Goal: Task Accomplishment & Management: Complete application form

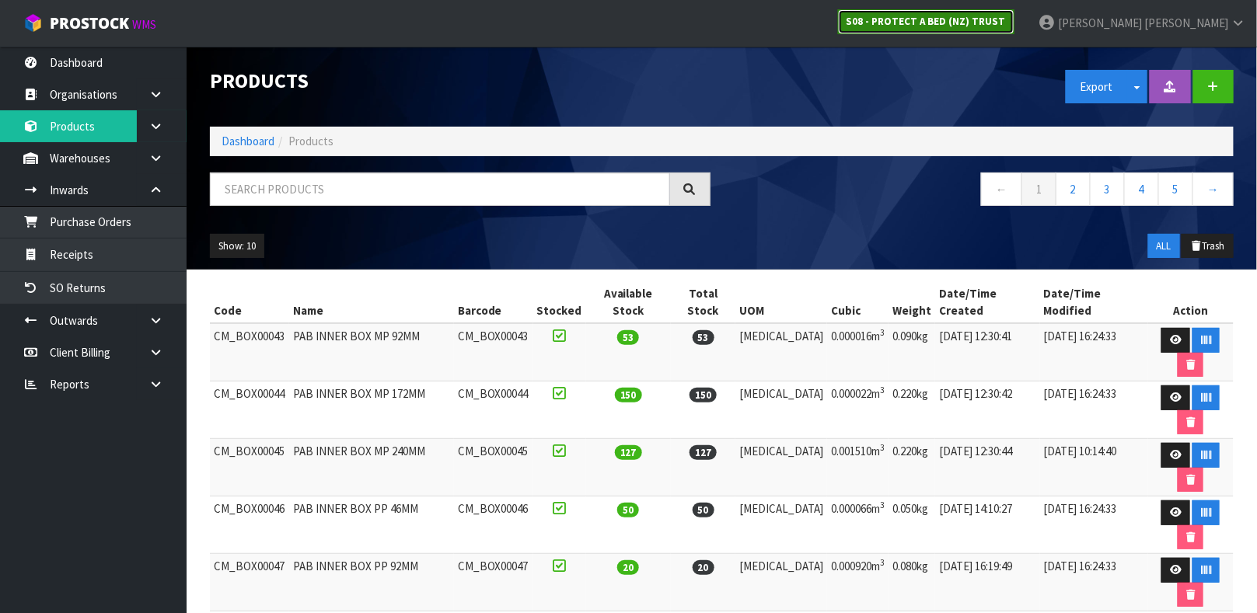
click at [1006, 19] on strong "S08 - PROTECT A BED (NZ) TRUST" at bounding box center [925, 21] width 159 height 13
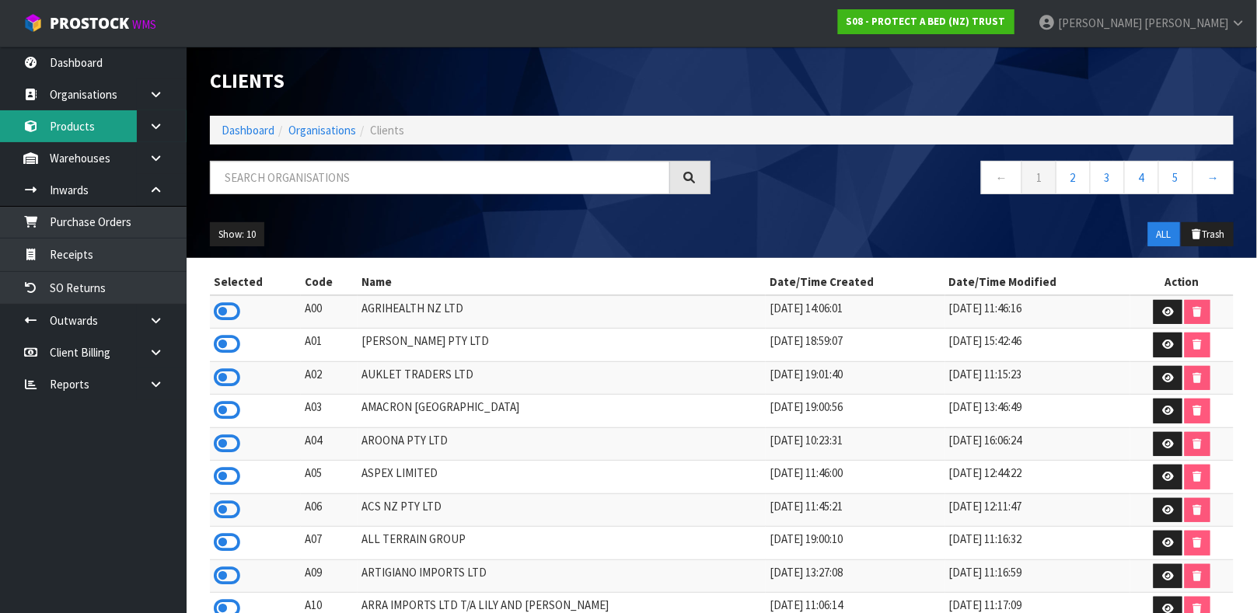
click at [90, 122] on link "Products" at bounding box center [93, 126] width 187 height 32
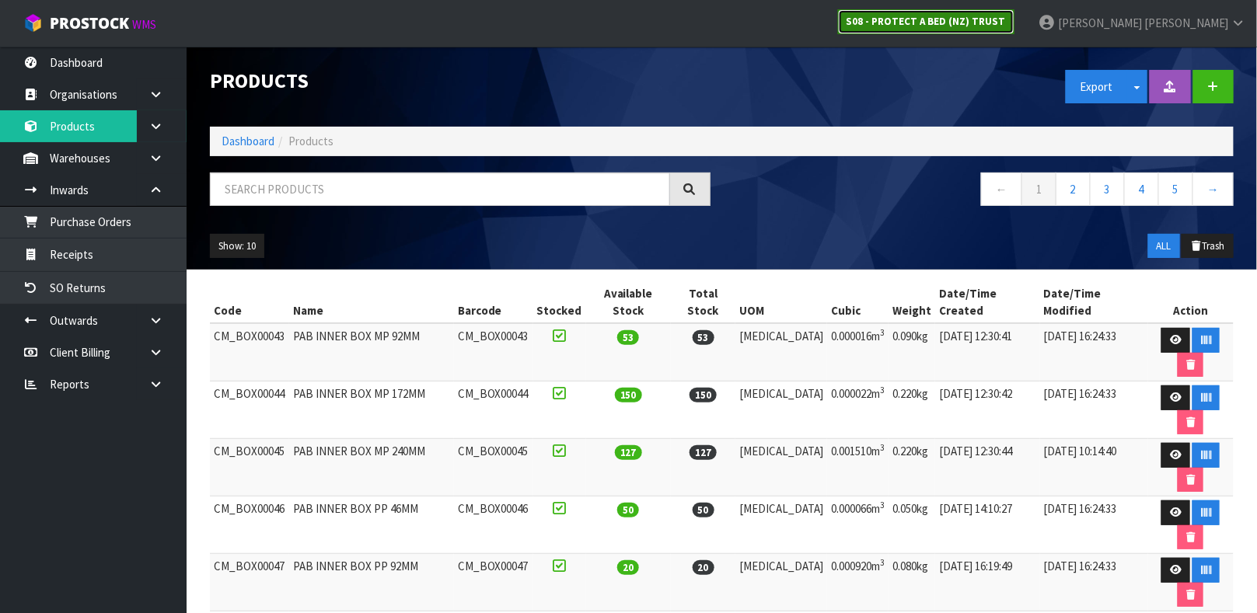
click at [1006, 24] on strong "S08 - PROTECT A BED (NZ) TRUST" at bounding box center [925, 21] width 159 height 13
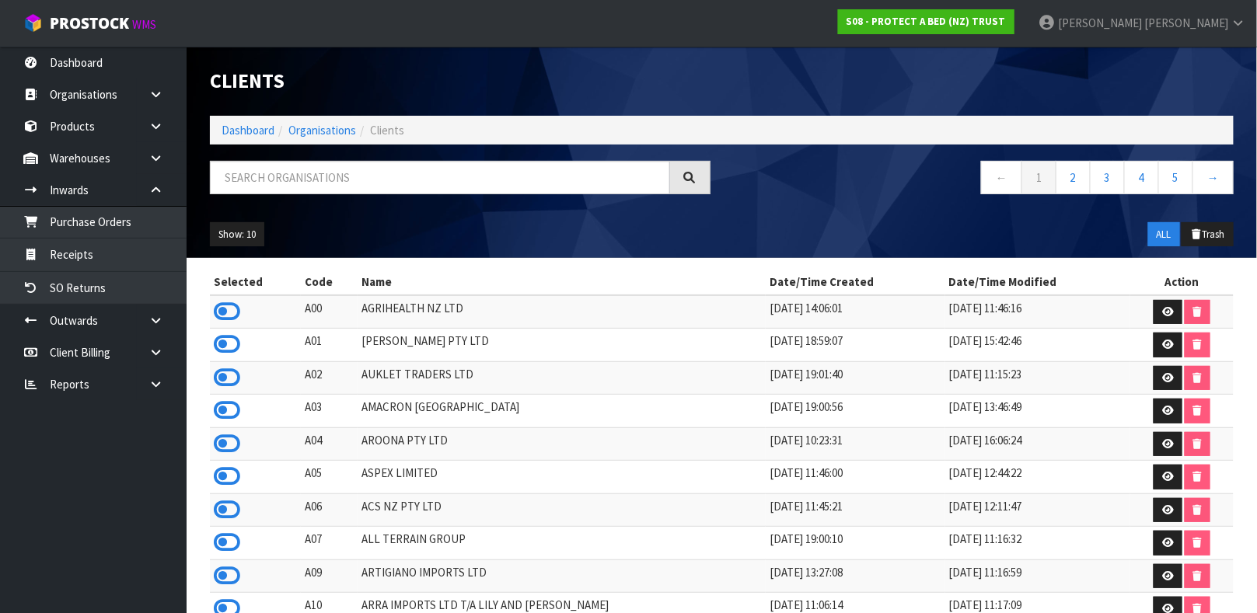
click at [389, 201] on div at bounding box center [460, 183] width 524 height 45
click at [389, 183] on input "text" at bounding box center [440, 177] width 460 height 33
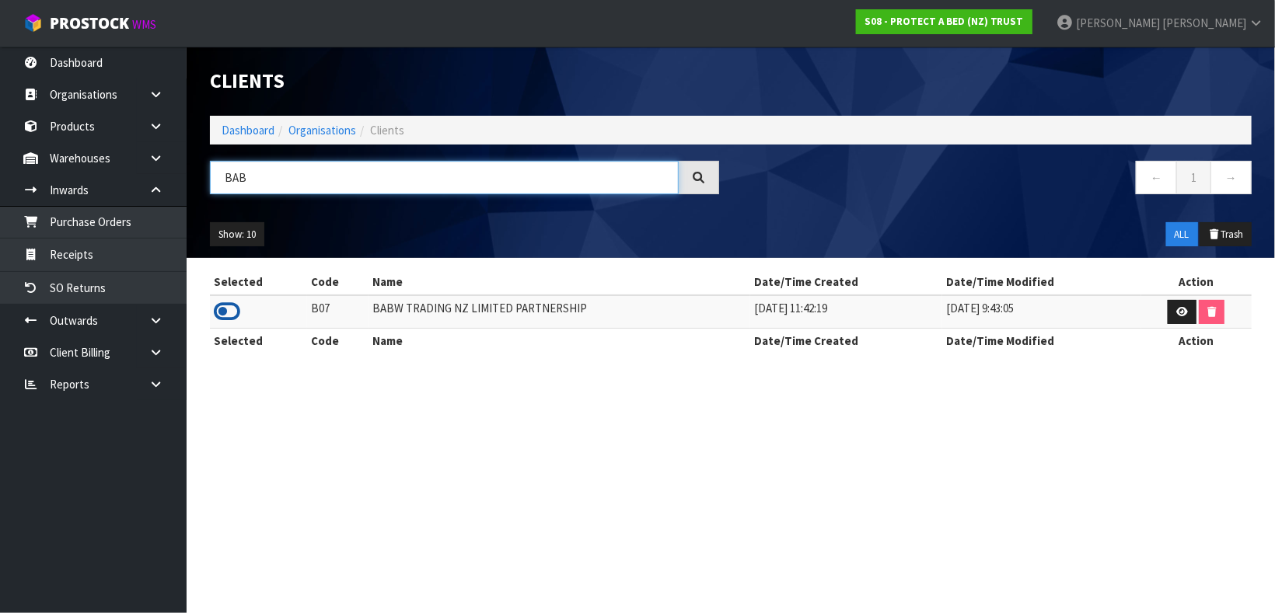
type input "BAB"
click at [221, 305] on icon at bounding box center [227, 311] width 26 height 23
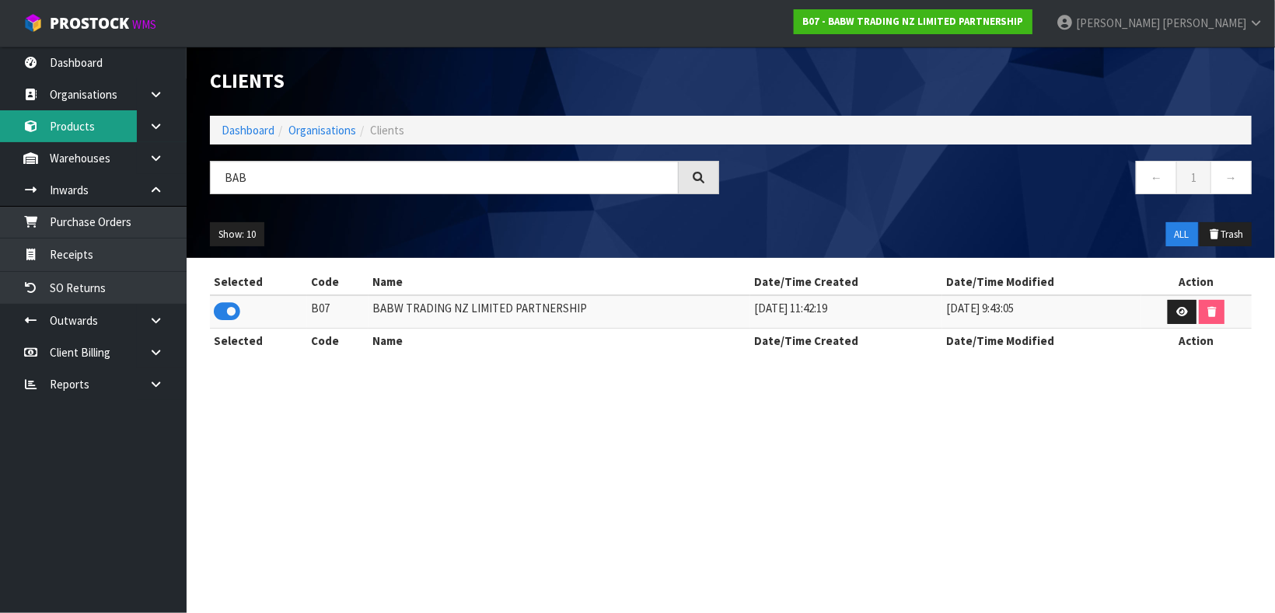
click at [90, 125] on link "Products" at bounding box center [93, 126] width 187 height 32
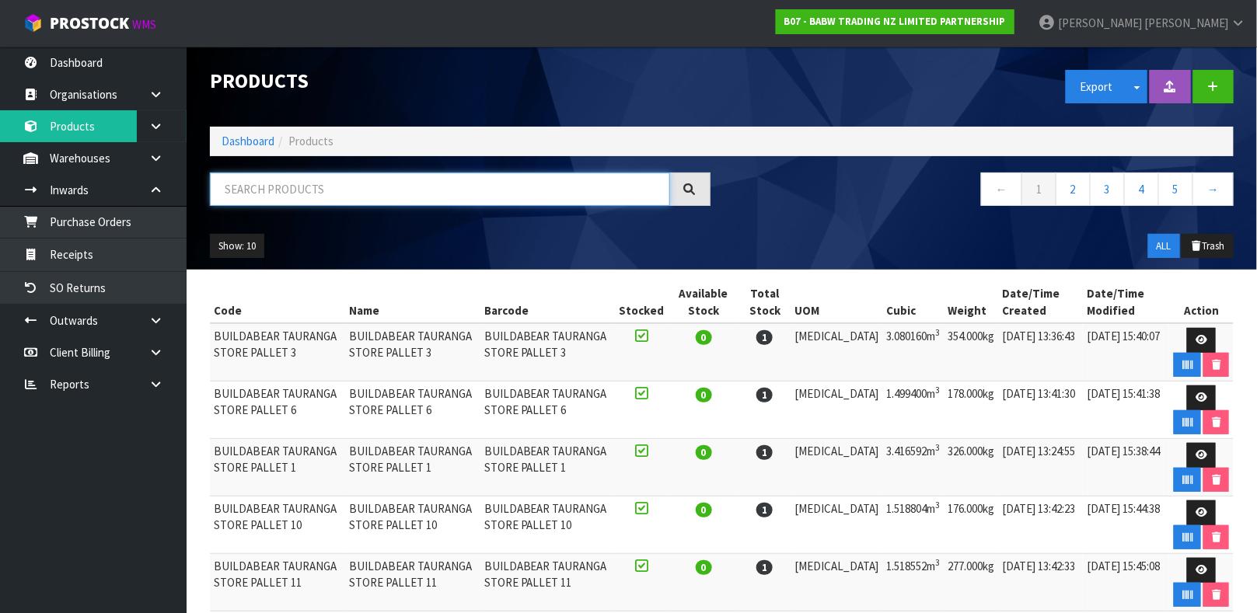
click at [487, 194] on input "text" at bounding box center [440, 189] width 460 height 33
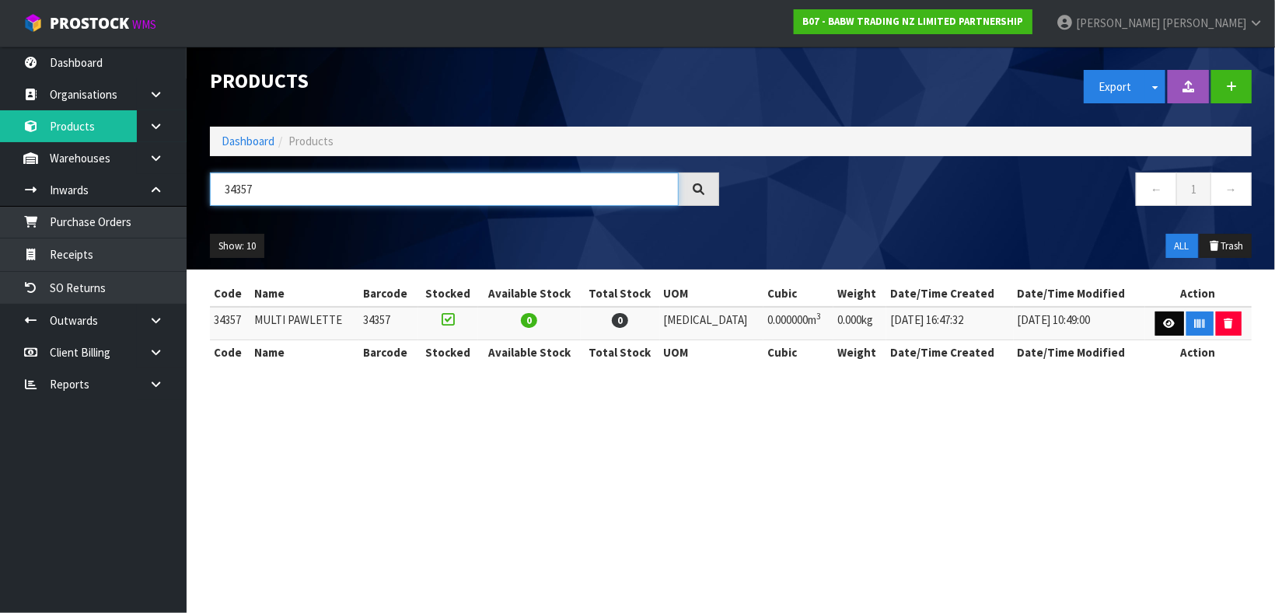
type input "34357"
click at [1155, 321] on link at bounding box center [1169, 324] width 29 height 25
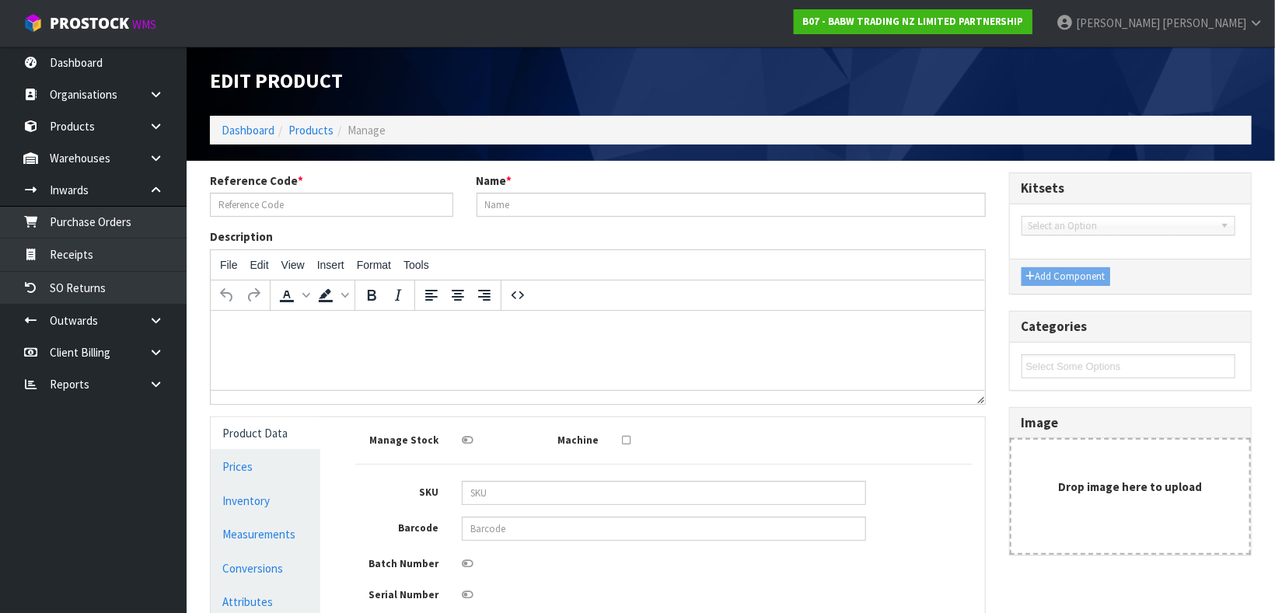
type input "34357"
type input "MULTI PAWLETTE"
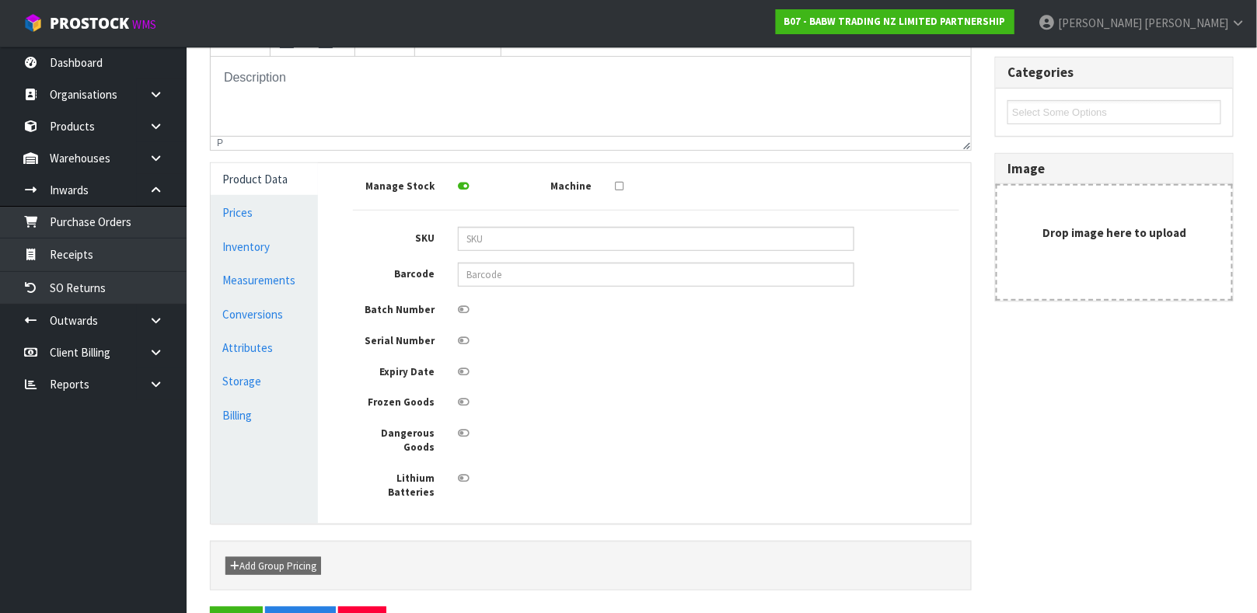
scroll to position [278, 0]
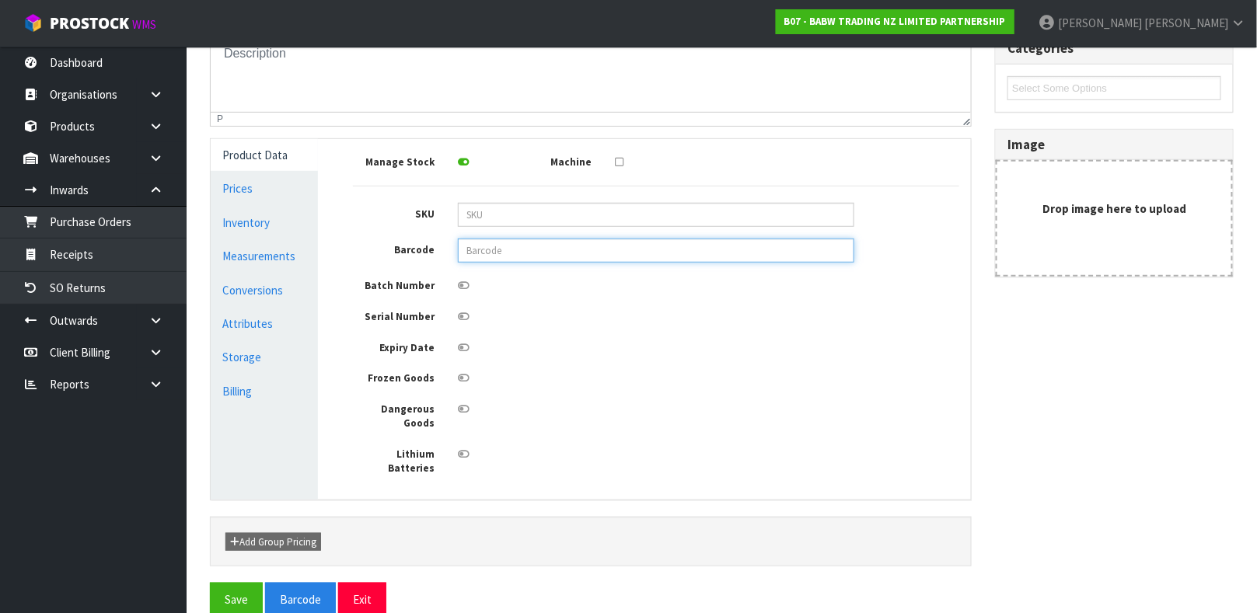
click at [605, 256] on input "text" at bounding box center [656, 251] width 396 height 24
type input "9338697063734"
click at [210, 583] on button "Save" at bounding box center [236, 599] width 53 height 33
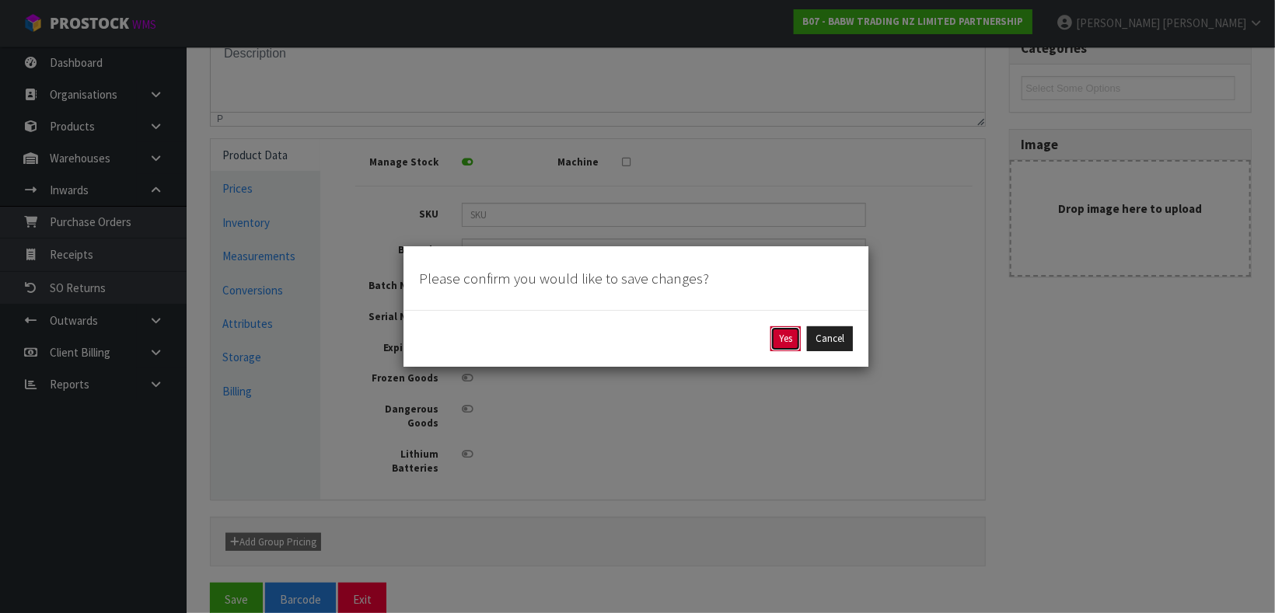
click at [781, 333] on button "Yes" at bounding box center [785, 338] width 30 height 25
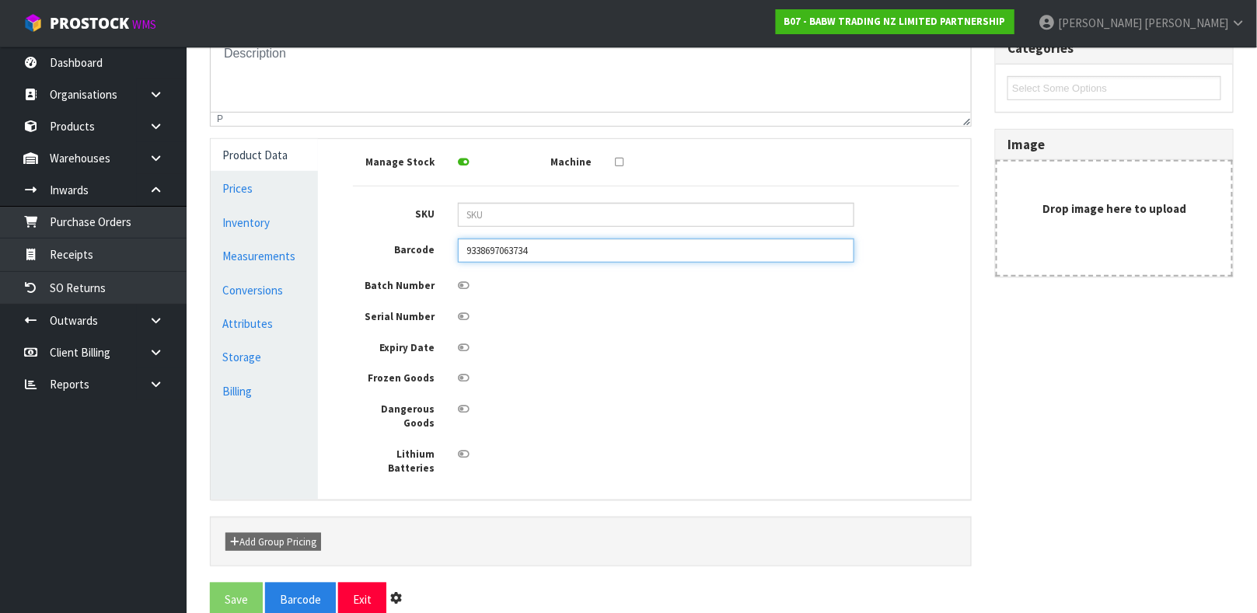
scroll to position [0, 0]
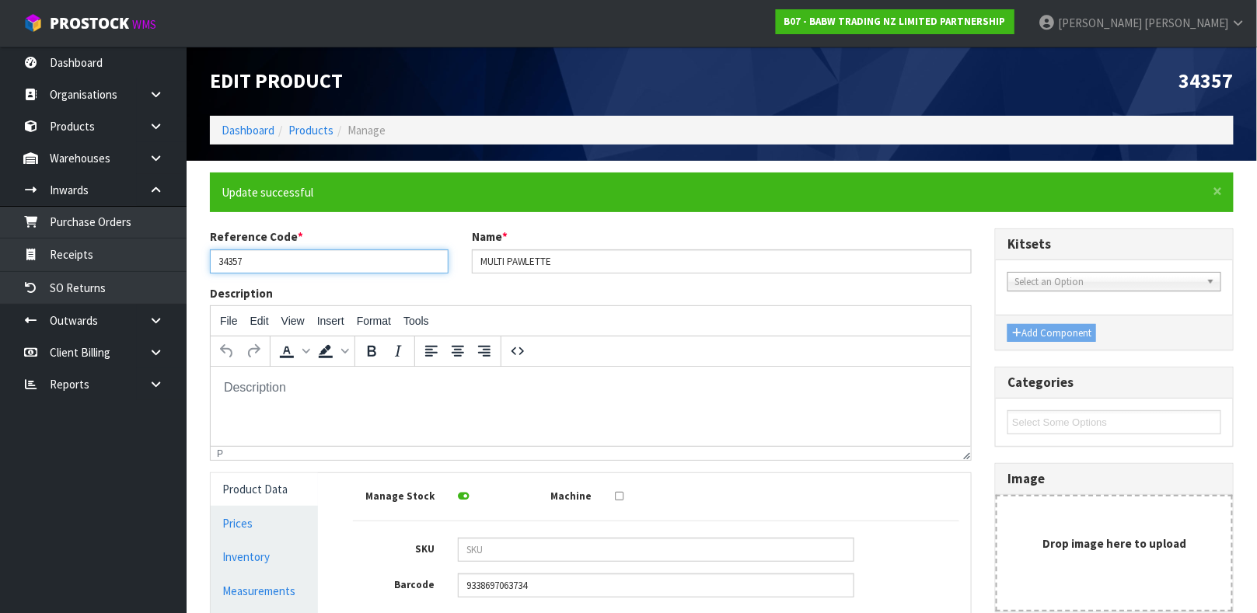
click at [293, 254] on input "34357" at bounding box center [329, 261] width 239 height 24
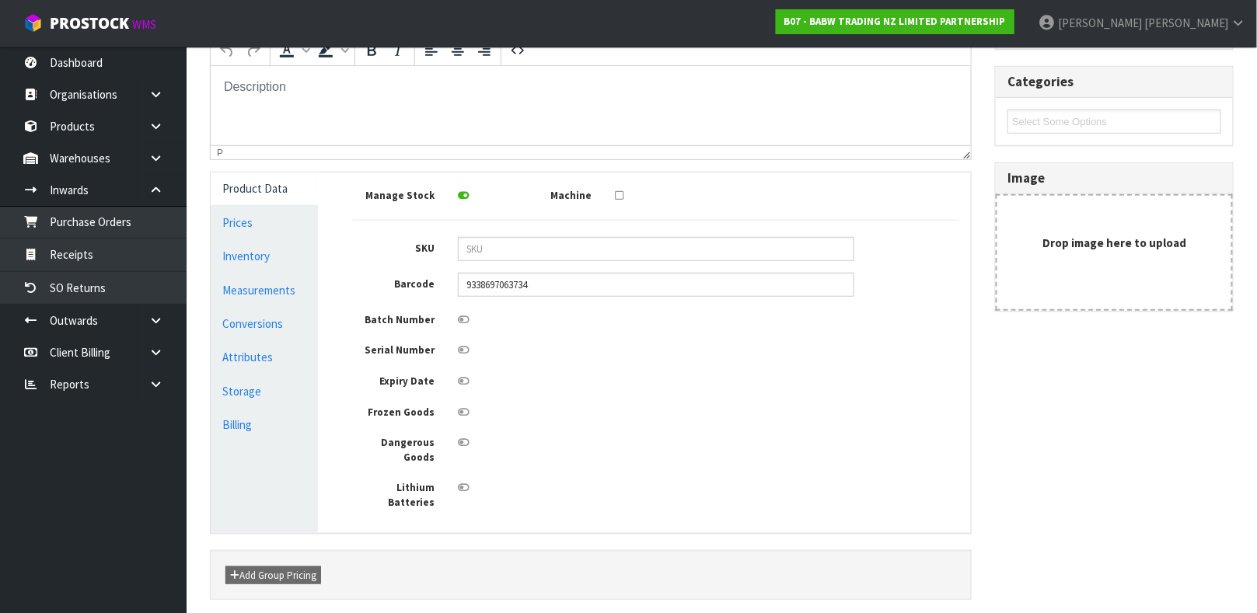
scroll to position [329, 0]
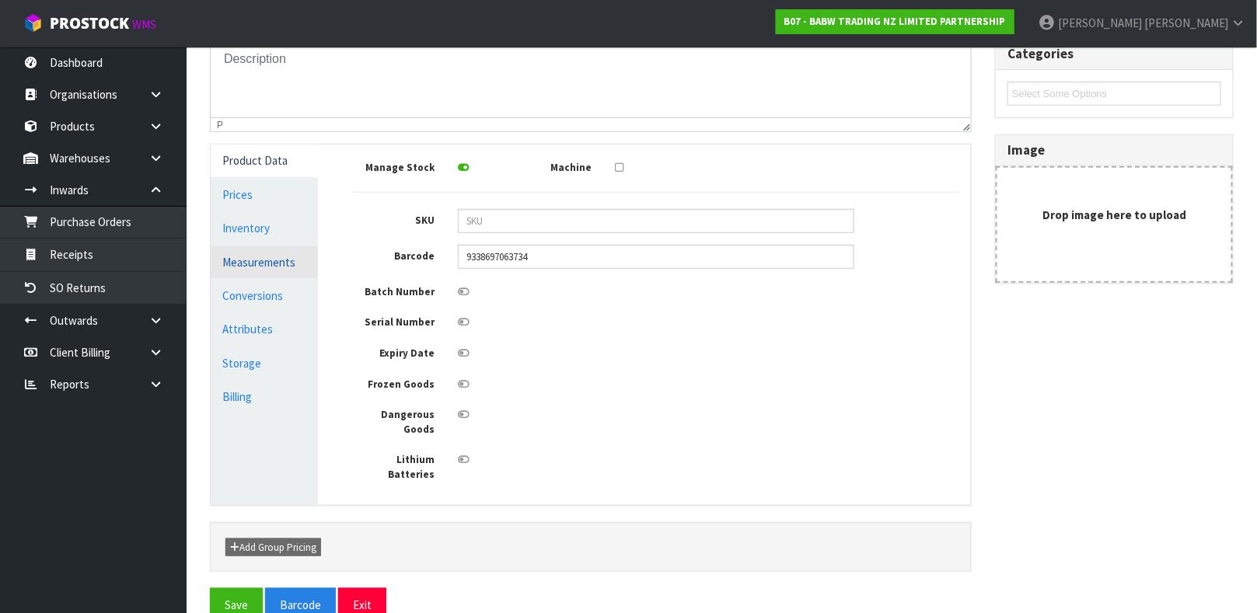
click at [277, 249] on link "Measurements" at bounding box center [264, 262] width 107 height 32
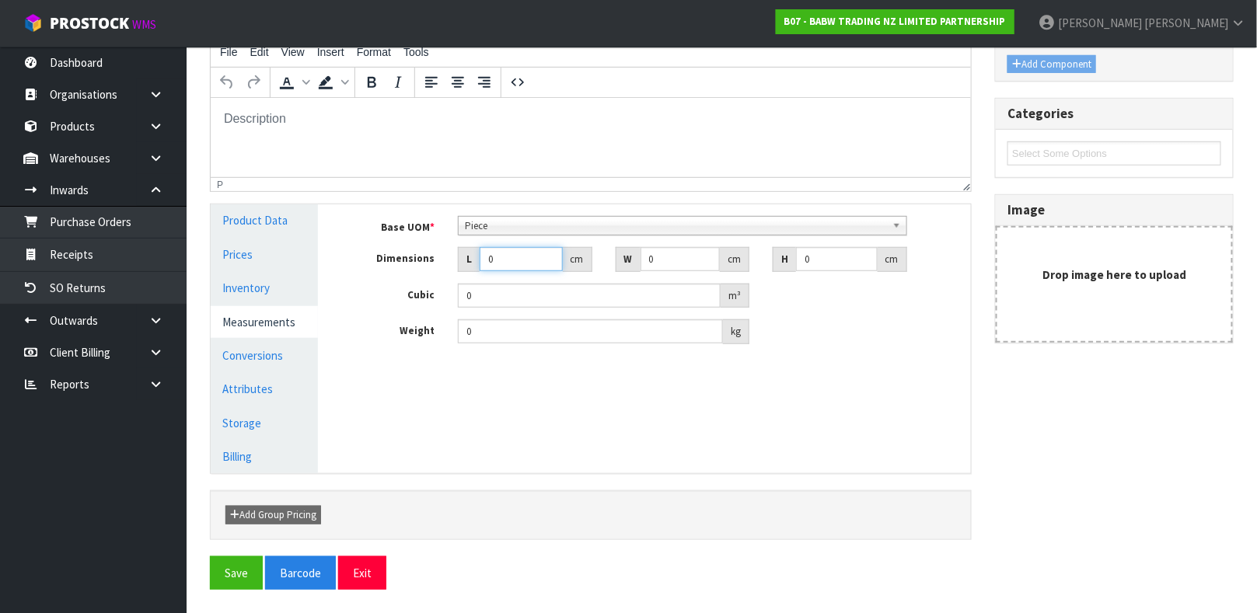
drag, startPoint x: 505, startPoint y: 252, endPoint x: 386, endPoint y: 305, distance: 130.4
click at [386, 305] on div "Base UOM * Bag Bar Basket Bin Bottle Box Bundle Cabinet Cage Carton Case Coil C…" at bounding box center [656, 280] width 606 height 128
click at [249, 350] on link "Conversions" at bounding box center [264, 356] width 107 height 32
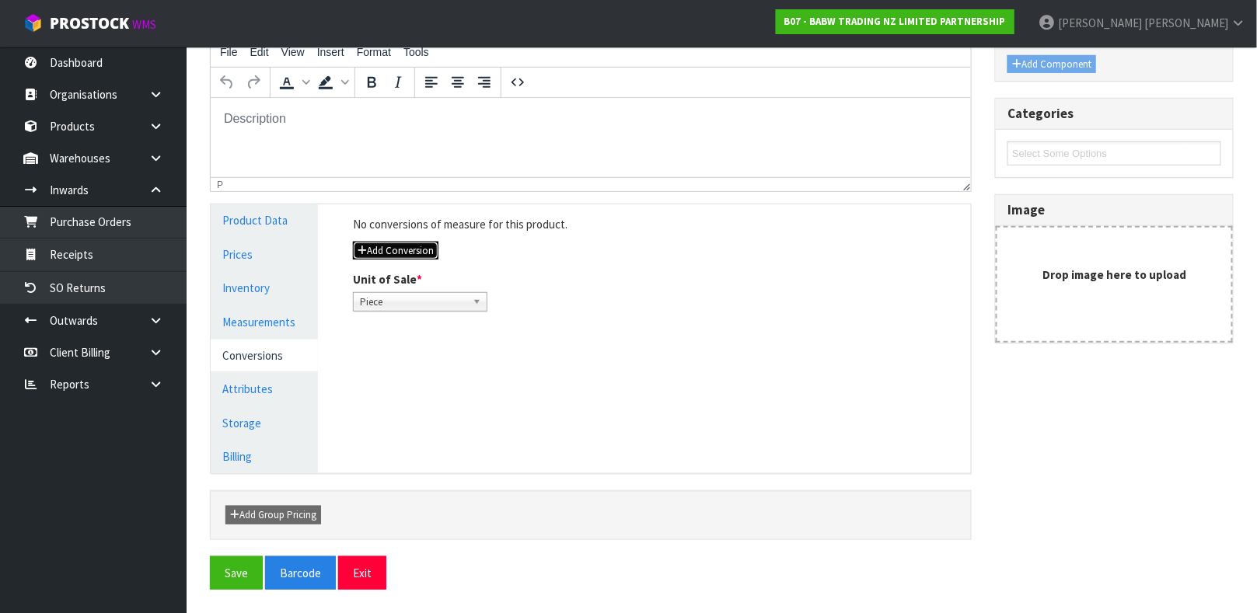
click at [391, 252] on button "Add Conversion" at bounding box center [395, 251] width 85 height 19
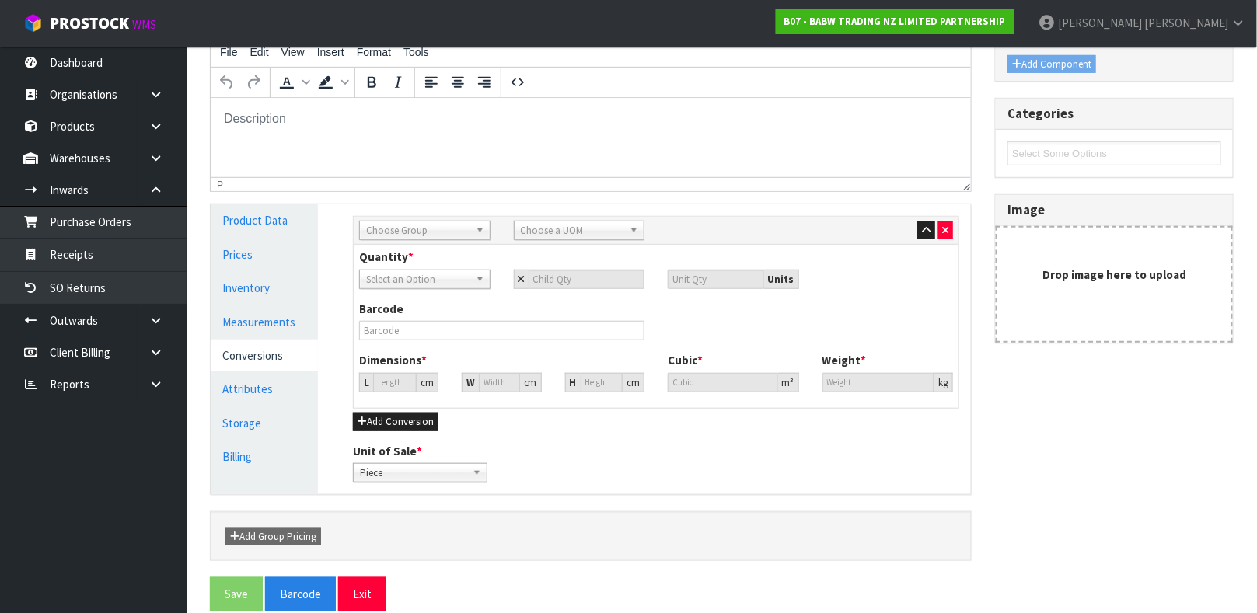
click at [472, 228] on link "Choose Group" at bounding box center [424, 230] width 131 height 19
drag, startPoint x: 419, startPoint y: 315, endPoint x: 424, endPoint y: 303, distance: 12.6
click at [419, 310] on li "Outer" at bounding box center [425, 313] width 124 height 19
click at [565, 225] on span "Choose a UOM" at bounding box center [572, 230] width 103 height 19
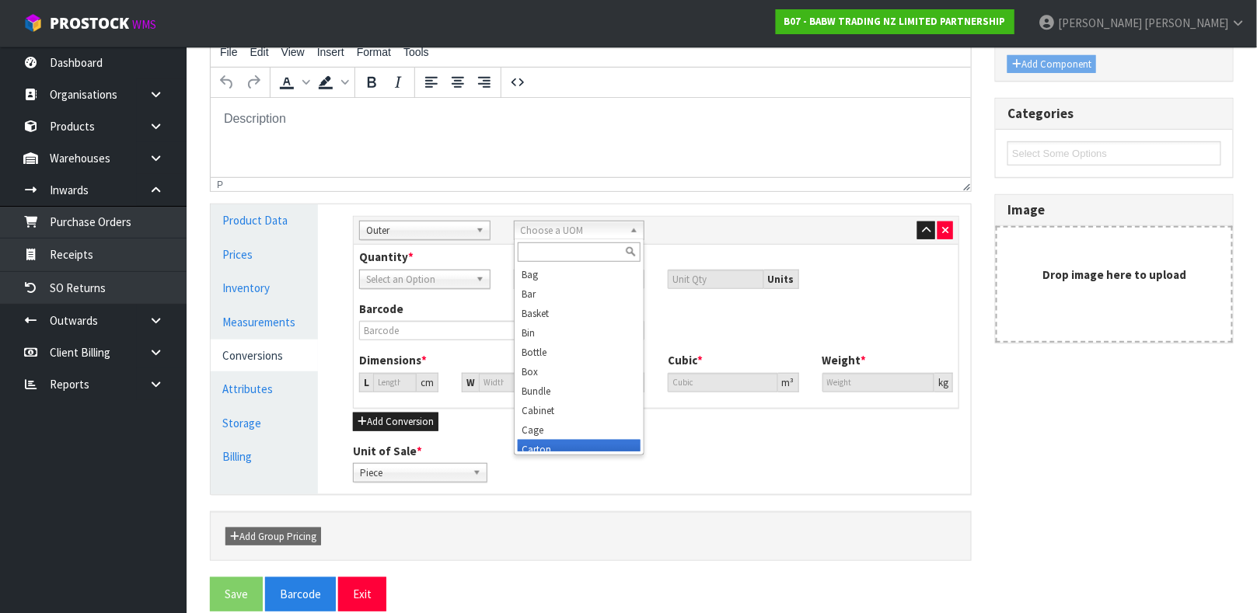
scroll to position [7, 0]
click at [546, 441] on li "Carton" at bounding box center [580, 442] width 124 height 19
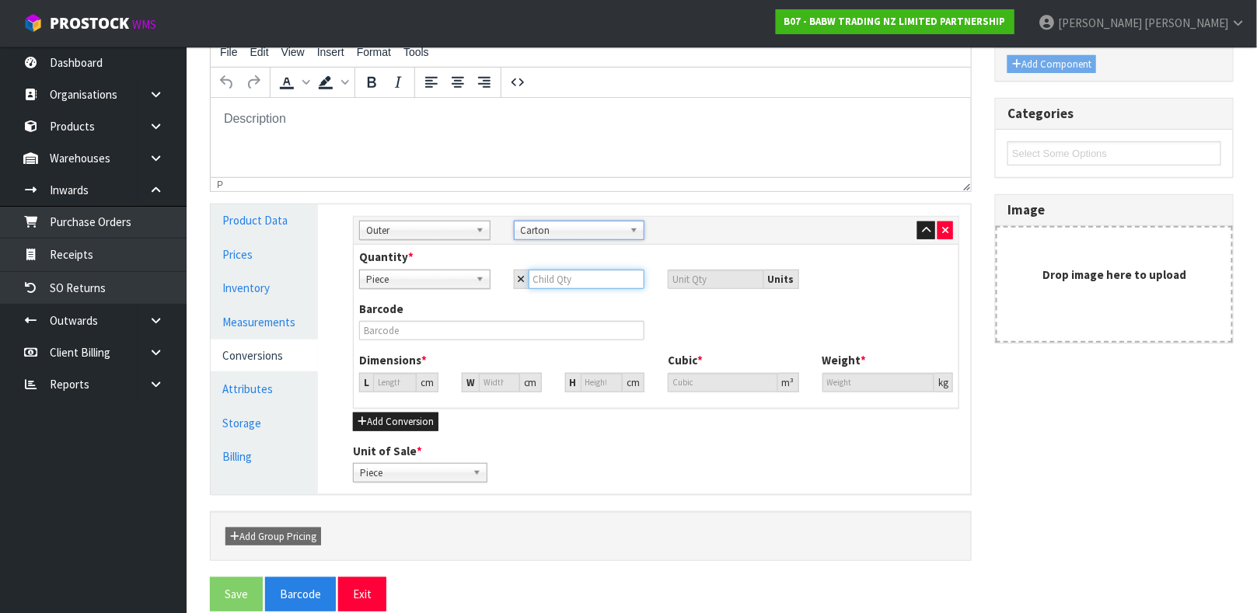
click at [556, 281] on input "number" at bounding box center [586, 279] width 117 height 19
type input "1"
type input "12"
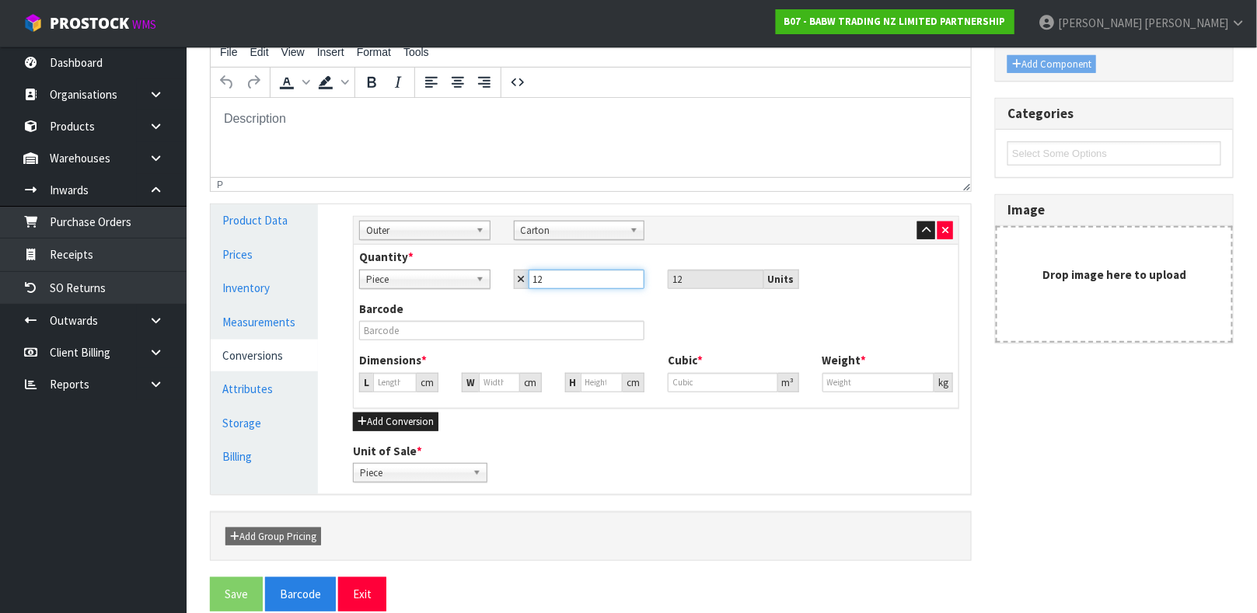
type input "12"
type input "0"
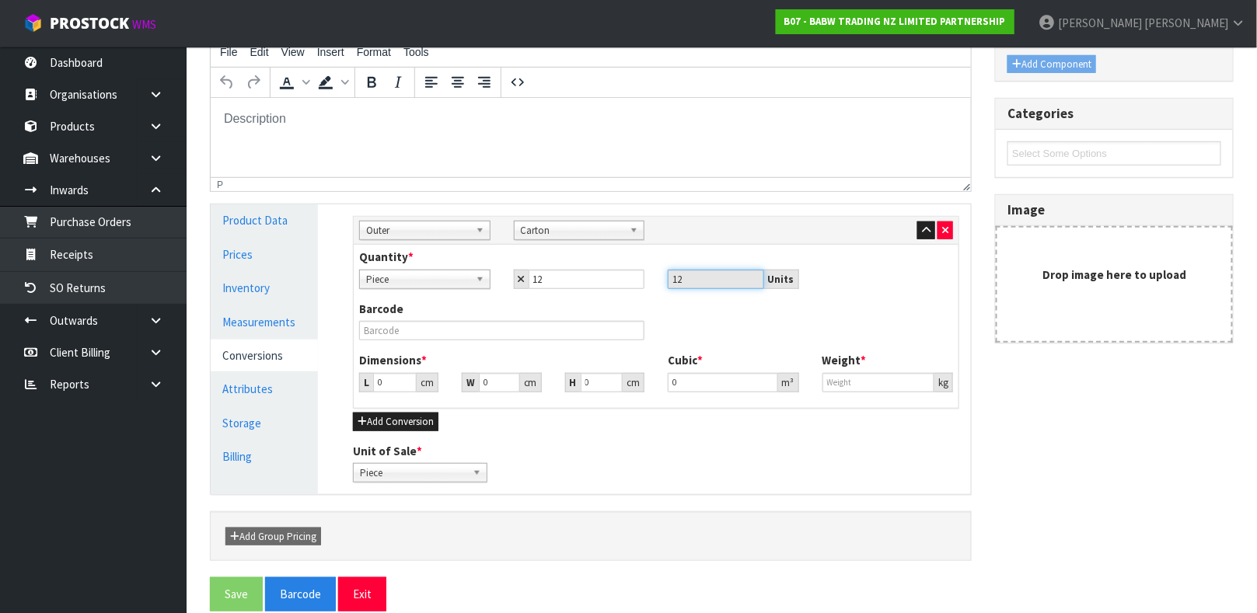
type input "0"
type input "39"
type input "3"
type input "0.000001"
type input "35"
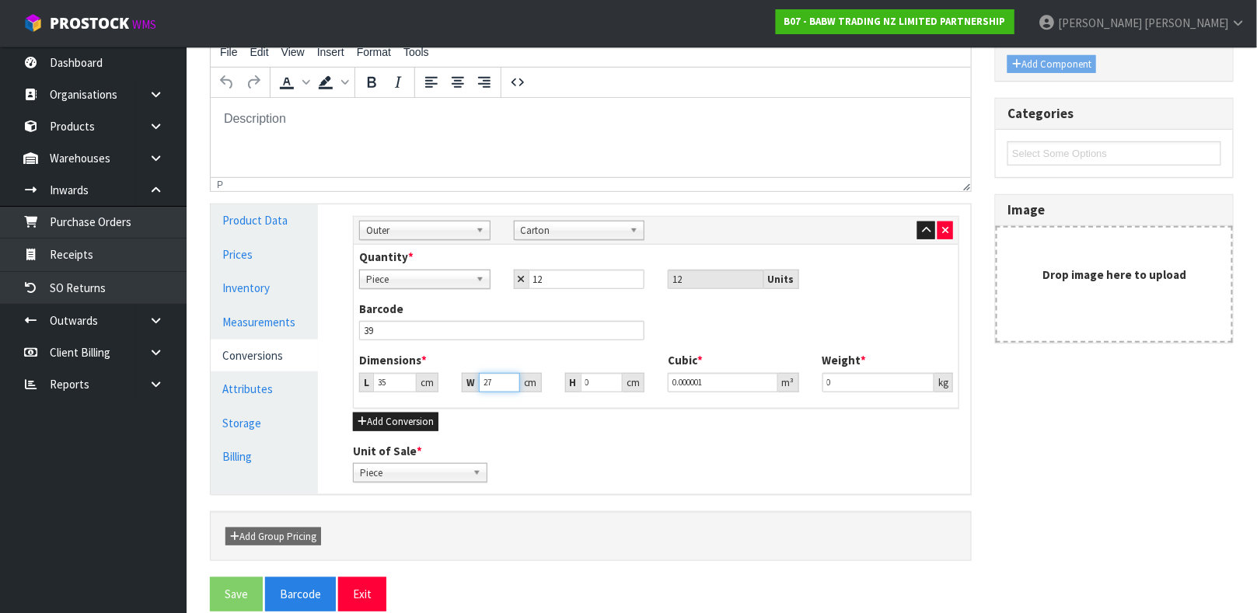
type input "27"
drag, startPoint x: 386, startPoint y: 326, endPoint x: 338, endPoint y: 352, distance: 55.0
click at [334, 352] on div "Manage Stock Machine SKU Barcode 9338697063734 Batch Number Serial Number Expir…" at bounding box center [656, 349] width 653 height 290
type input "39"
type input "35"
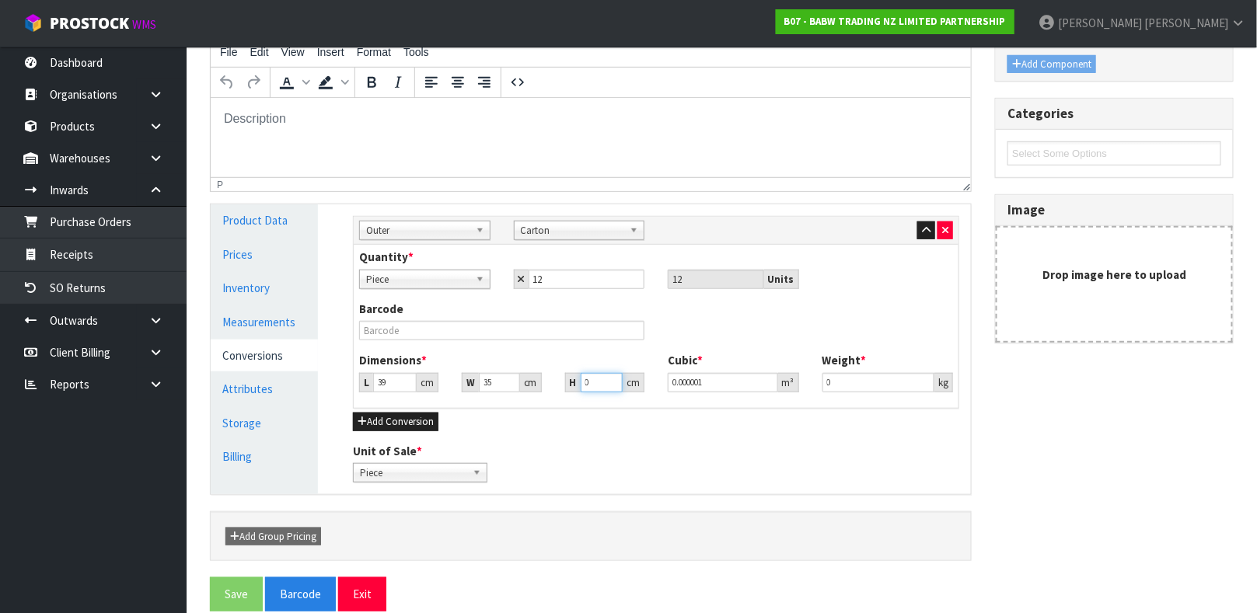
type input "2"
type input "0.00273"
type input "27"
type input "0.036855"
type input "27"
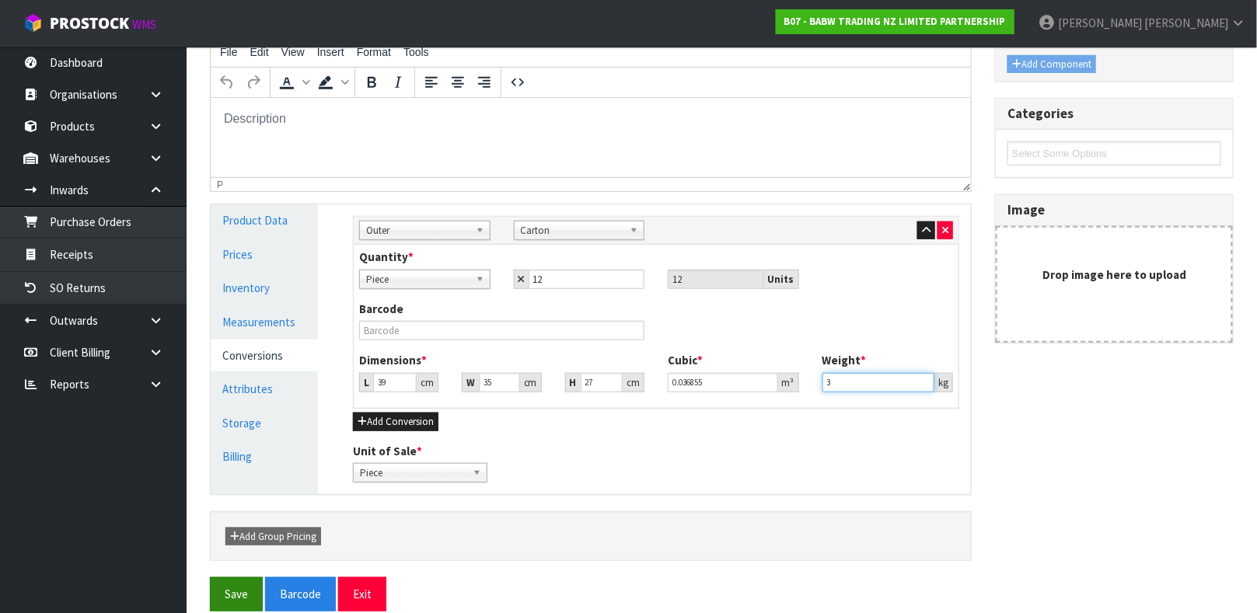
type input "3"
click at [246, 588] on button "Save" at bounding box center [236, 593] width 53 height 33
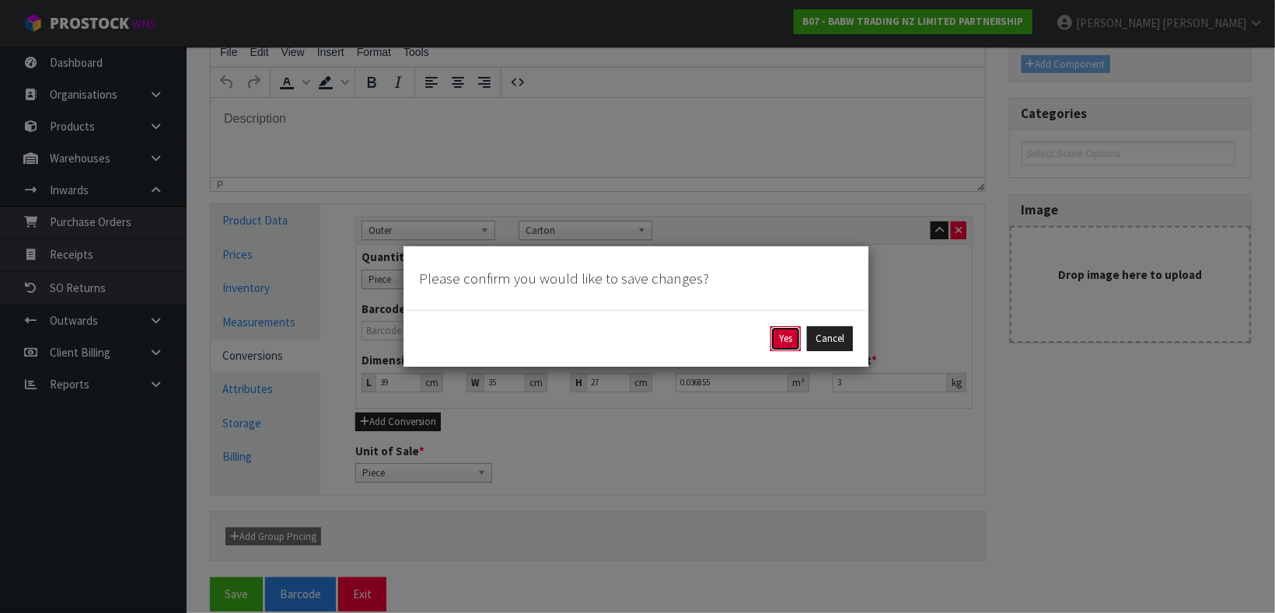
click at [783, 333] on button "Yes" at bounding box center [785, 338] width 30 height 25
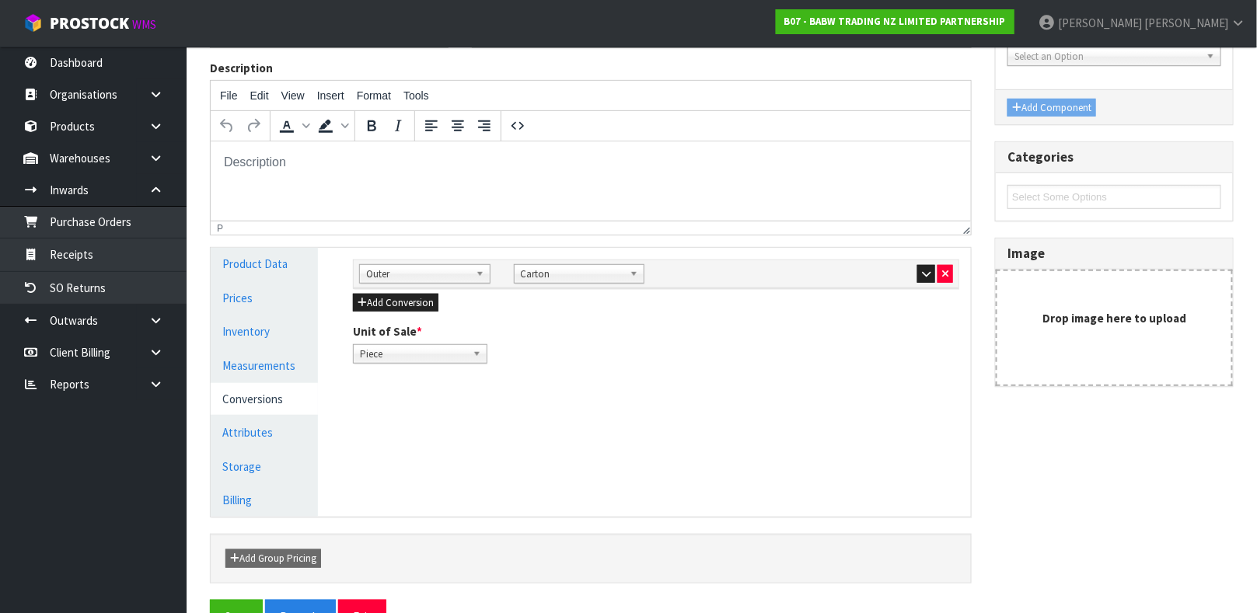
scroll to position [269, 0]
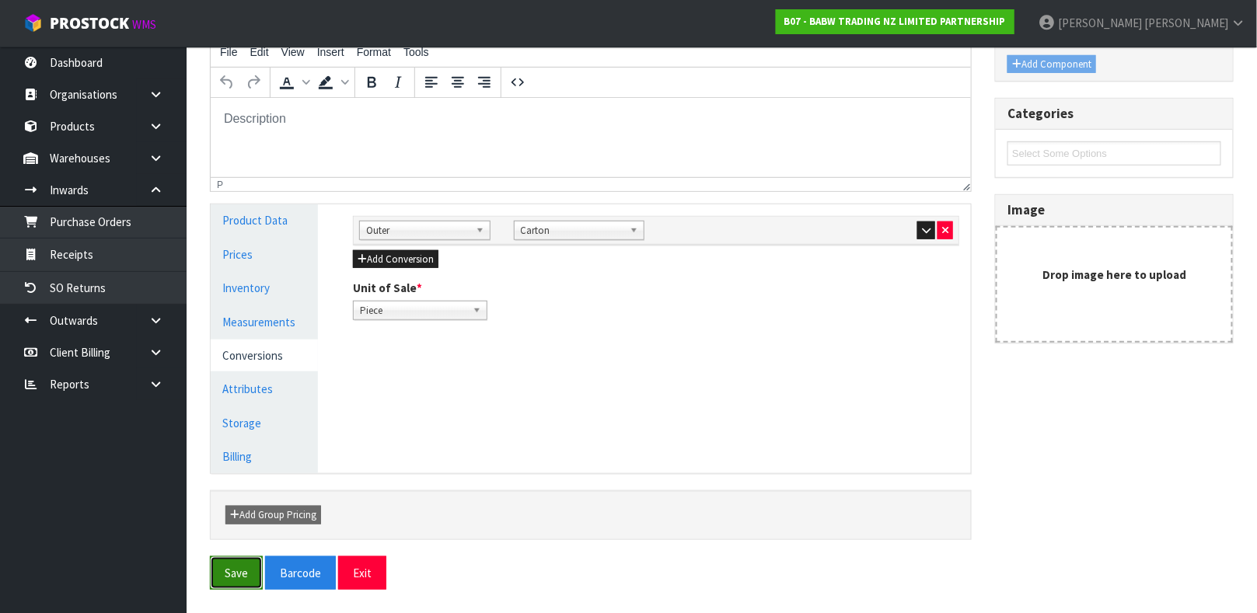
click at [225, 576] on button "Save" at bounding box center [236, 572] width 53 height 33
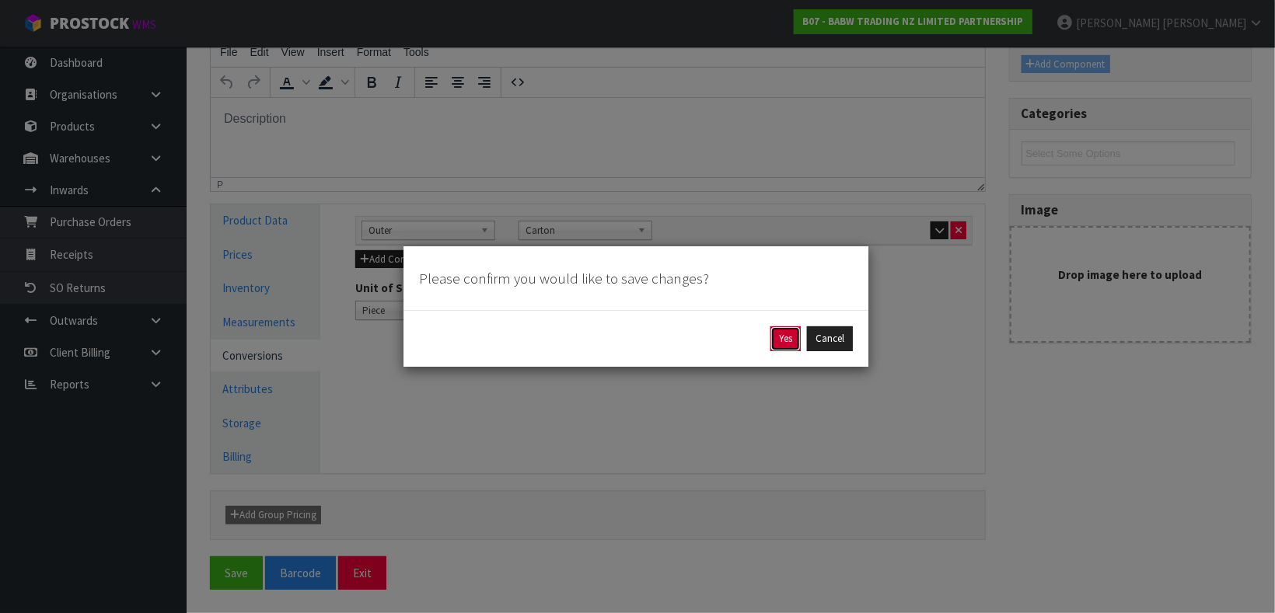
click at [782, 346] on button "Yes" at bounding box center [785, 338] width 30 height 25
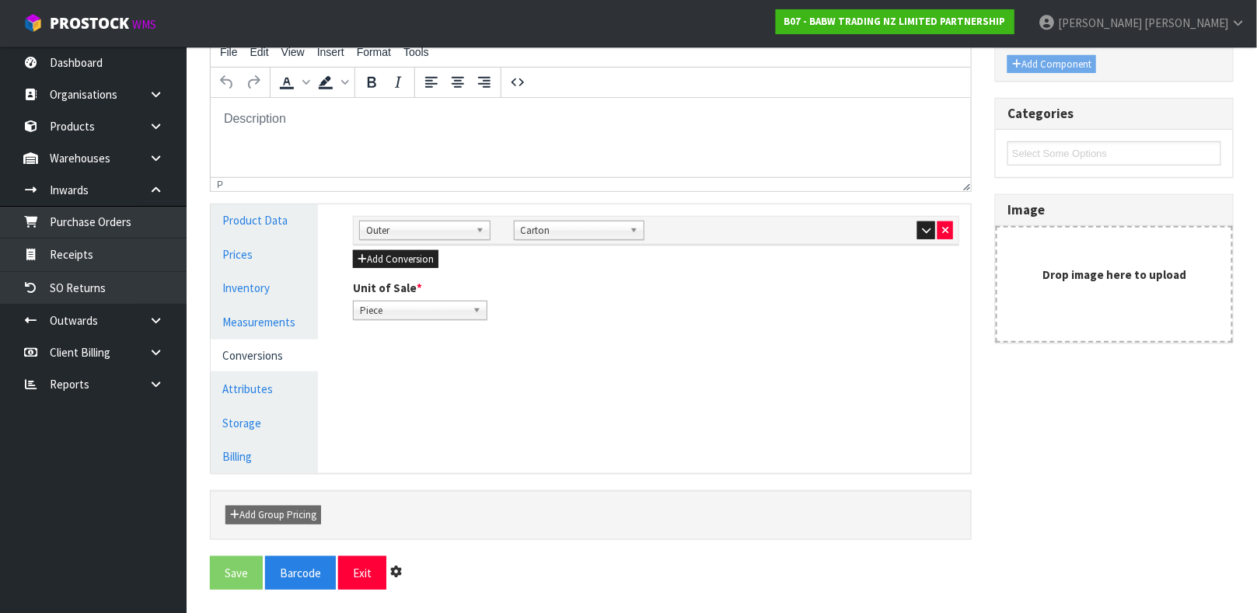
scroll to position [0, 0]
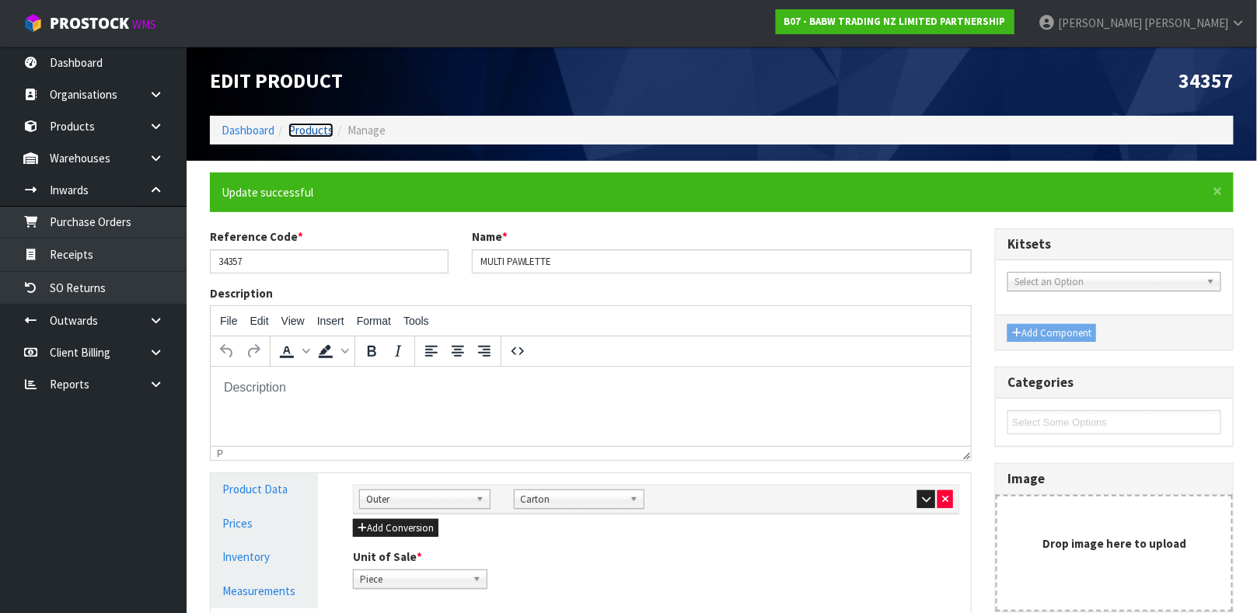
click at [305, 126] on link "Products" at bounding box center [310, 130] width 45 height 15
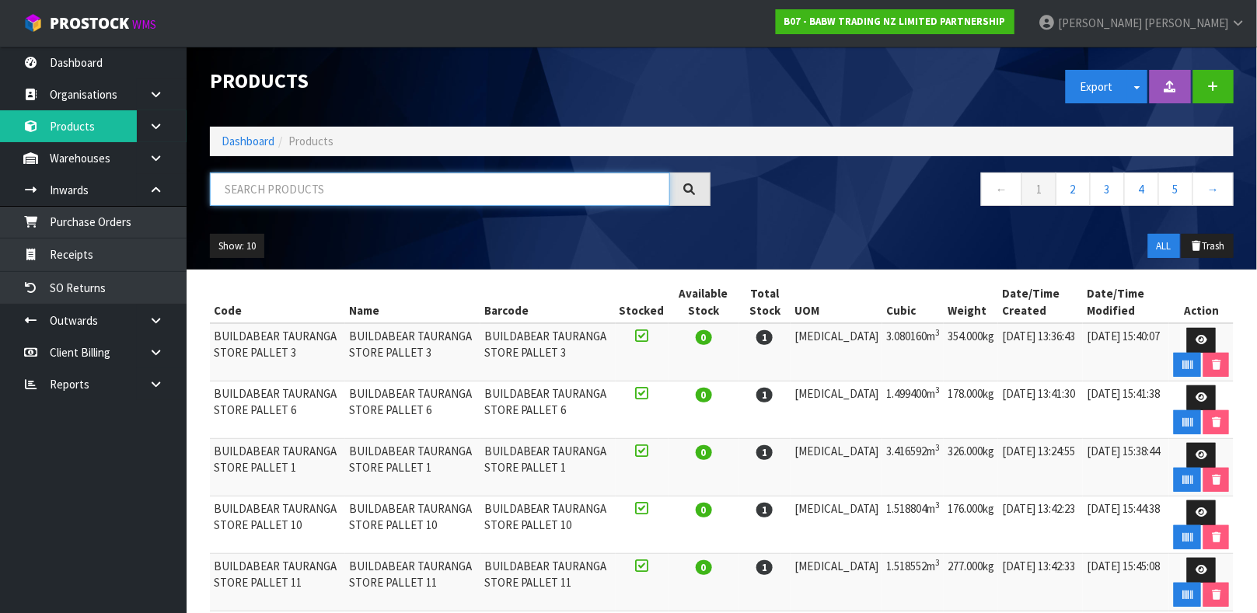
click at [312, 196] on input "text" at bounding box center [440, 189] width 460 height 33
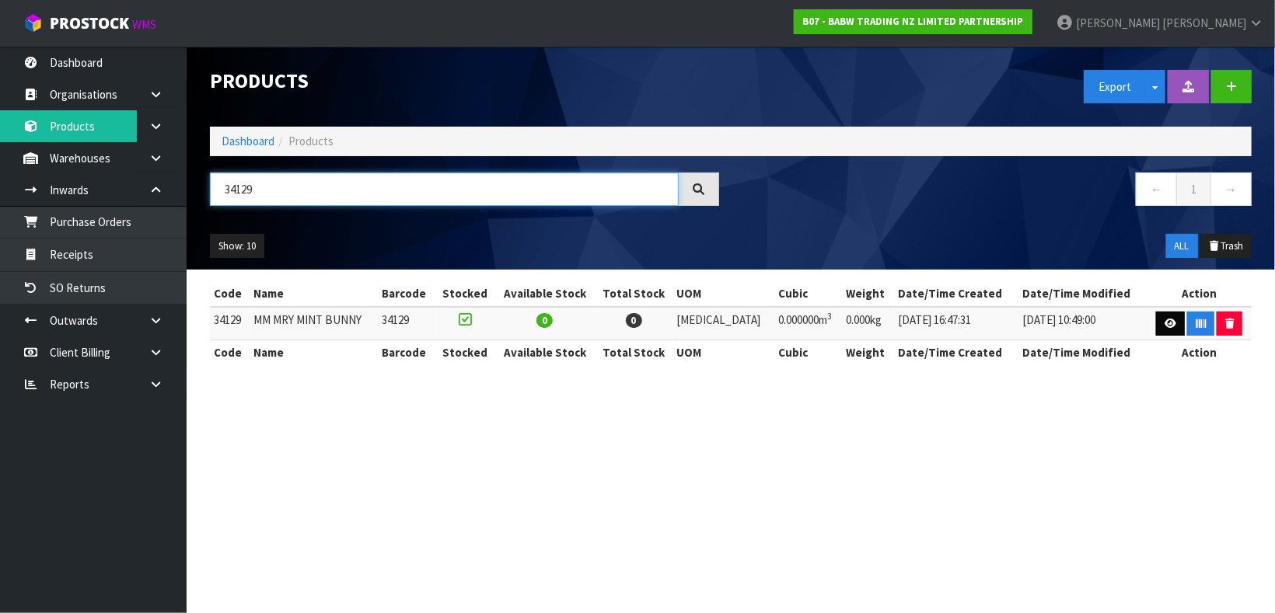
type input "34129"
click at [1162, 336] on link at bounding box center [1170, 324] width 29 height 25
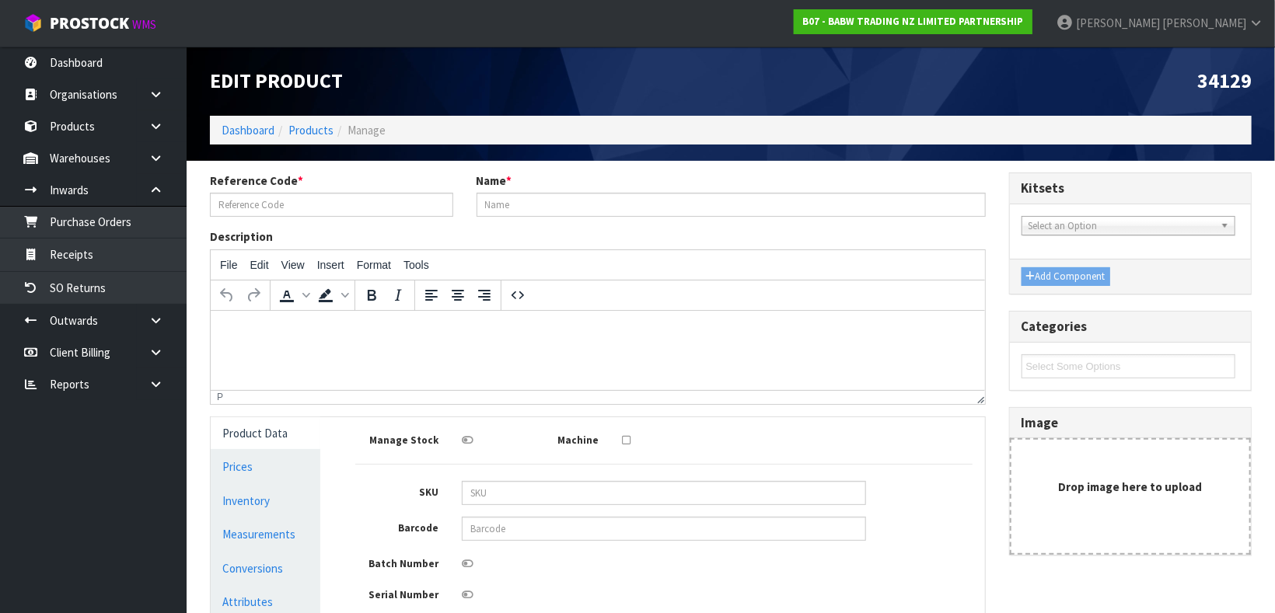
type input "34129"
type input "MM MRY MINT BUNNY"
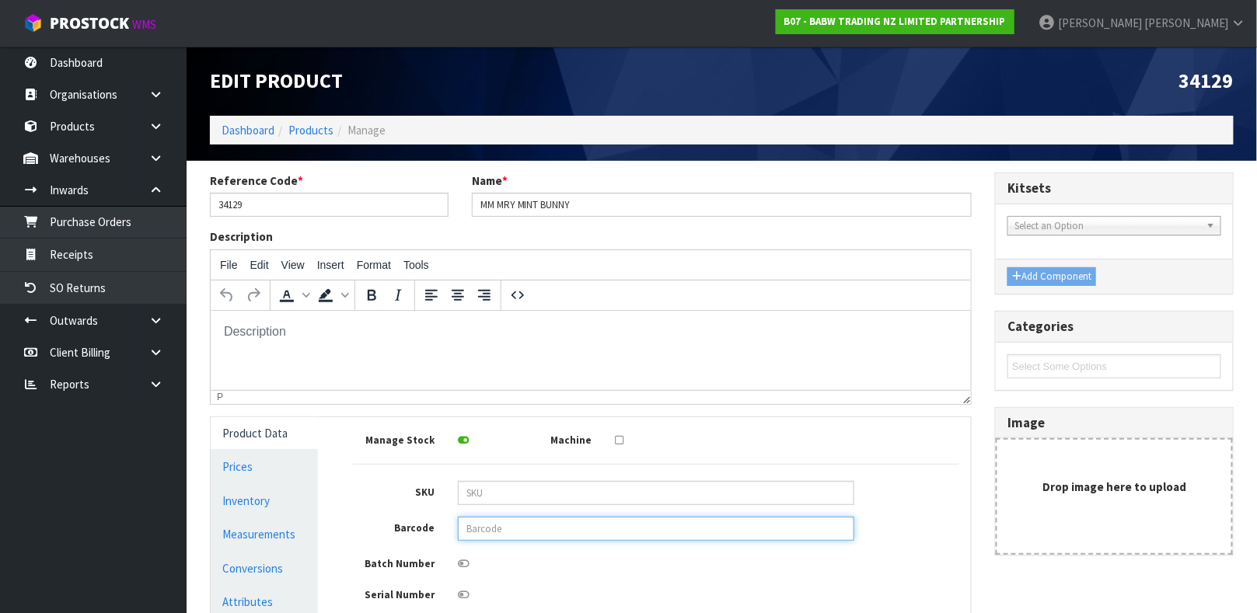
click at [505, 528] on input "text" at bounding box center [656, 529] width 396 height 24
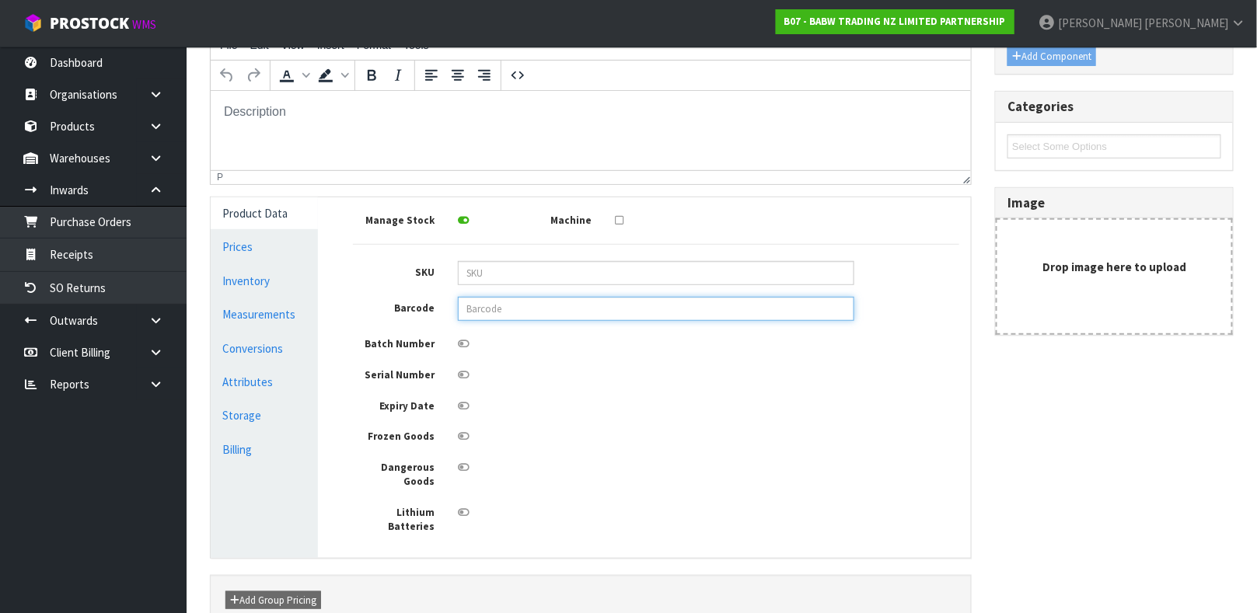
scroll to position [278, 0]
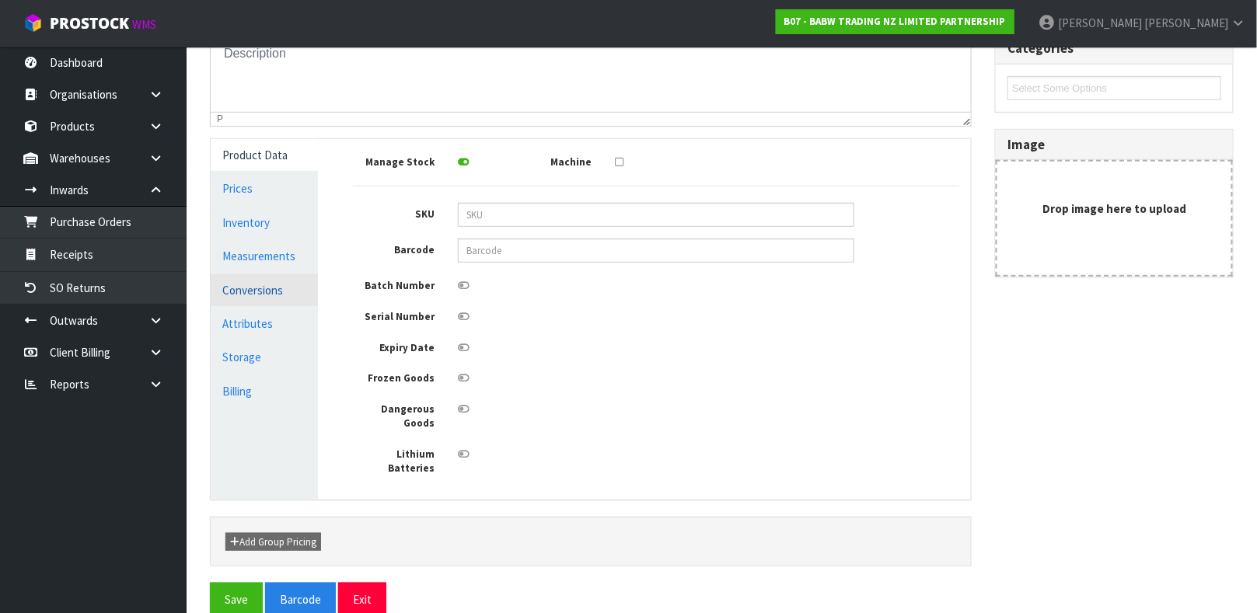
click at [287, 300] on link "Conversions" at bounding box center [264, 290] width 107 height 32
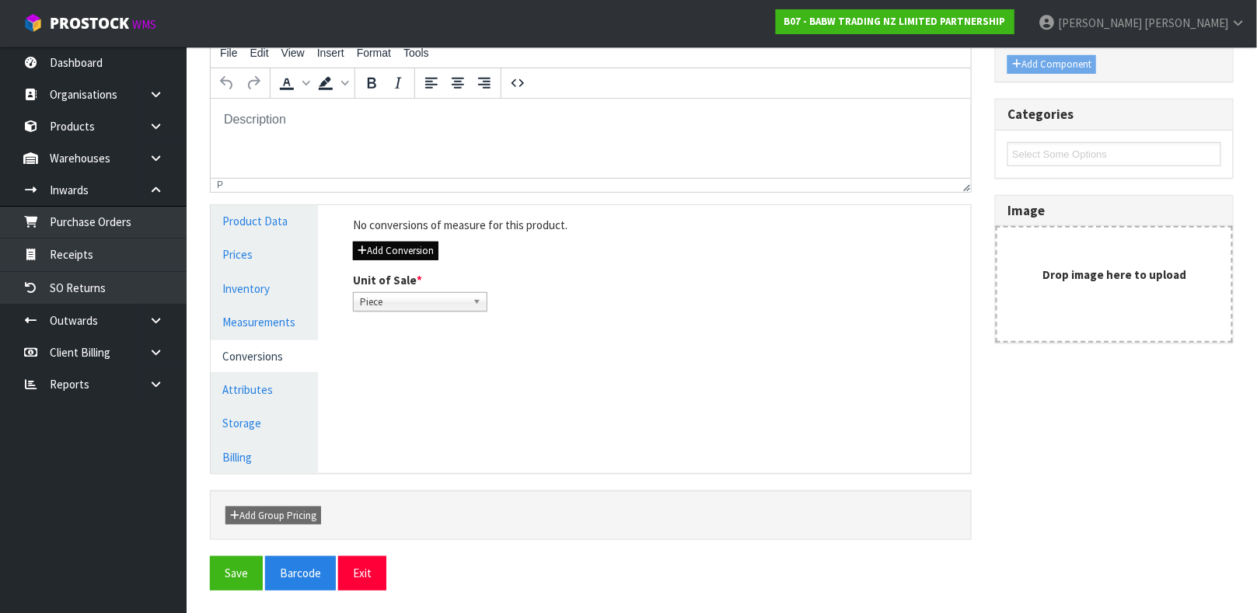
click at [406, 240] on div "No conversions of measure for this product. Add Conversion Unit of Sale * Piece…" at bounding box center [655, 264] width 629 height 118
click at [416, 253] on button "Add Conversion" at bounding box center [395, 251] width 85 height 19
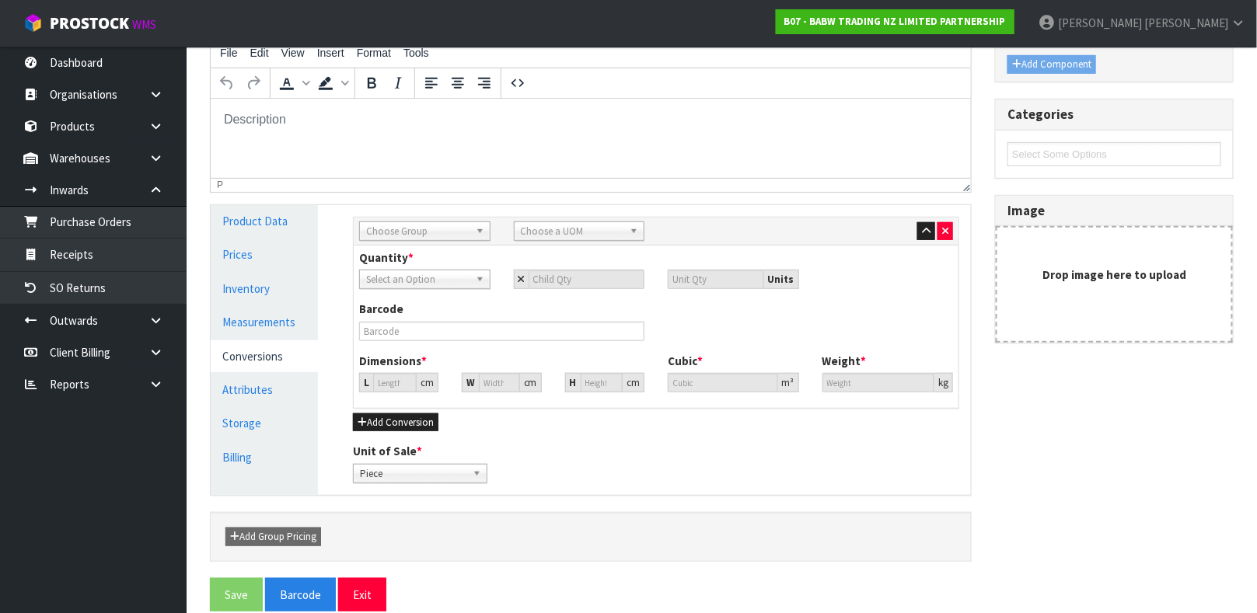
click at [431, 232] on span "Choose Group" at bounding box center [417, 231] width 103 height 19
type input "OUT"
click at [426, 279] on li "Out er" at bounding box center [425, 275] width 124 height 19
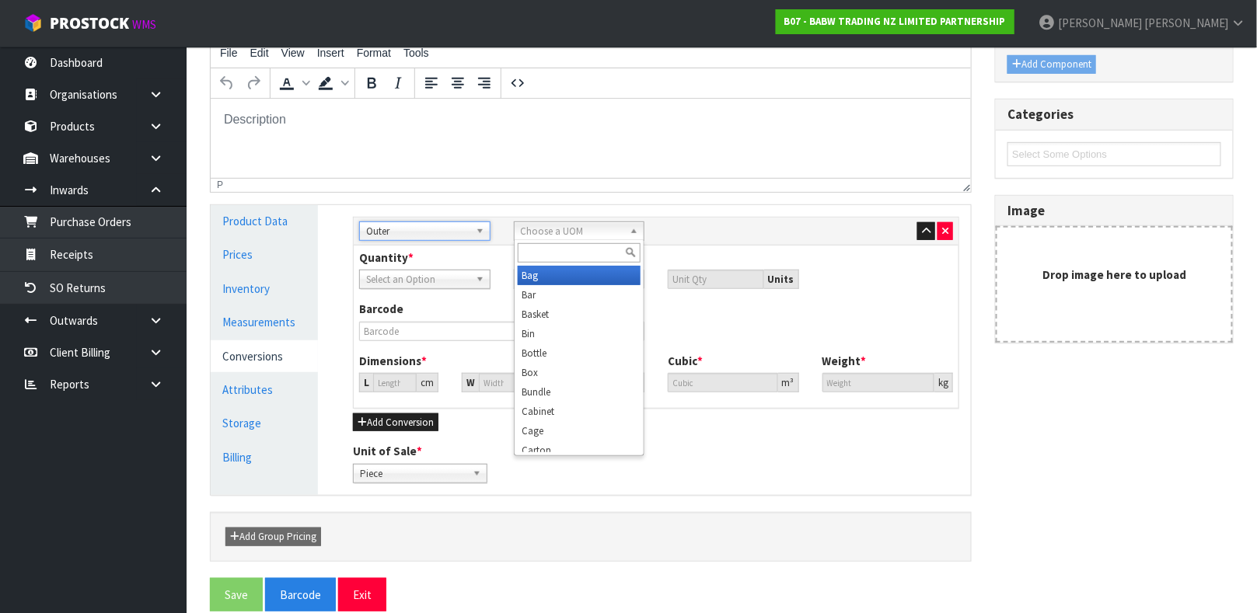
click at [582, 225] on span "Choose a UOM" at bounding box center [572, 231] width 103 height 19
type input "CART"
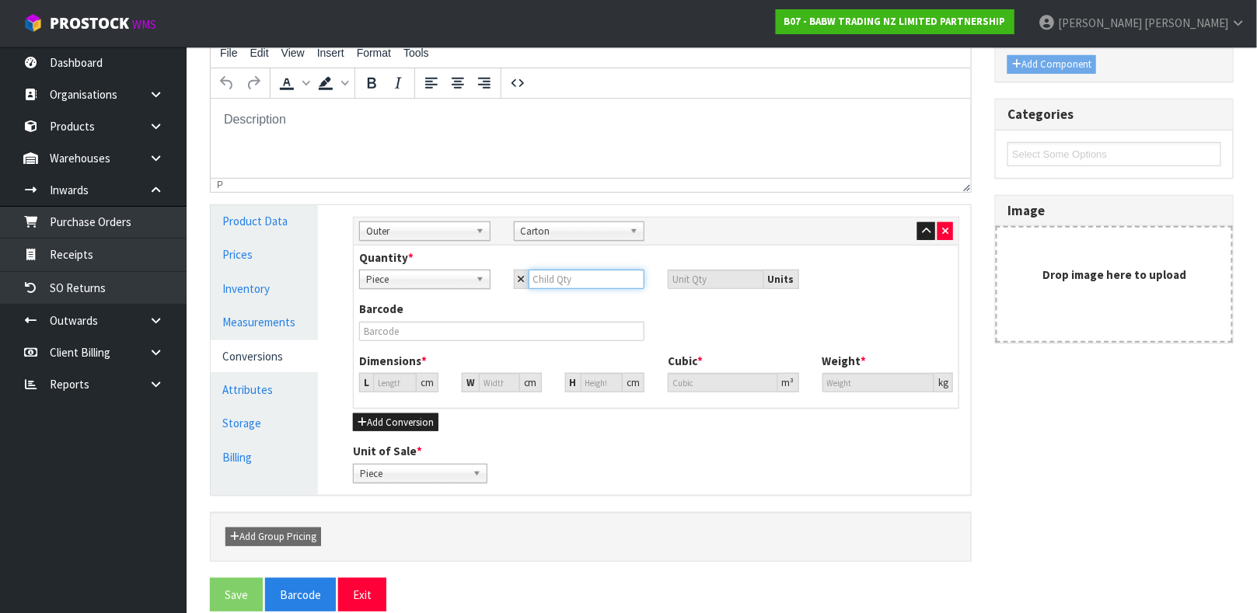
type input "2"
type input "24"
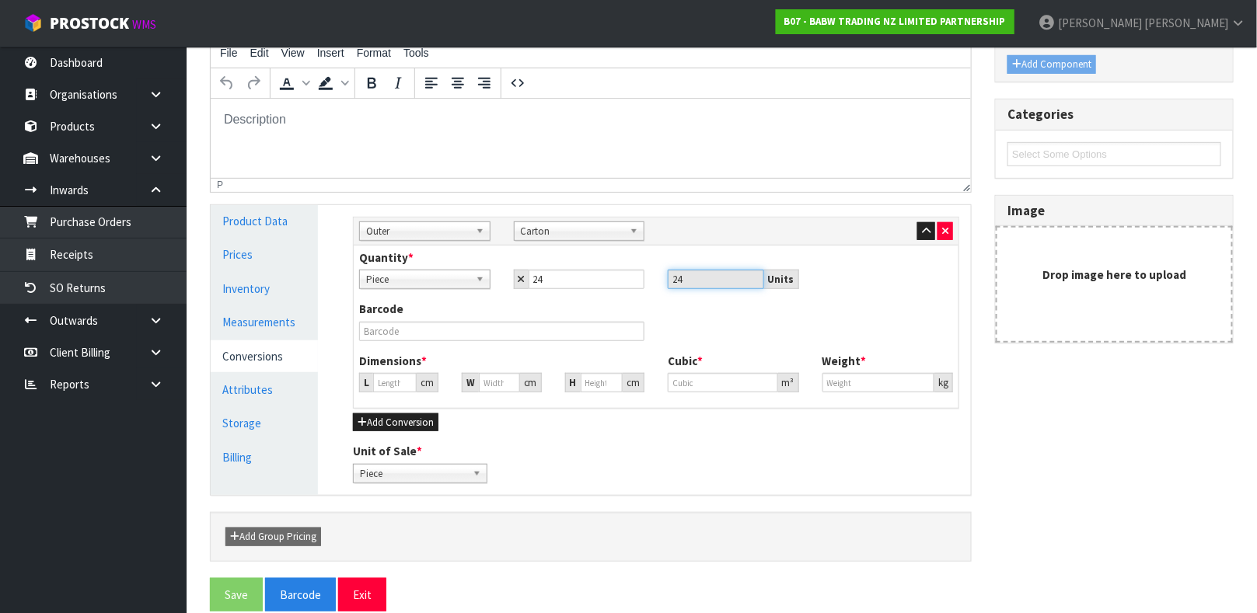
type input "0"
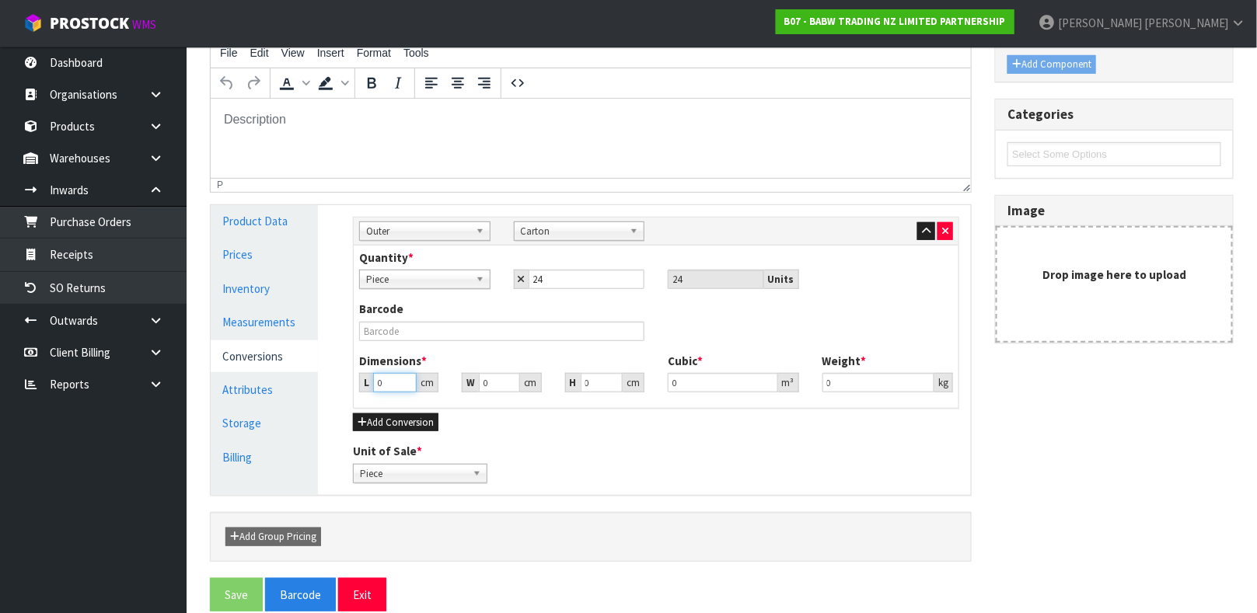
type input "5"
type input "0.000001"
type input "52"
type input "31"
type input "2"
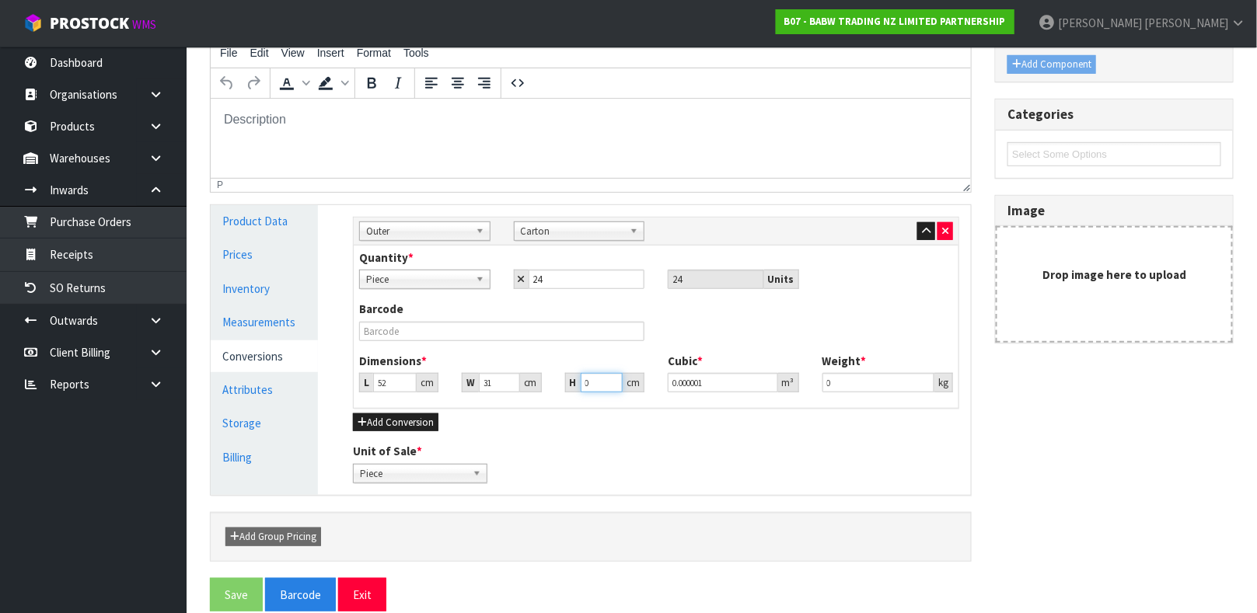
type input "0.003224"
type input "28"
type input "0.045136"
type input "28"
type input "4.35"
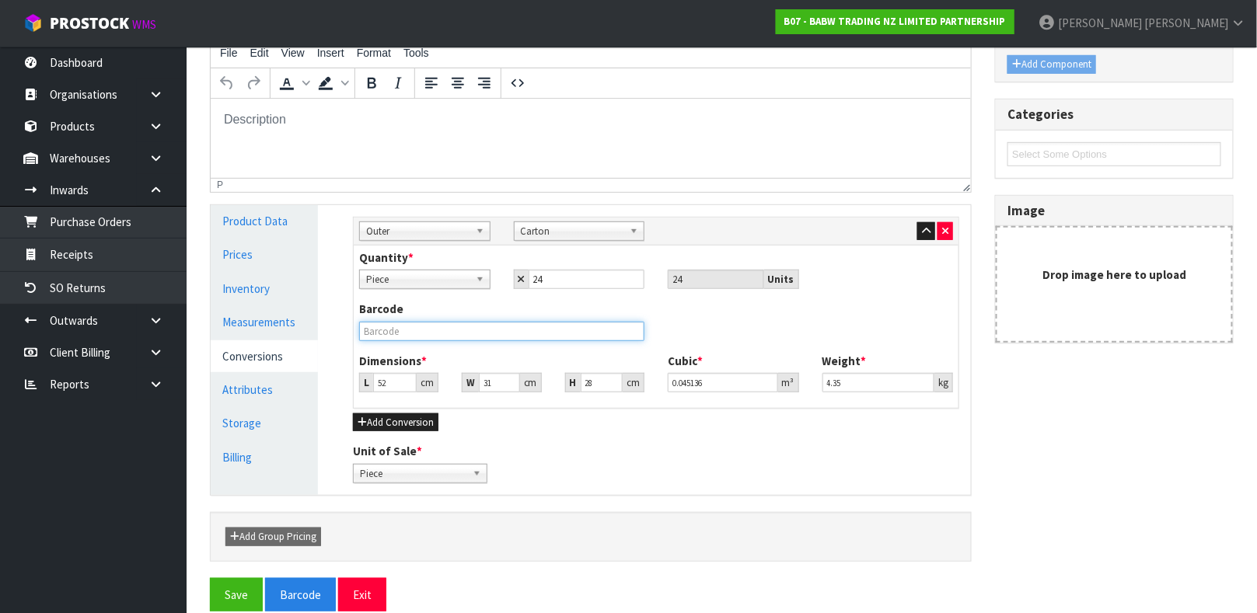
click at [584, 335] on input "text" at bounding box center [501, 331] width 285 height 19
type input "9360410009392"
click at [210, 578] on button "Save" at bounding box center [236, 594] width 53 height 33
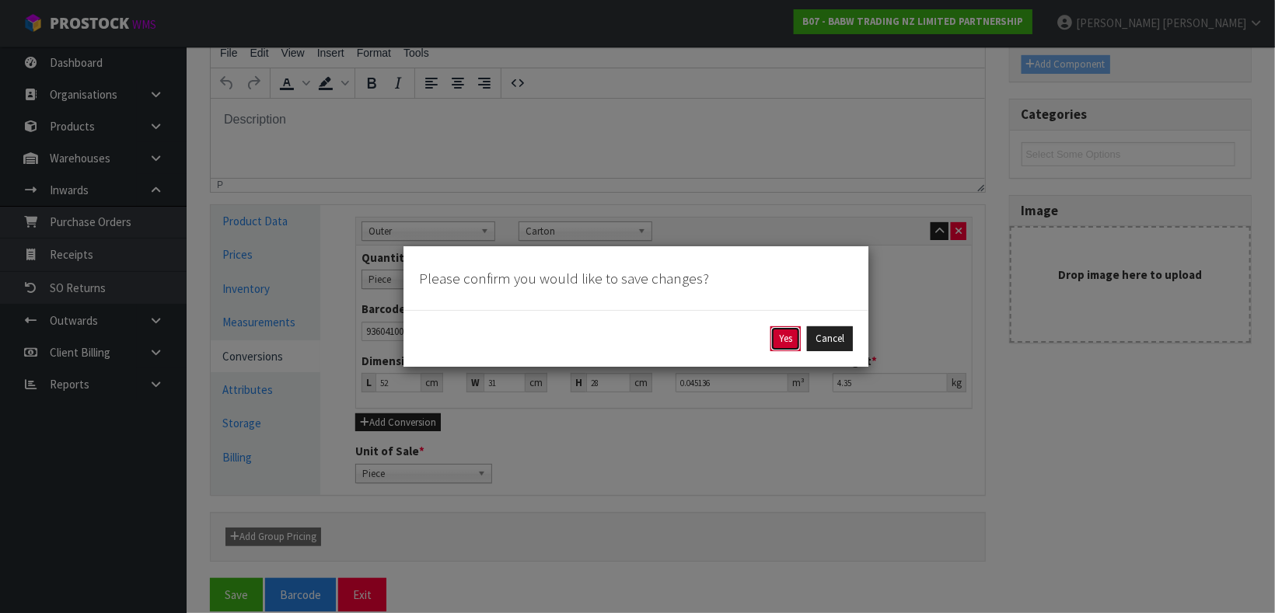
click at [786, 338] on button "Yes" at bounding box center [785, 338] width 30 height 25
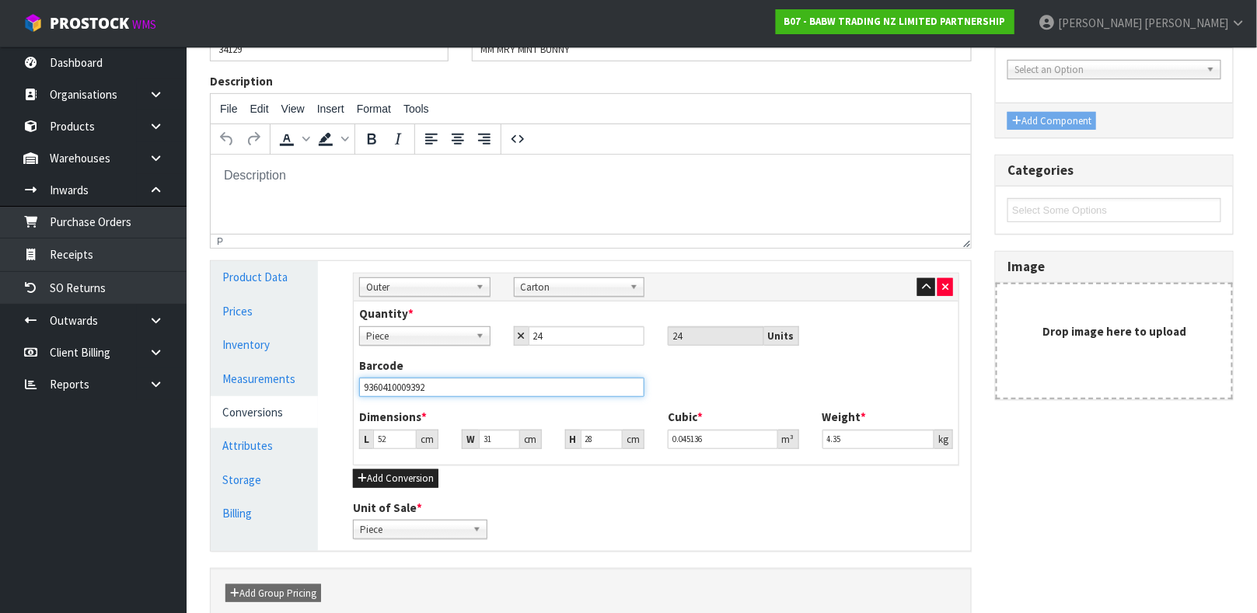
scroll to position [0, 0]
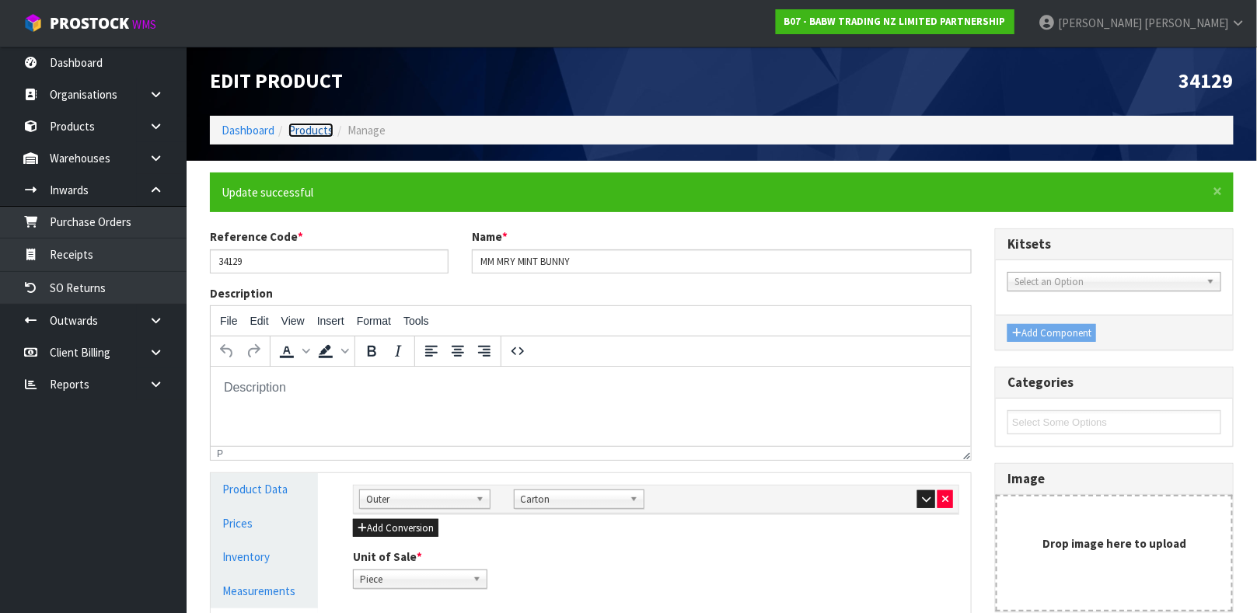
click at [310, 126] on link "Products" at bounding box center [310, 130] width 45 height 15
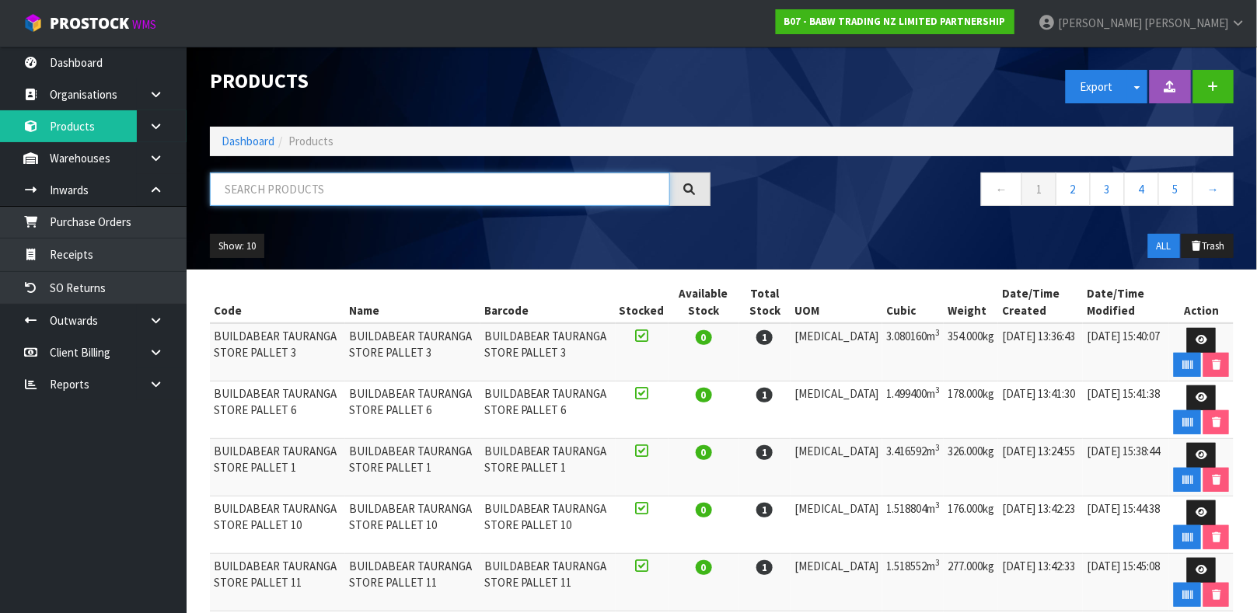
click at [315, 178] on input "text" at bounding box center [440, 189] width 460 height 33
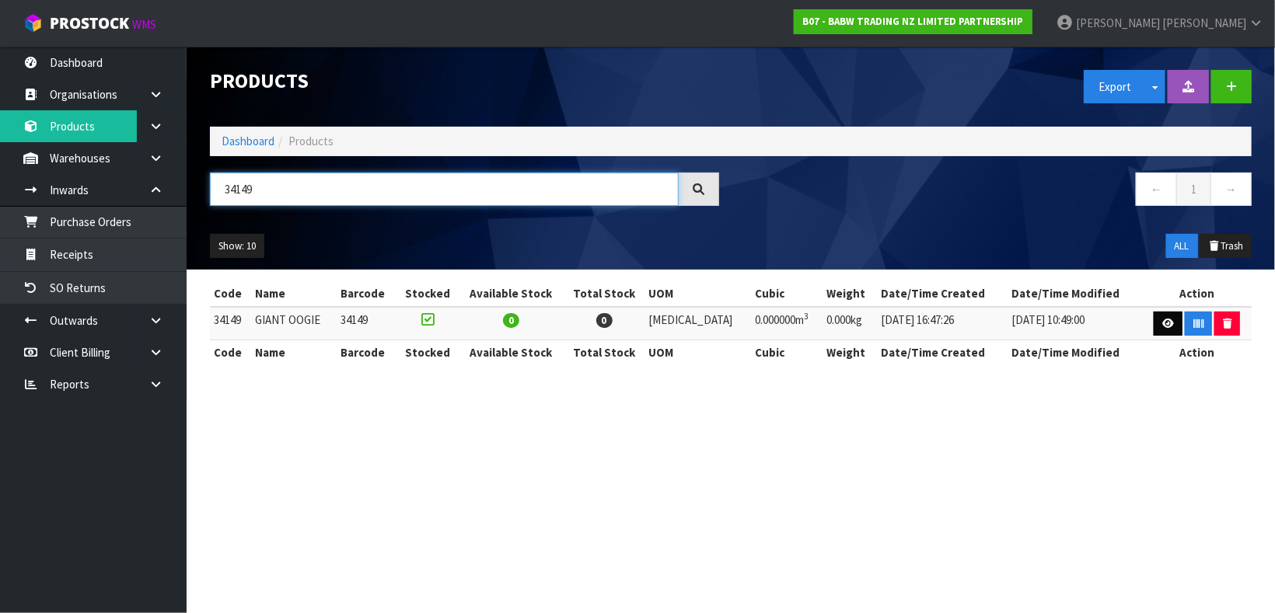
type input "34149"
click at [1162, 327] on icon at bounding box center [1168, 324] width 12 height 10
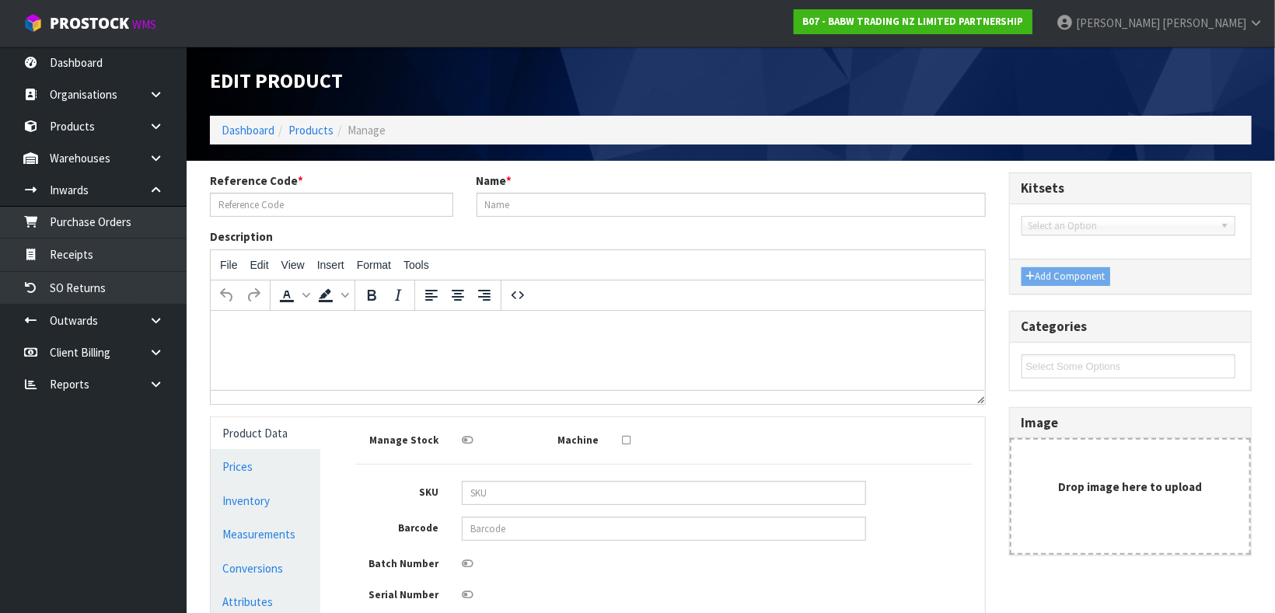
type input "34149"
type input "GIANT OOGIE"
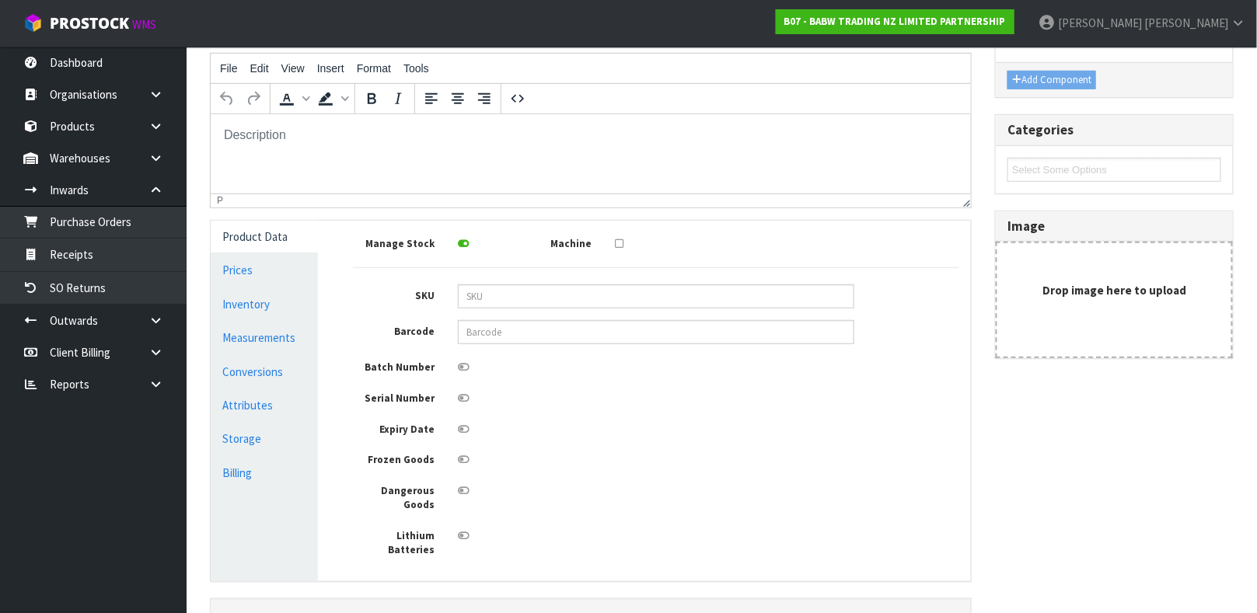
scroll to position [262, 0]
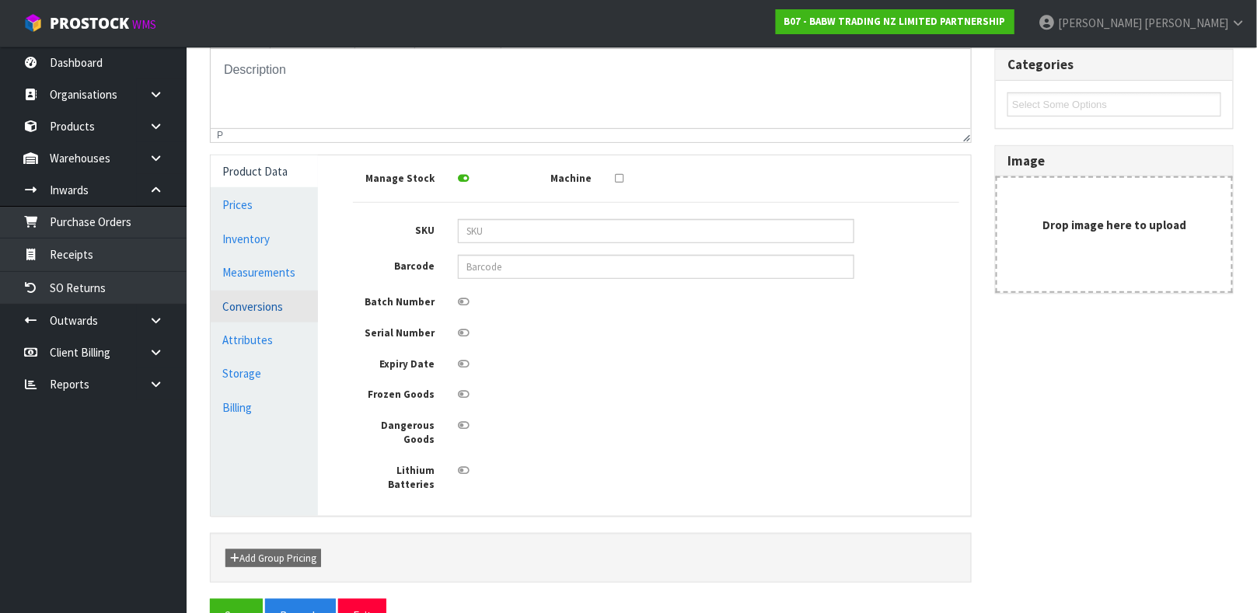
click at [246, 298] on link "Conversions" at bounding box center [264, 307] width 107 height 32
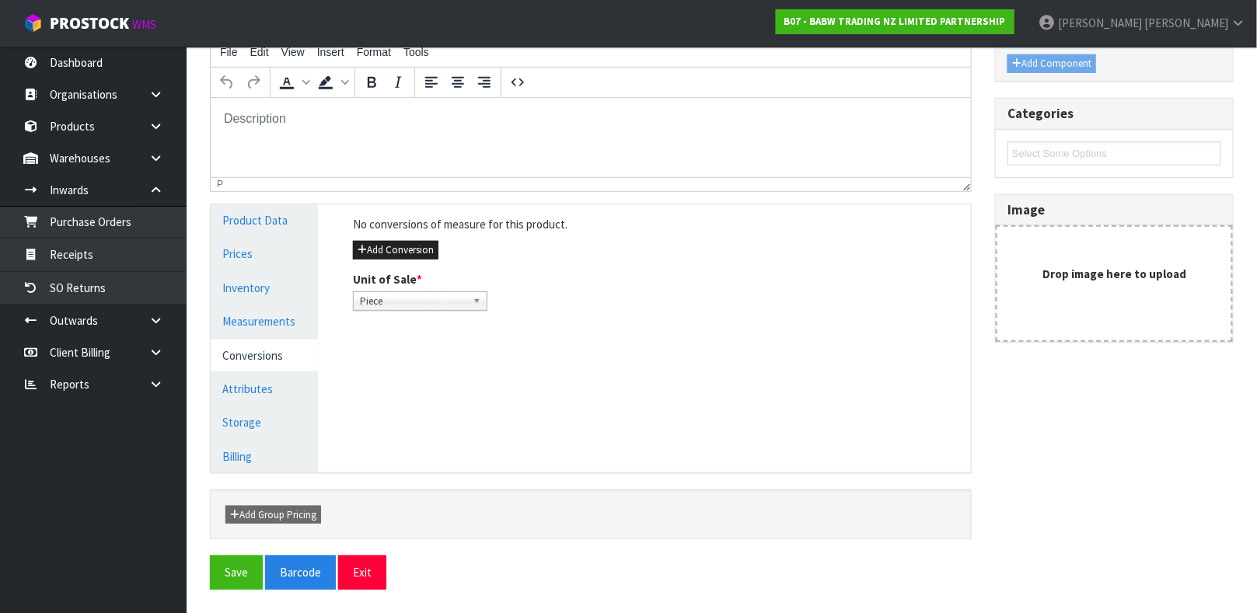
scroll to position [212, 0]
click at [246, 298] on link "Inventory" at bounding box center [264, 289] width 107 height 32
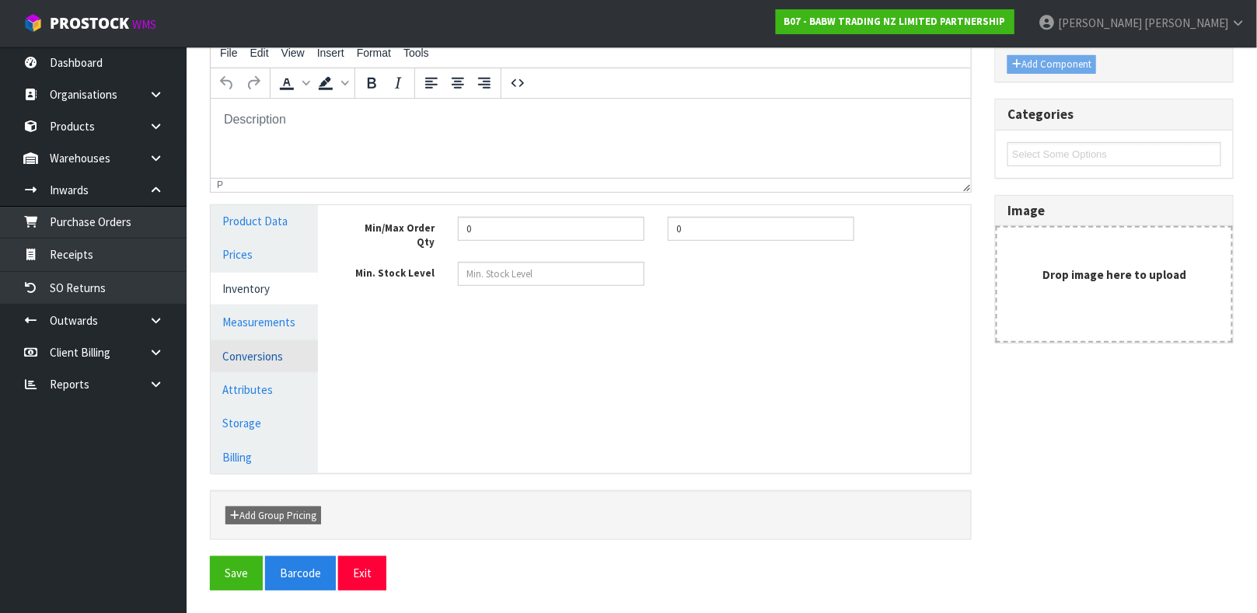
click at [273, 343] on link "Conversions" at bounding box center [264, 356] width 107 height 32
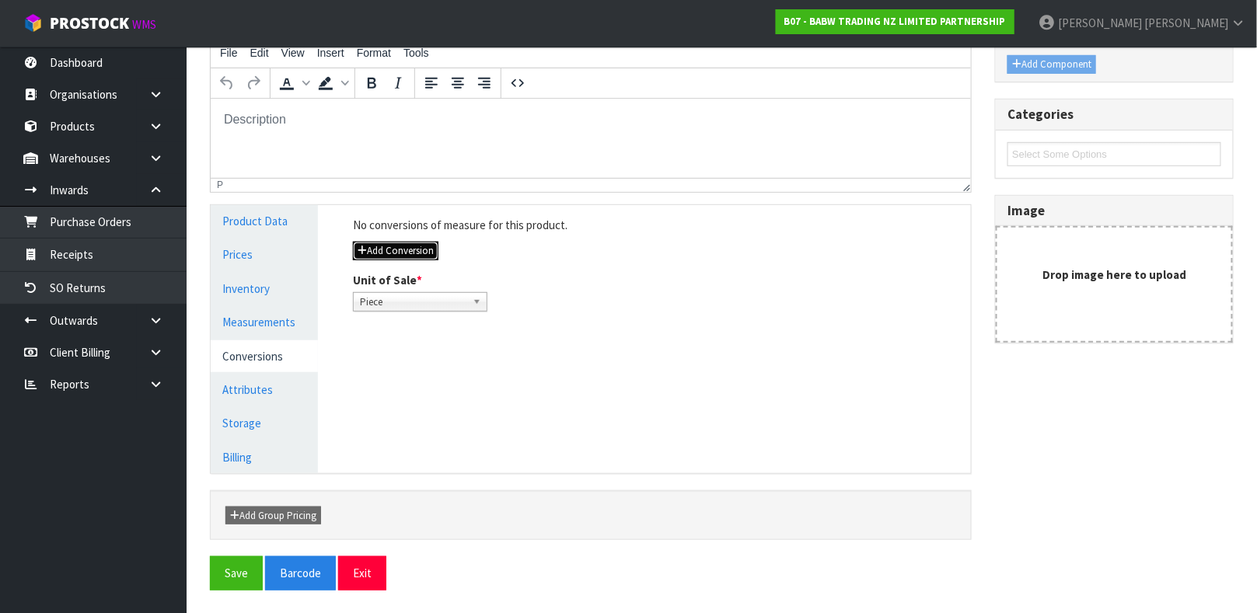
click at [396, 248] on button "Add Conversion" at bounding box center [395, 251] width 85 height 19
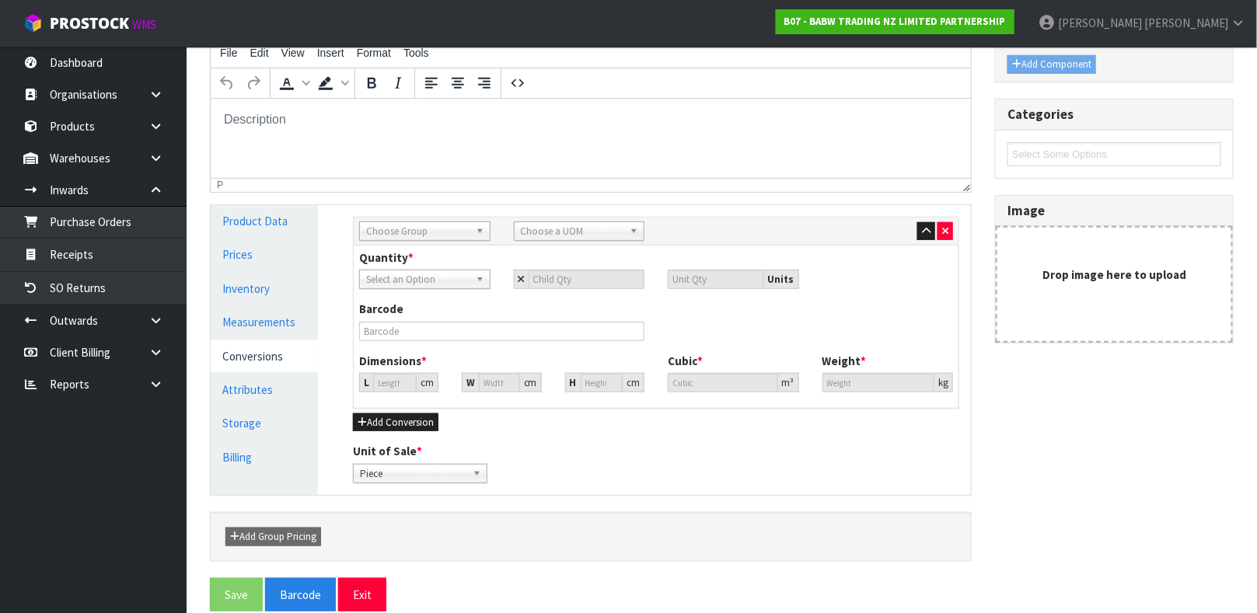
click at [425, 233] on span "Choose Group" at bounding box center [417, 231] width 103 height 19
click at [388, 305] on li "Outer" at bounding box center [425, 314] width 124 height 19
click at [588, 239] on div "Choose a UOM" at bounding box center [579, 230] width 131 height 19
type input "CART"
type input "6"
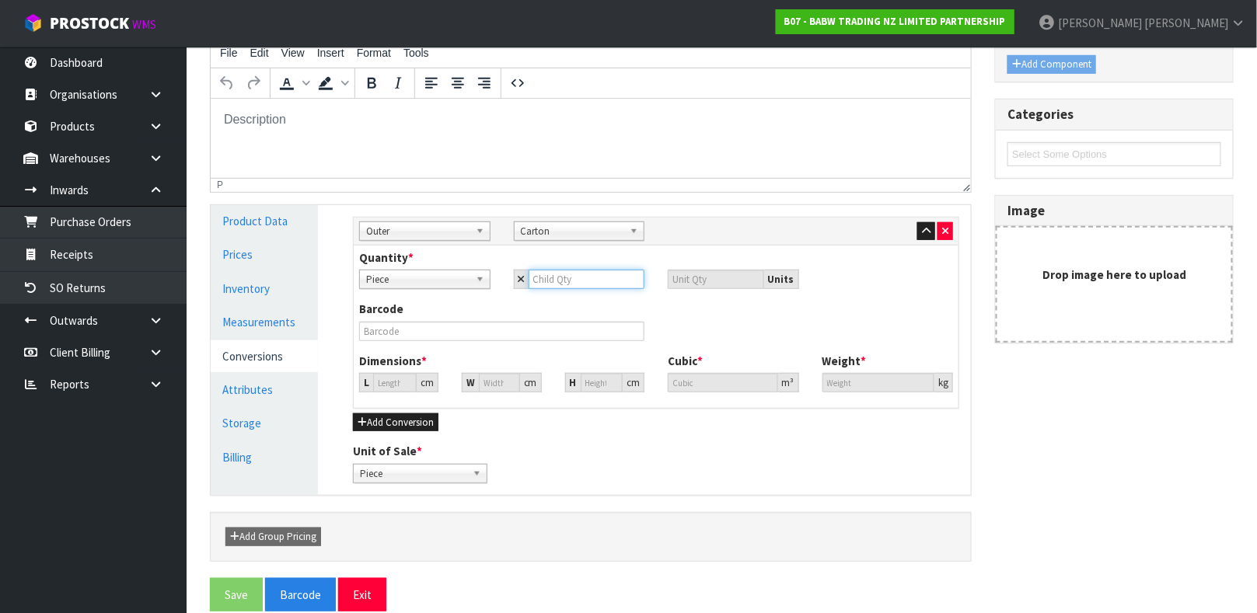
type input "6"
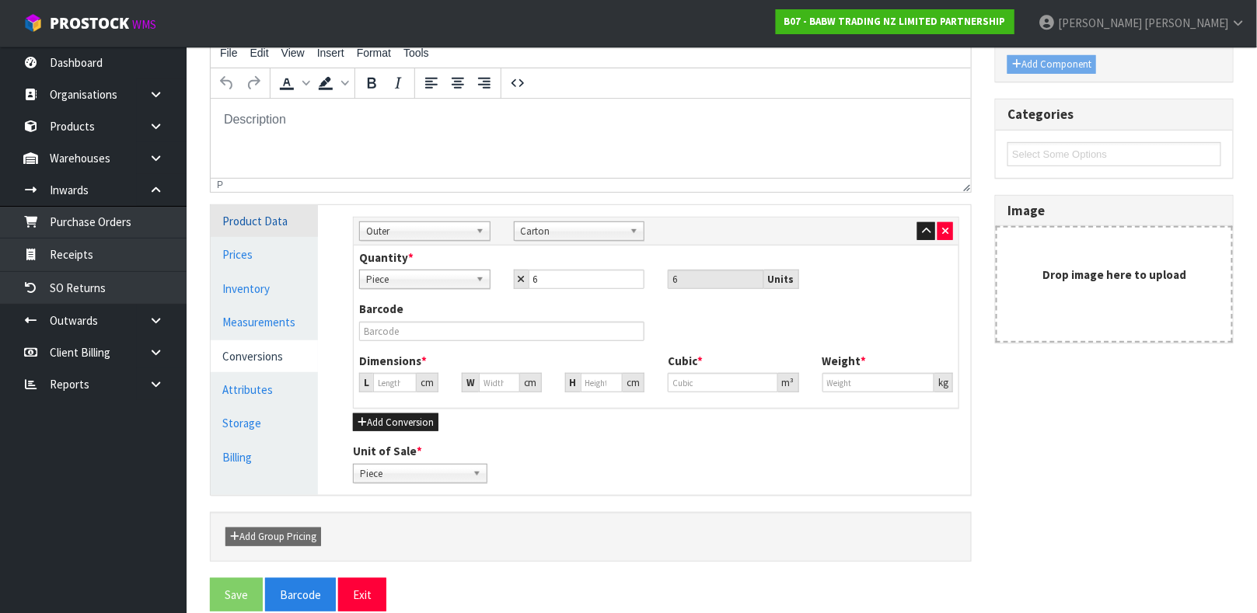
type input "0"
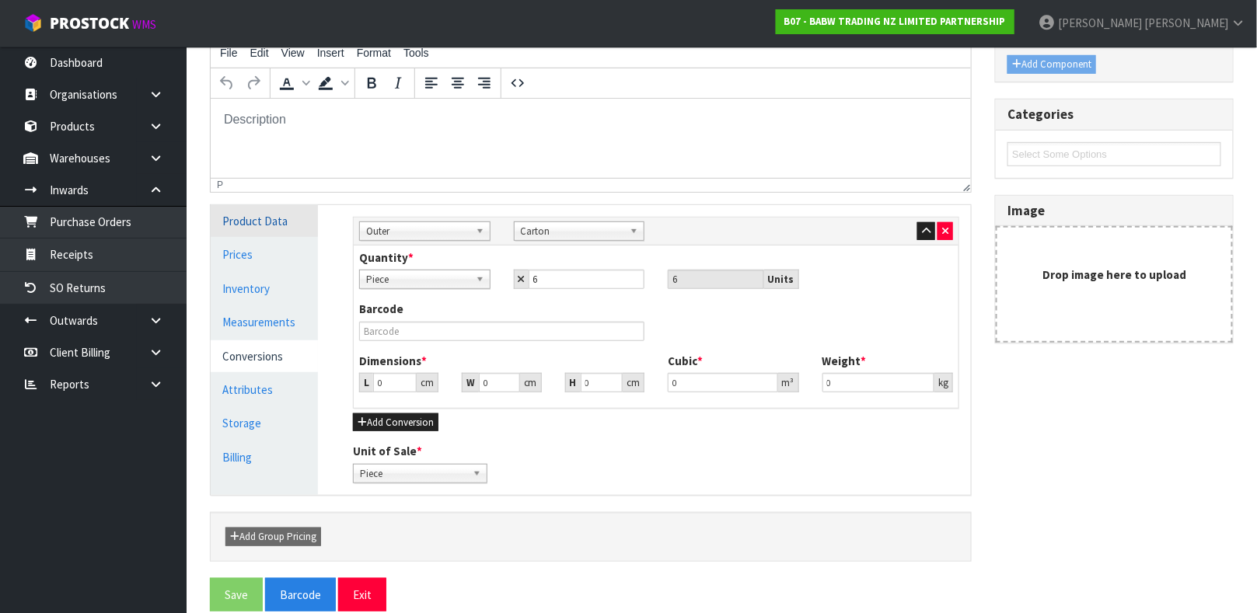
click at [282, 233] on link "Product Data" at bounding box center [264, 221] width 107 height 32
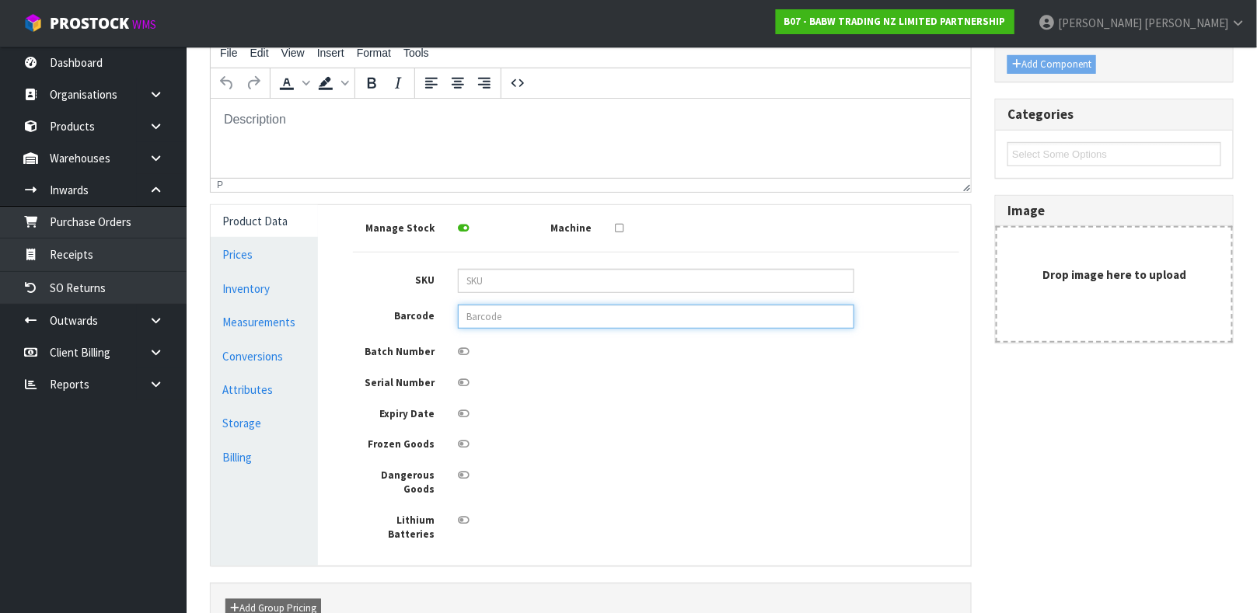
click at [486, 314] on input "text" at bounding box center [656, 317] width 396 height 24
type input "9360410008975"
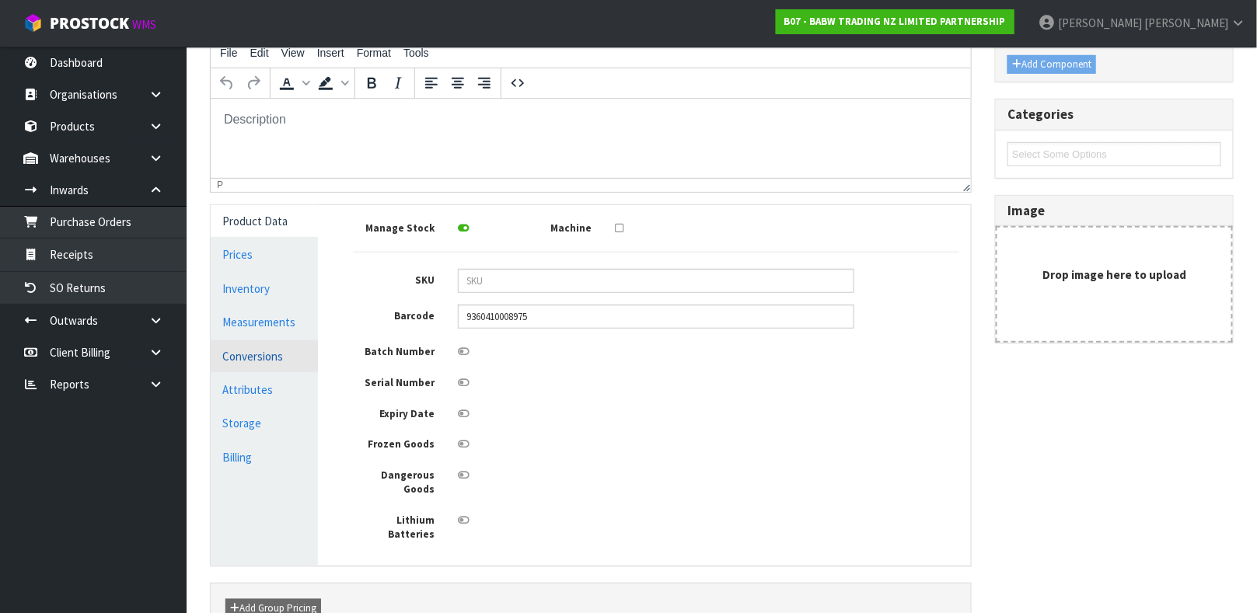
click at [277, 347] on link "Conversions" at bounding box center [264, 356] width 107 height 32
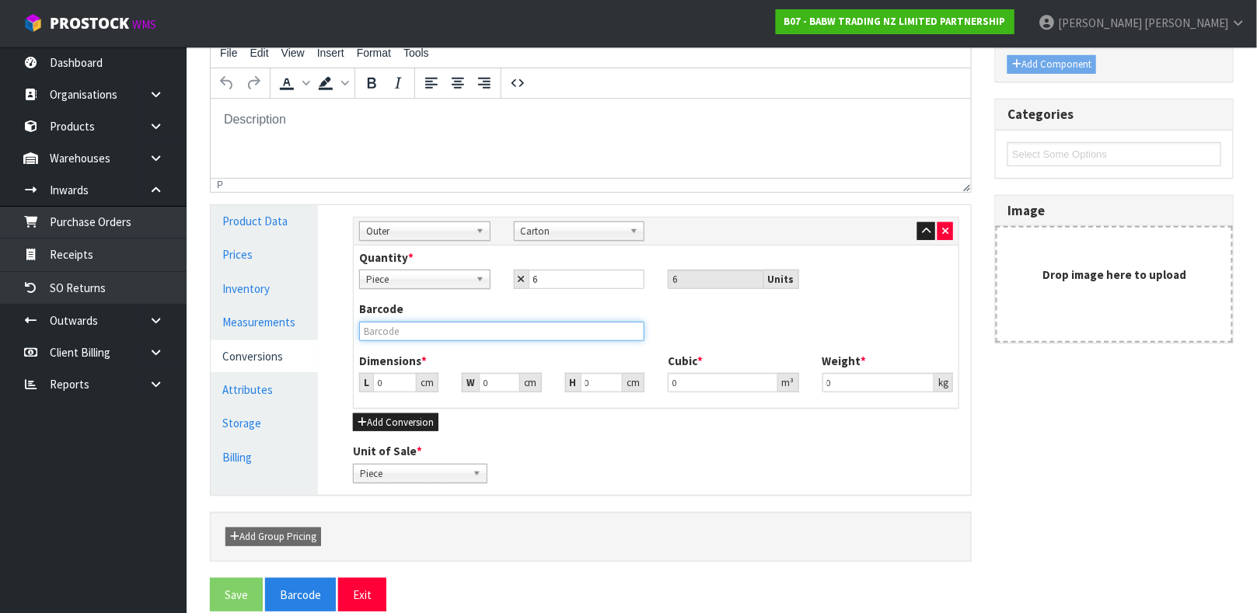
click at [409, 340] on input "text" at bounding box center [501, 331] width 285 height 19
type input "5"
type input "0.000001"
type input "50"
type input "40"
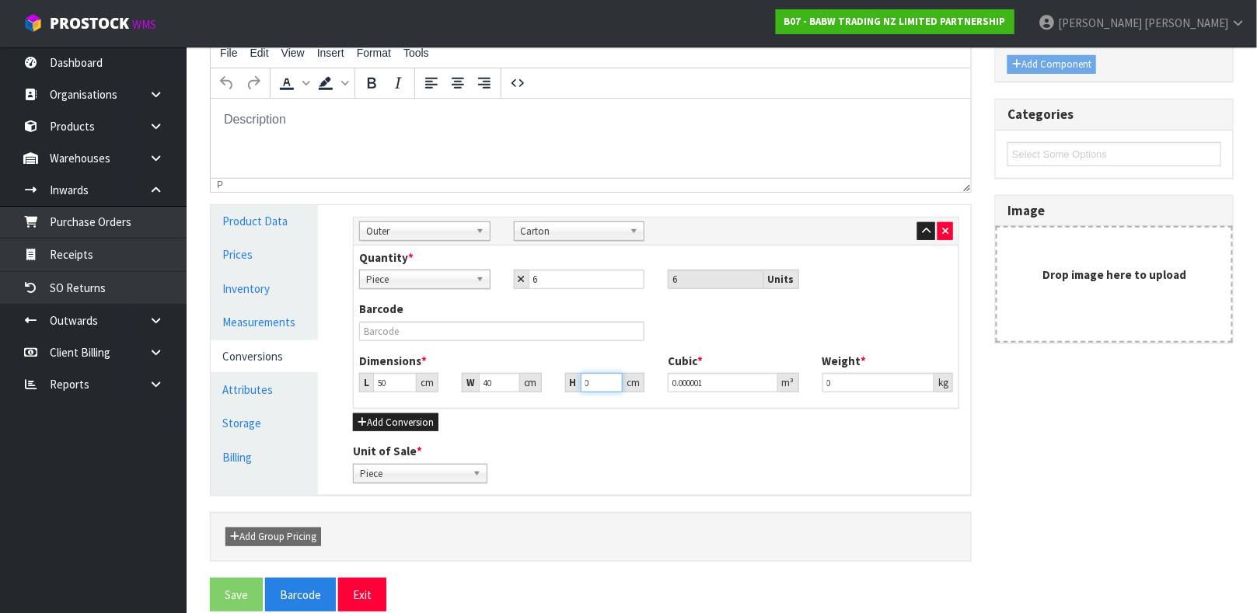
type input "3"
type input "0.006"
type input "30"
type input "0.06"
type input "30"
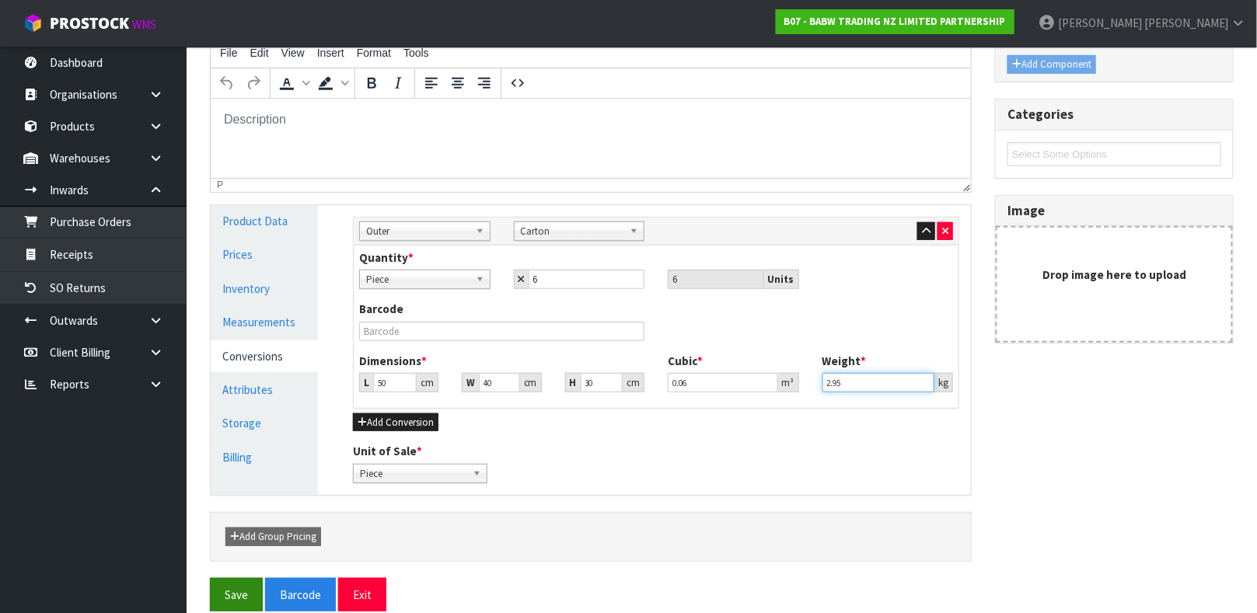
type input "2.95"
click at [237, 589] on button "Save" at bounding box center [236, 594] width 53 height 33
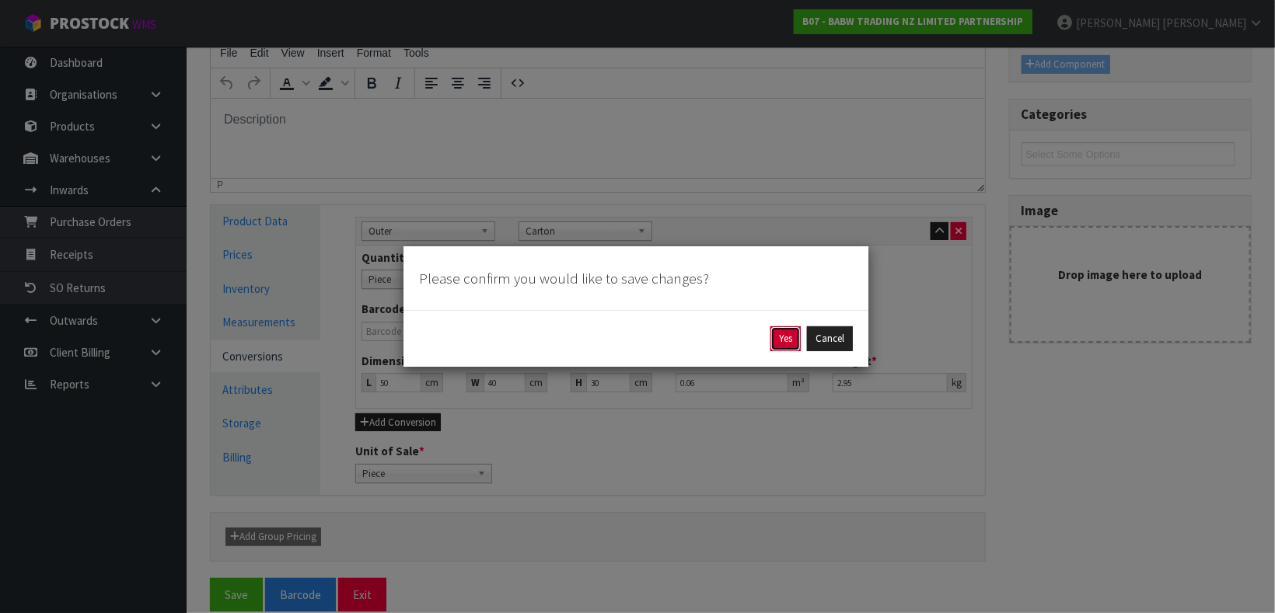
click at [782, 333] on button "Yes" at bounding box center [785, 338] width 30 height 25
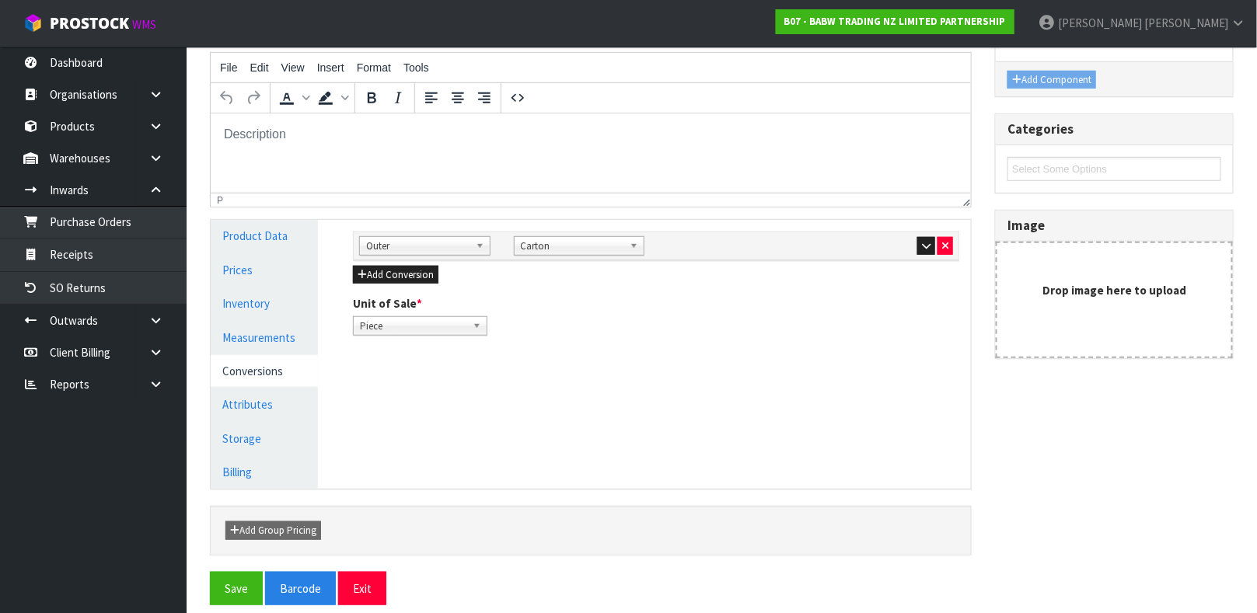
scroll to position [269, 0]
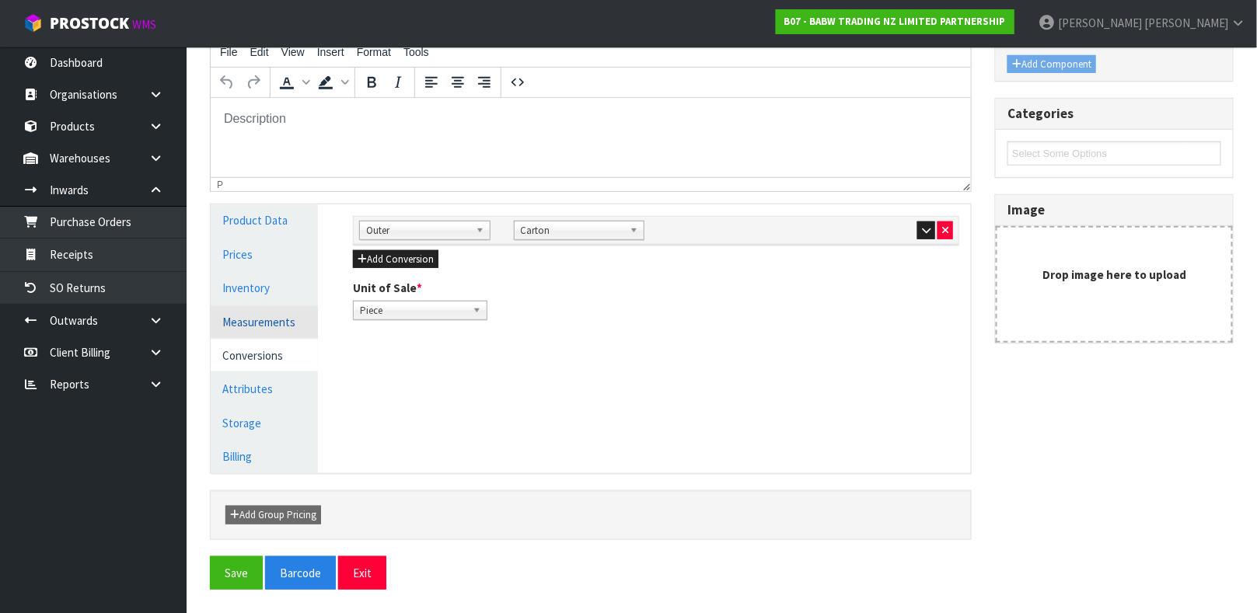
click at [239, 313] on link "Measurements" at bounding box center [264, 322] width 107 height 32
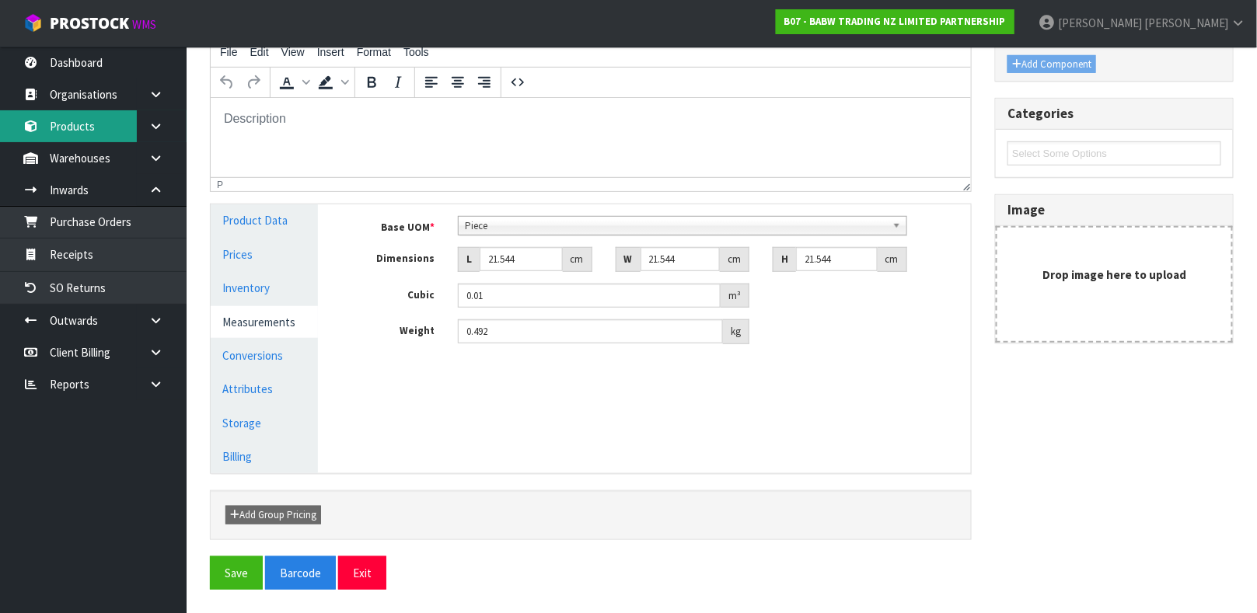
click at [83, 130] on link "Products" at bounding box center [93, 126] width 187 height 32
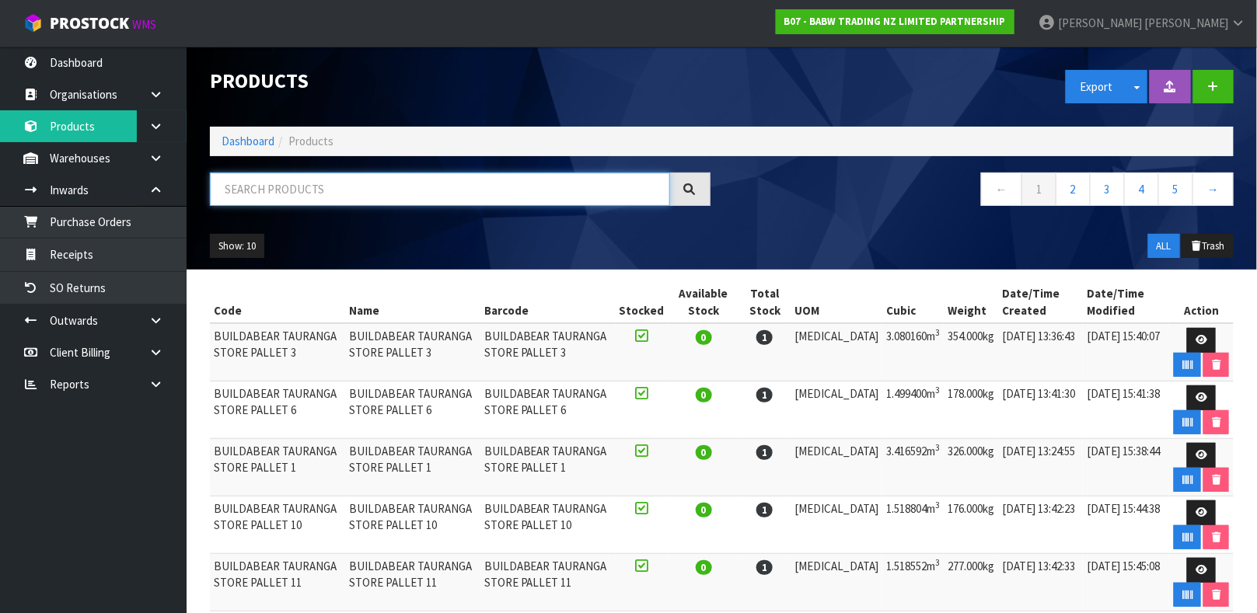
click at [286, 195] on input "text" at bounding box center [440, 189] width 460 height 33
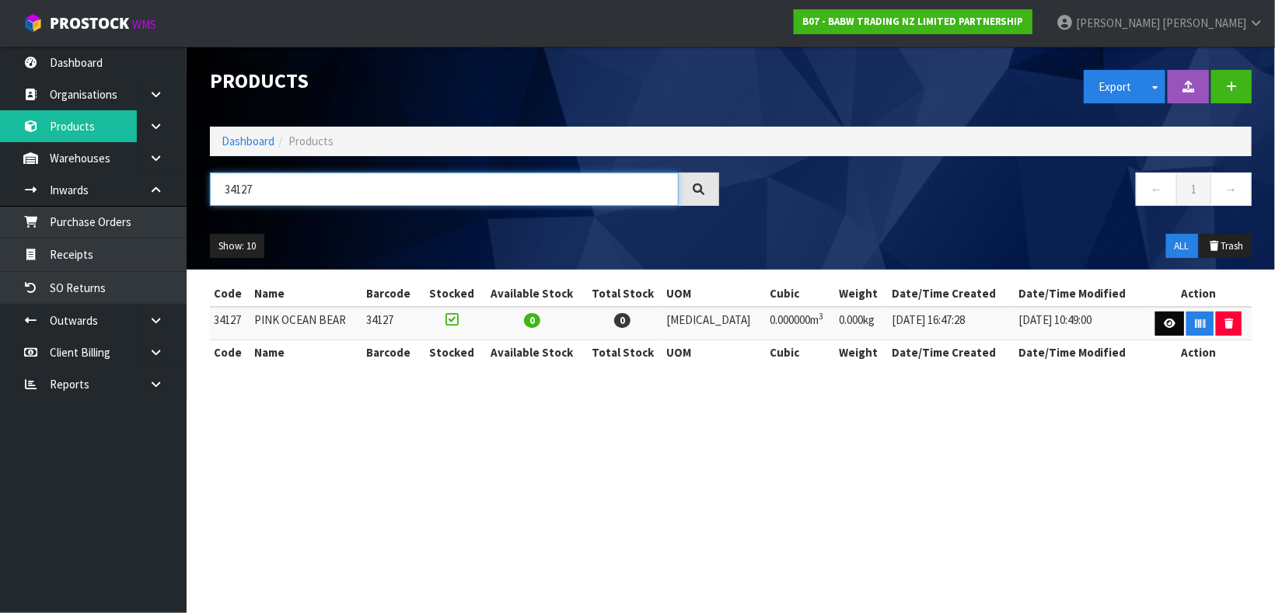
type input "34127"
click at [1155, 322] on link at bounding box center [1169, 324] width 29 height 25
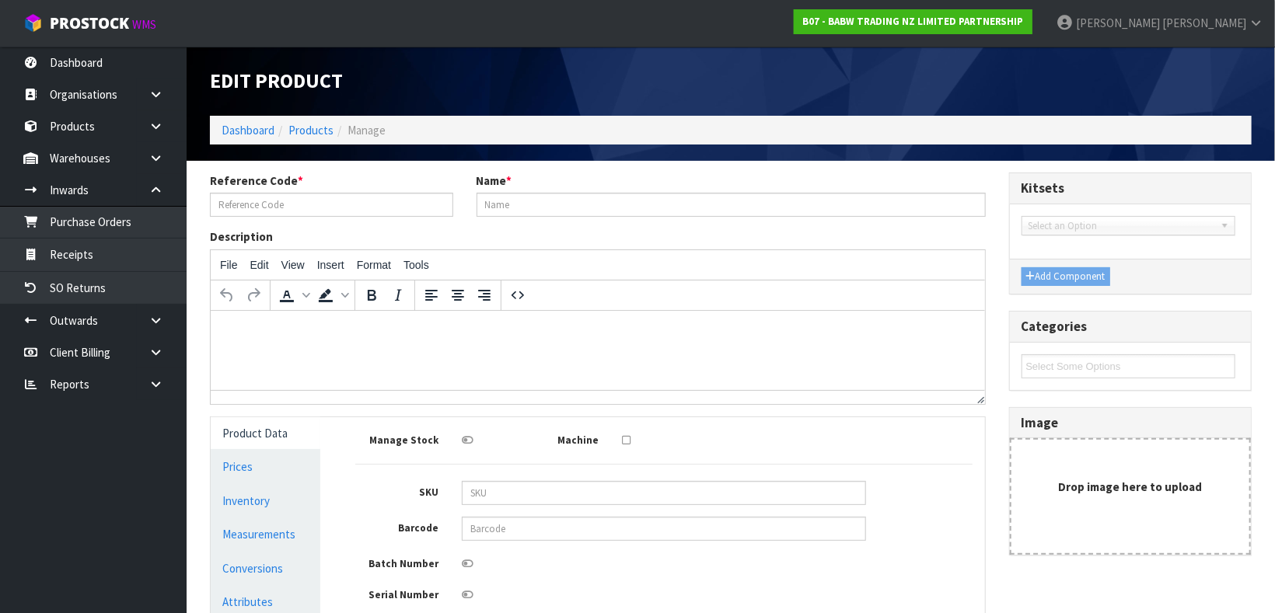
type input "34127"
type input "PINK OCEAN BEAR"
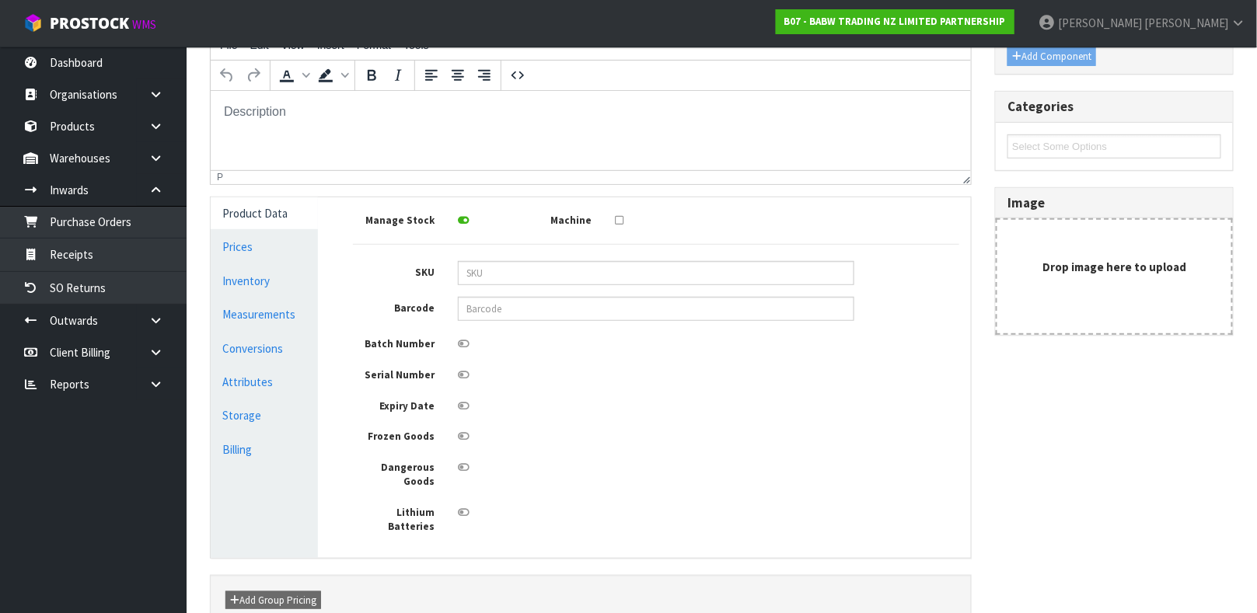
scroll to position [253, 0]
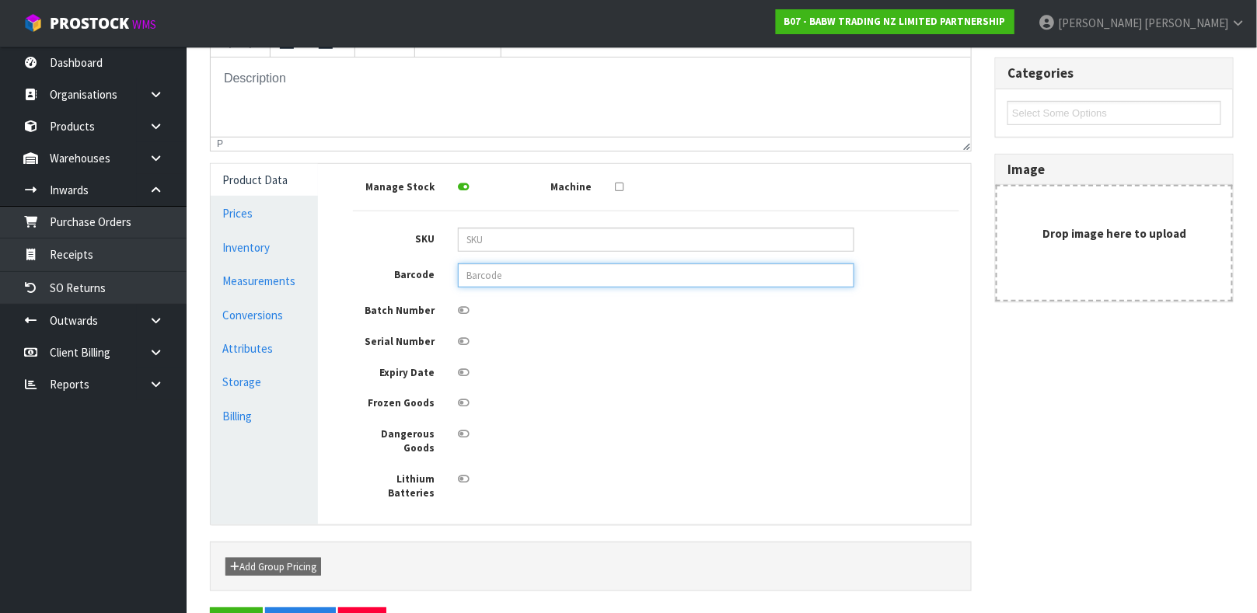
click at [556, 280] on input "text" at bounding box center [656, 275] width 396 height 24
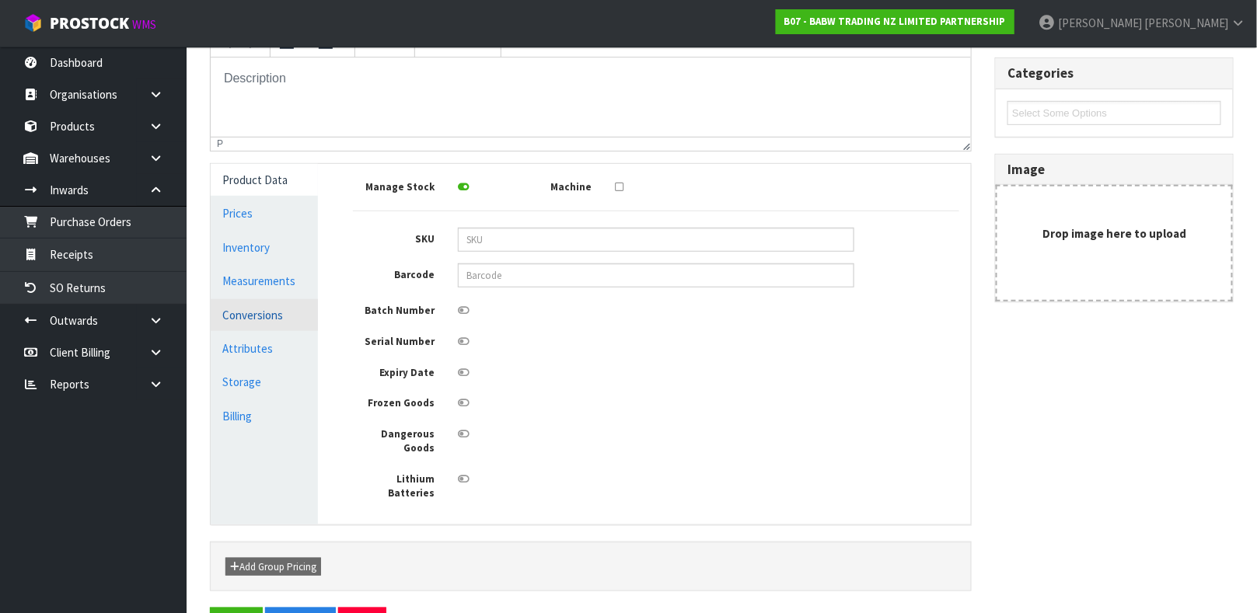
click at [251, 309] on link "Conversions" at bounding box center [264, 315] width 107 height 32
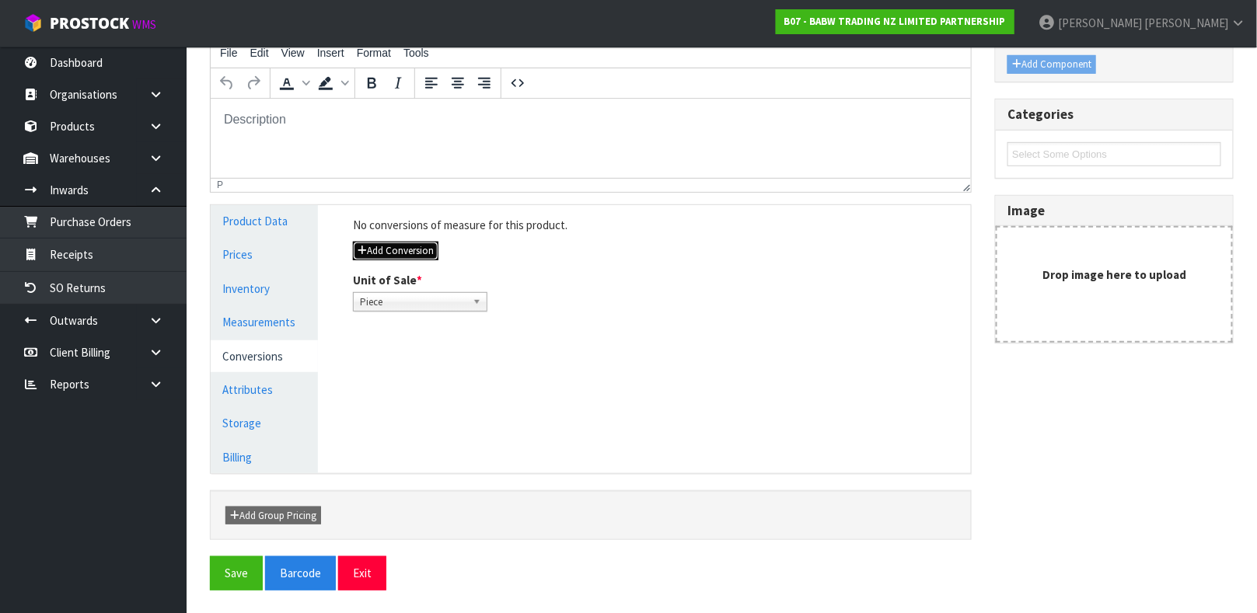
click at [391, 254] on button "Add Conversion" at bounding box center [395, 251] width 85 height 19
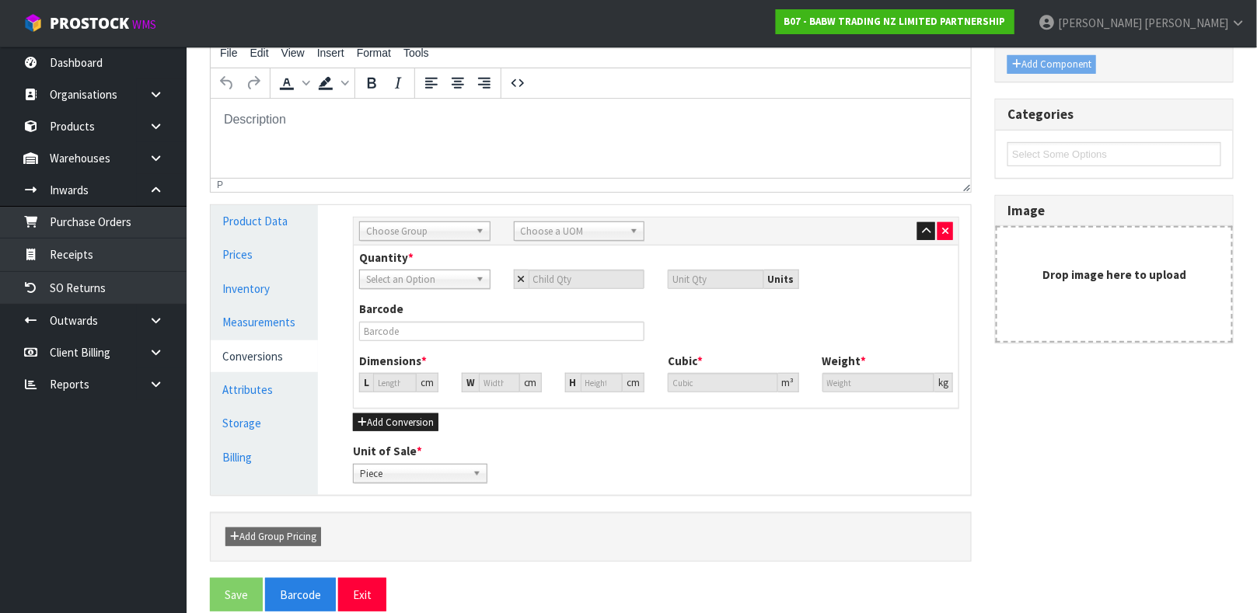
click at [426, 235] on span "Choose Group" at bounding box center [417, 231] width 103 height 19
type input "OU"
type input "CAR"
type input "2"
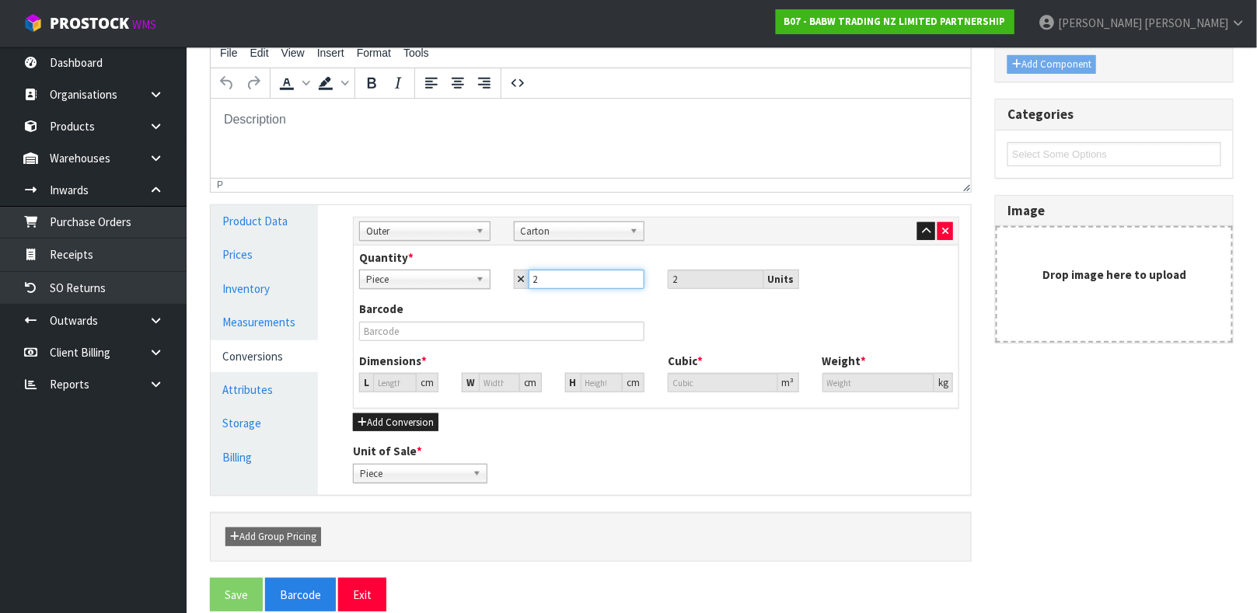
type input "24"
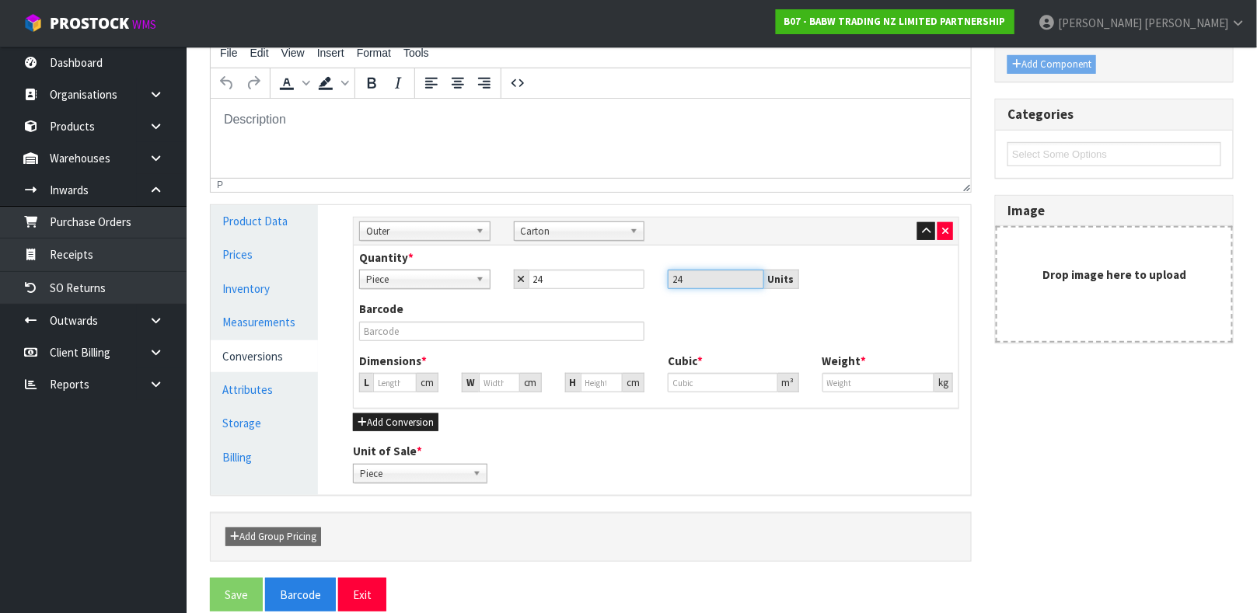
type input "0"
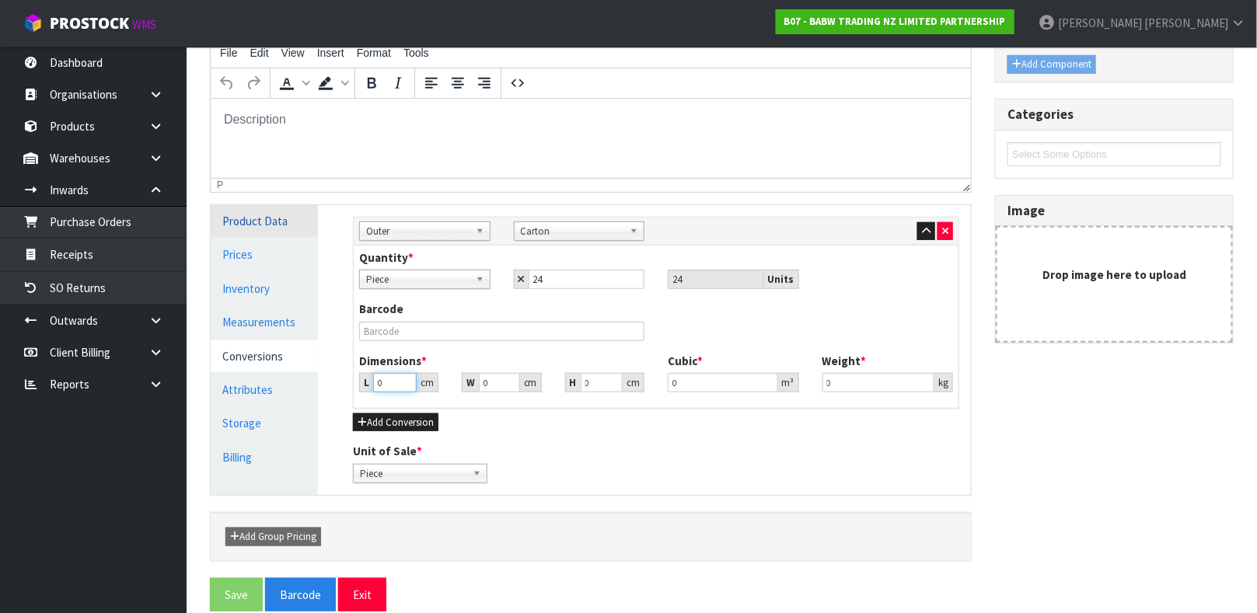
type input "5"
type input "0.000001"
type input "52"
type input "41"
type input "1"
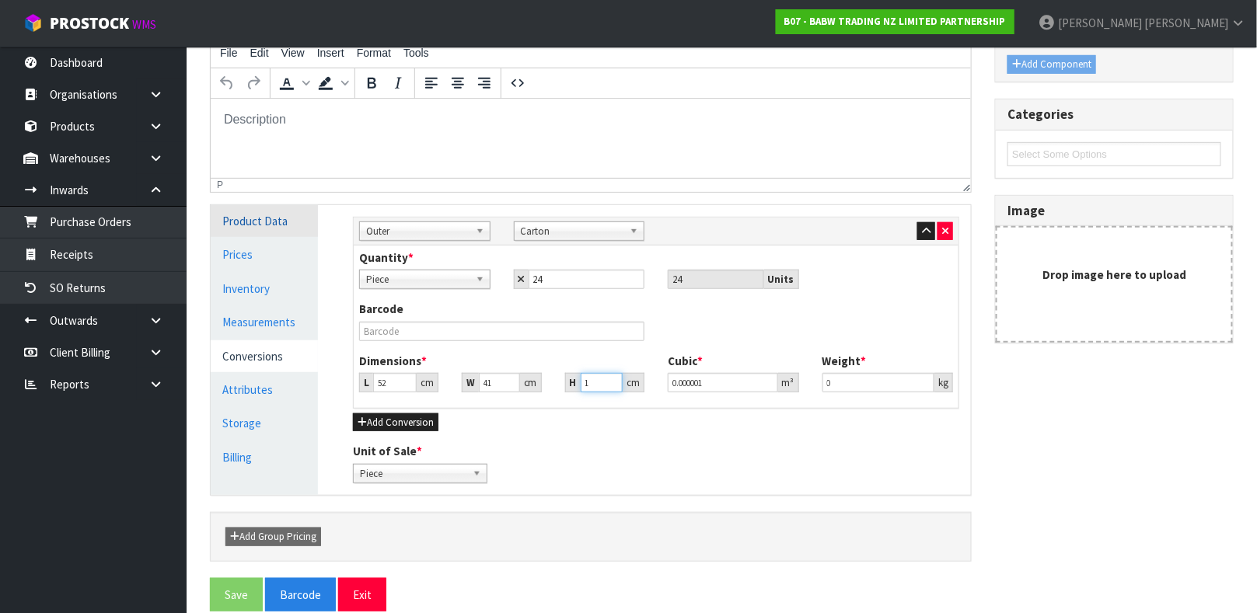
type input "0.002132"
type input "17"
type input "0.036244"
type input "17"
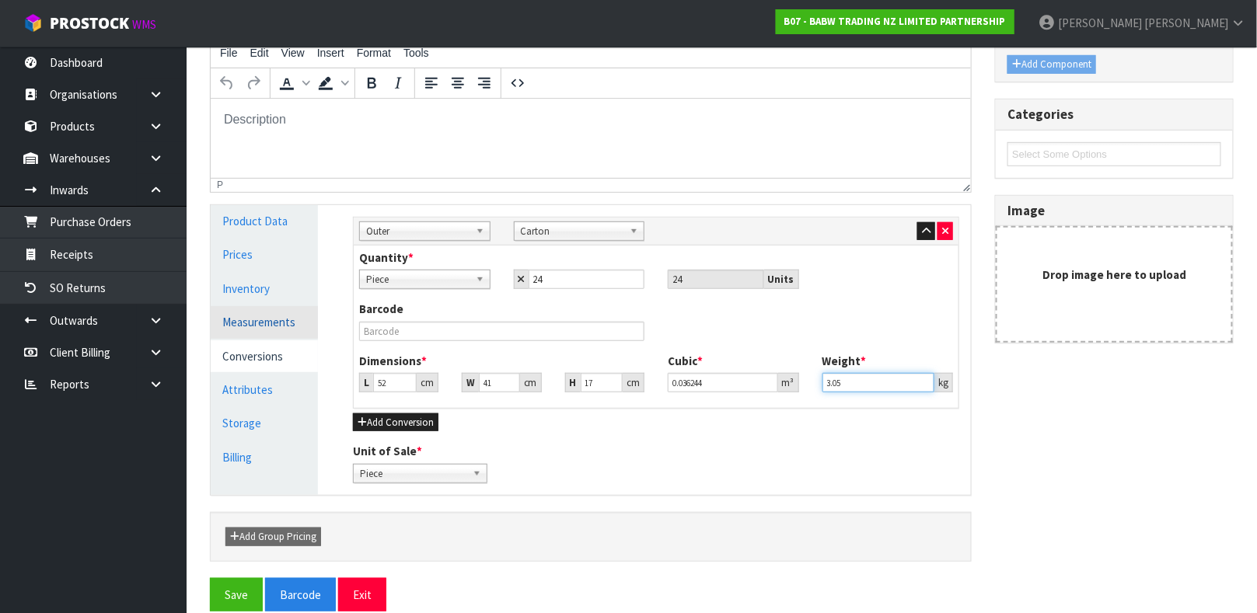
type input "3.05"
click at [285, 315] on link "Measurements" at bounding box center [264, 322] width 107 height 32
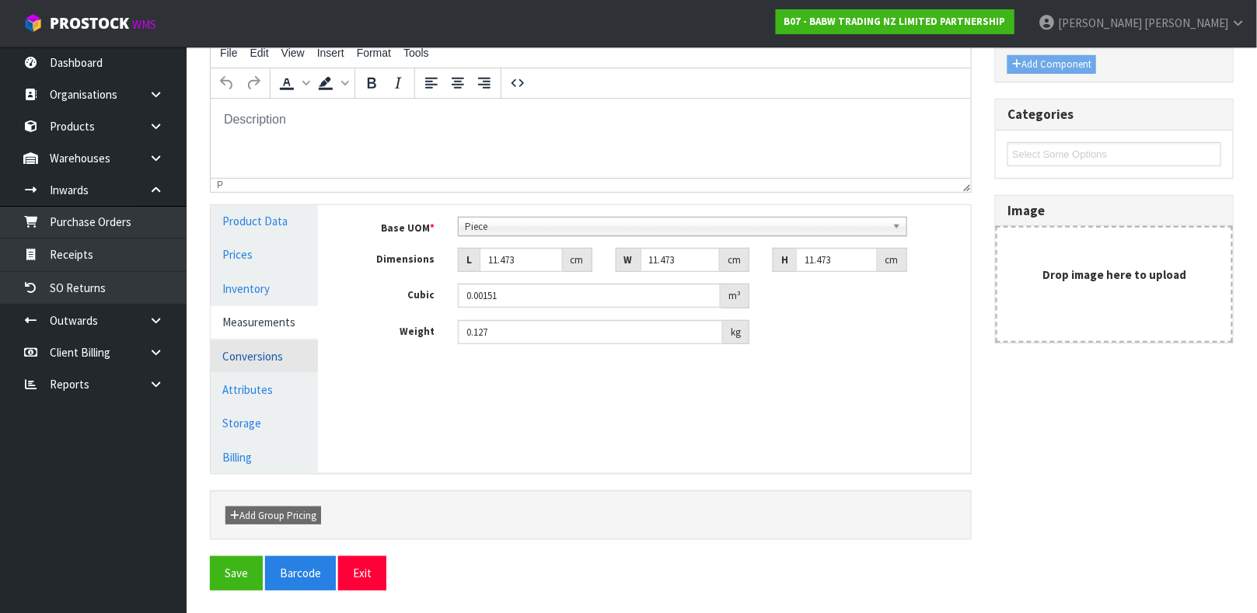
click at [264, 357] on link "Conversions" at bounding box center [264, 356] width 107 height 32
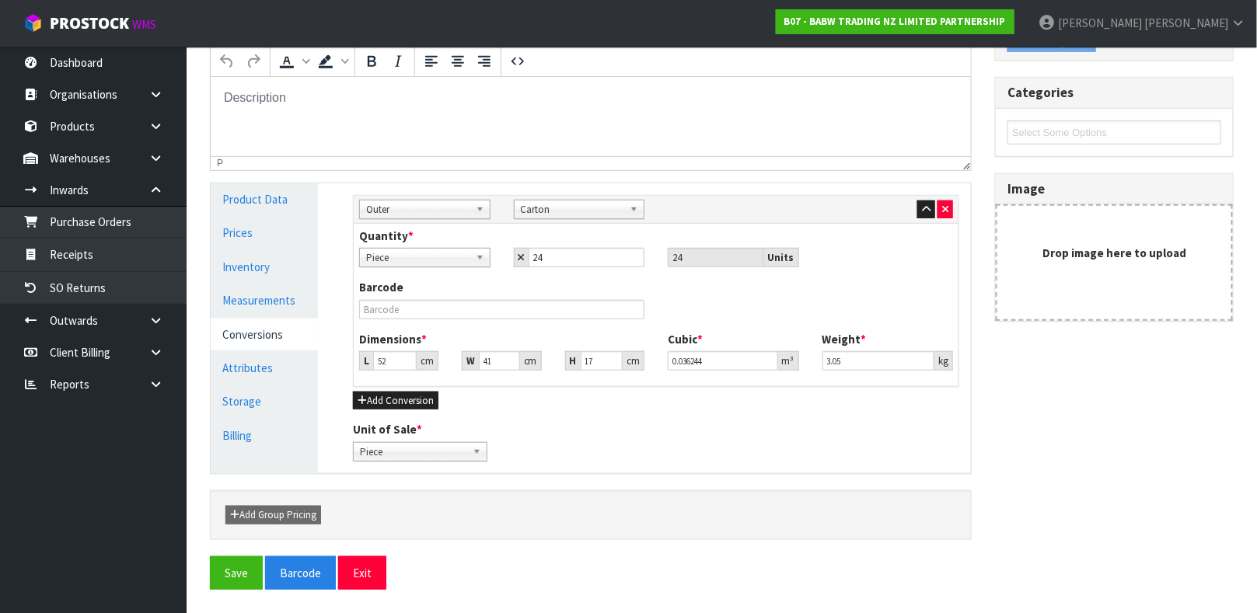
scroll to position [232, 0]
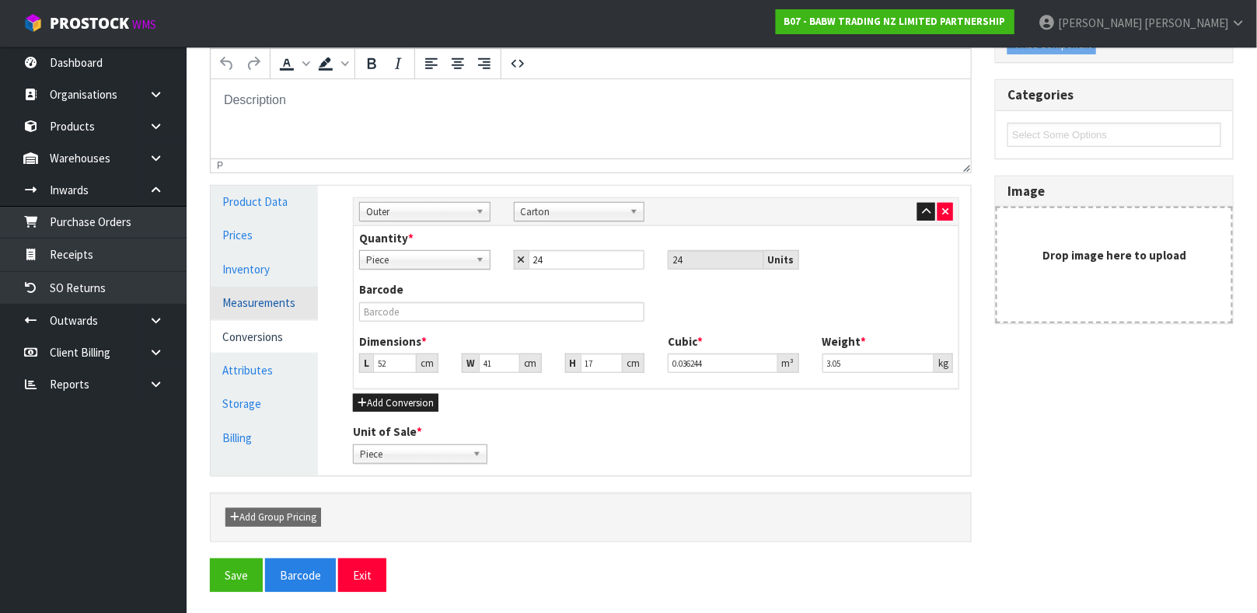
click at [268, 295] on link "Measurements" at bounding box center [264, 303] width 107 height 32
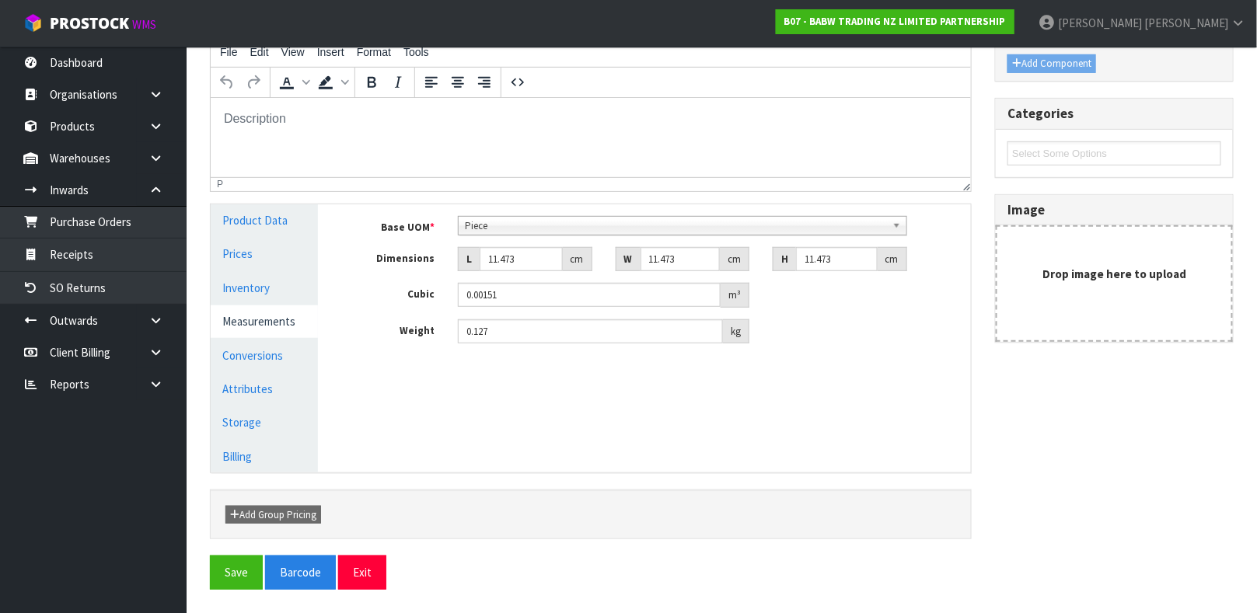
scroll to position [212, 0]
click at [296, 219] on link "Product Data" at bounding box center [264, 221] width 107 height 32
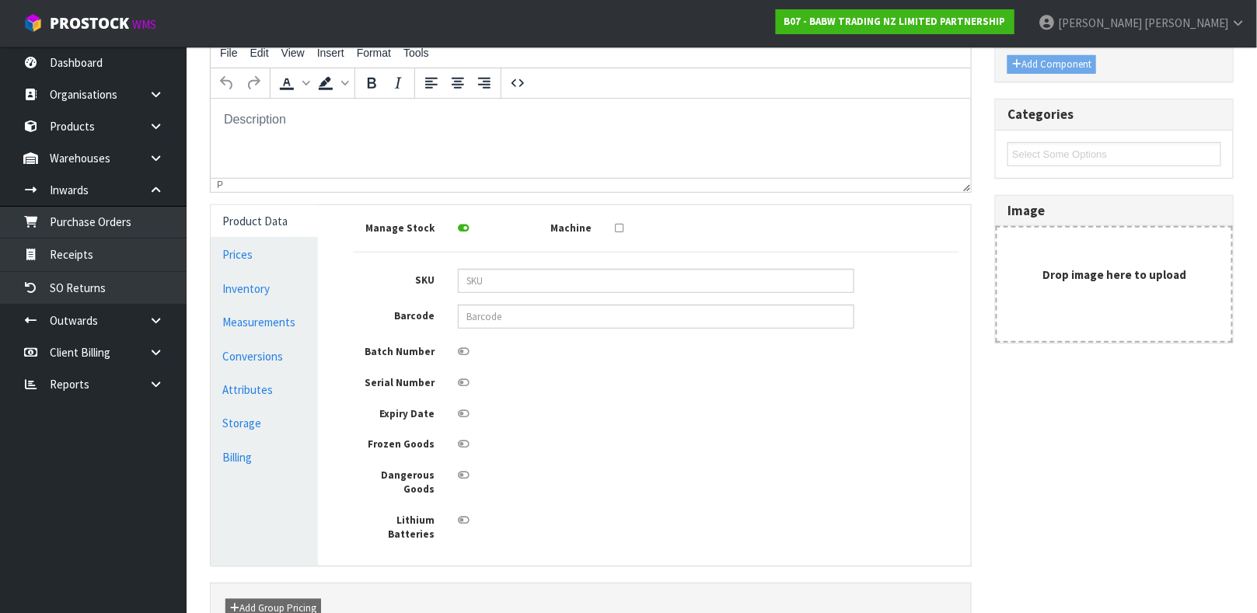
scroll to position [232, 0]
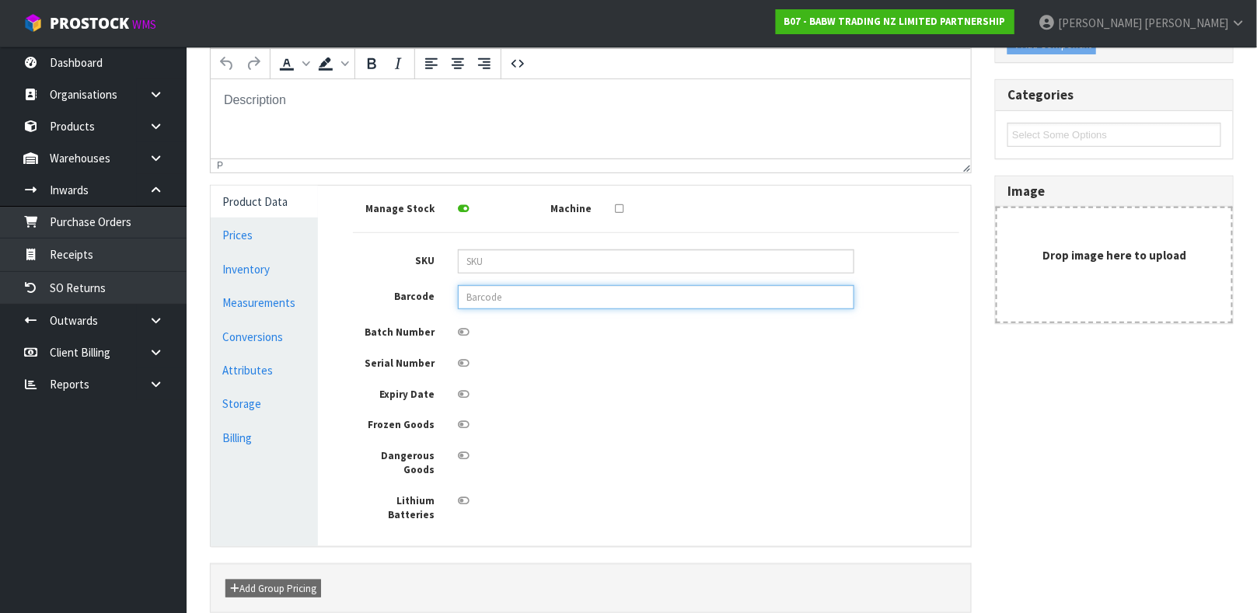
click at [507, 296] on input "text" at bounding box center [656, 297] width 396 height 24
type input "9360410008982"
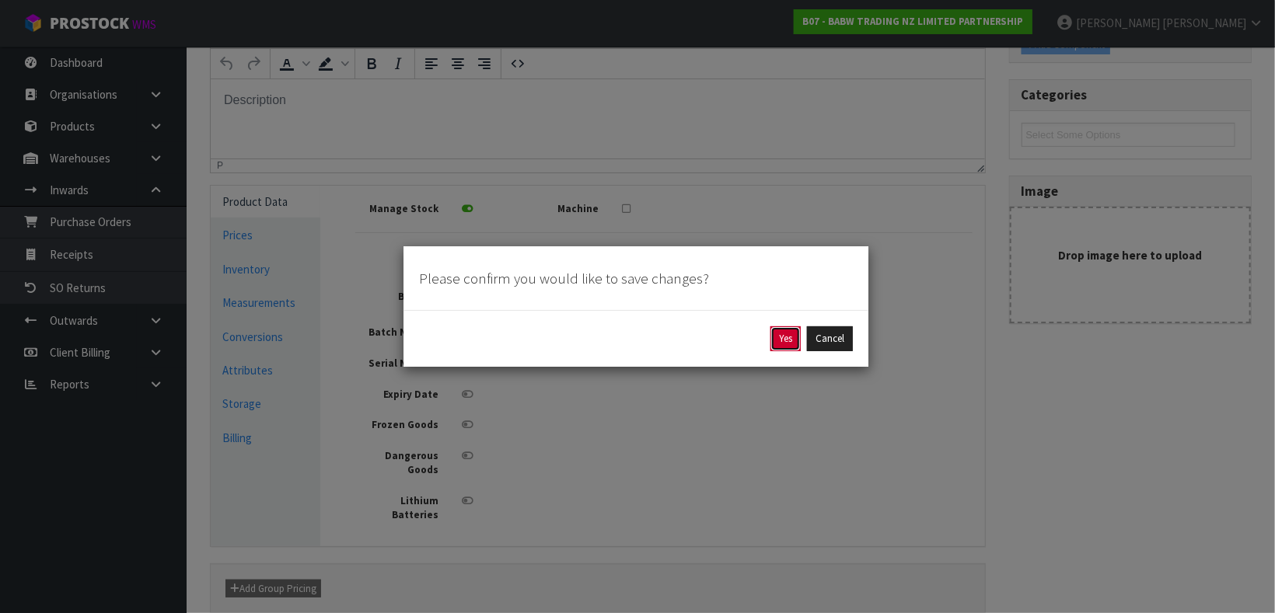
click at [791, 344] on button "Yes" at bounding box center [785, 338] width 30 height 25
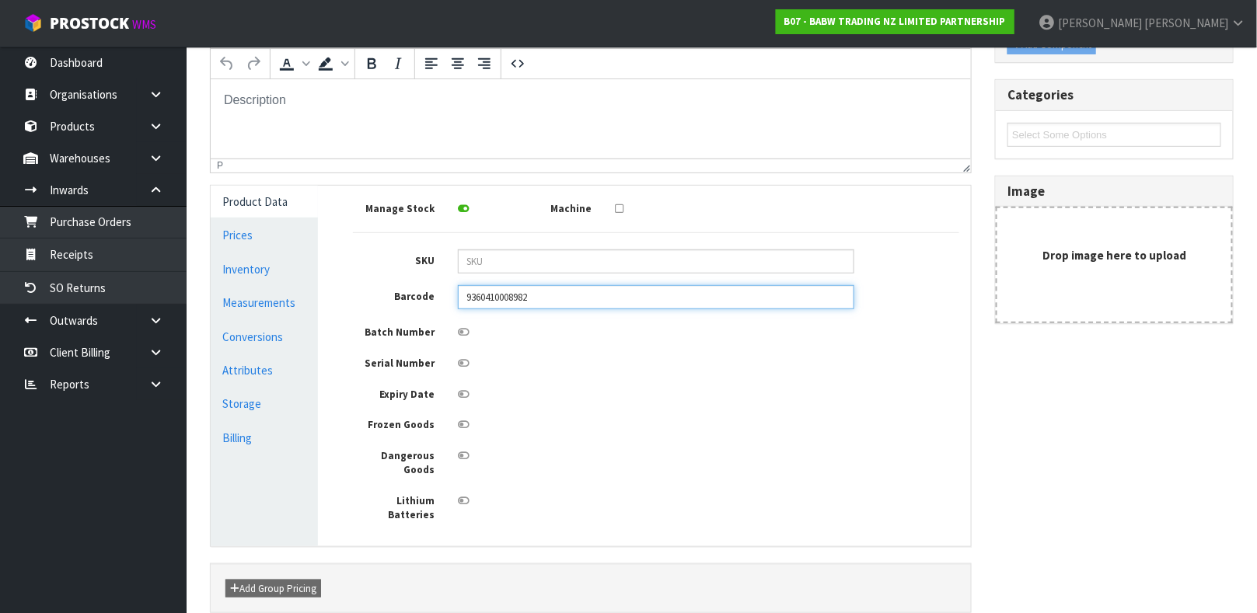
scroll to position [0, 0]
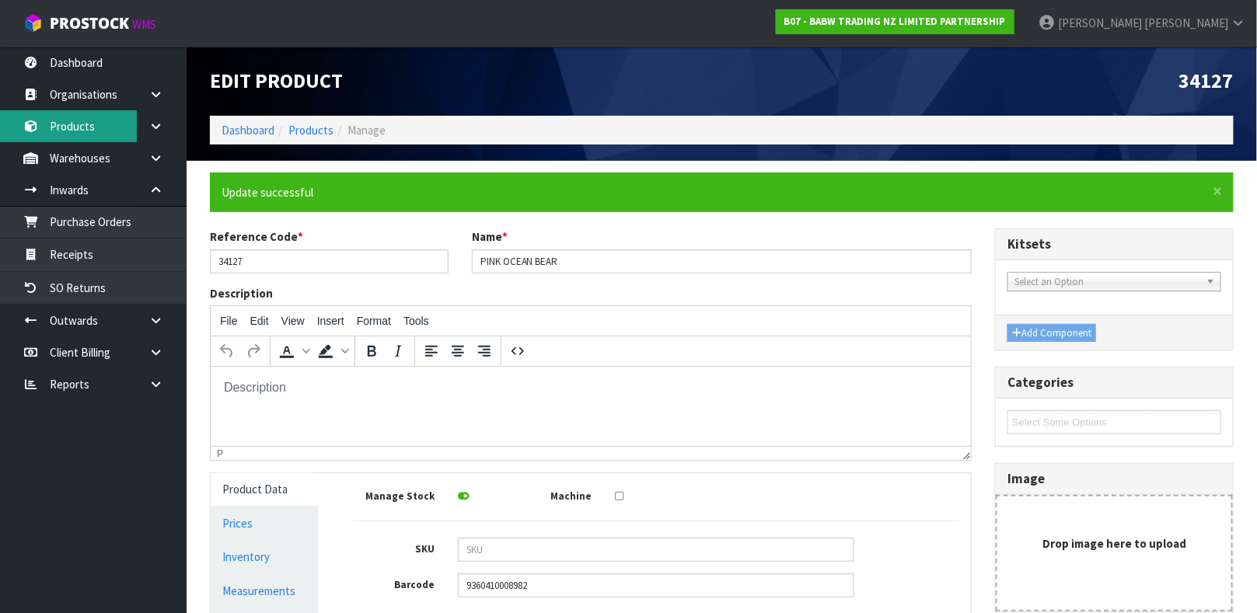
click at [83, 128] on link "Products" at bounding box center [93, 126] width 187 height 32
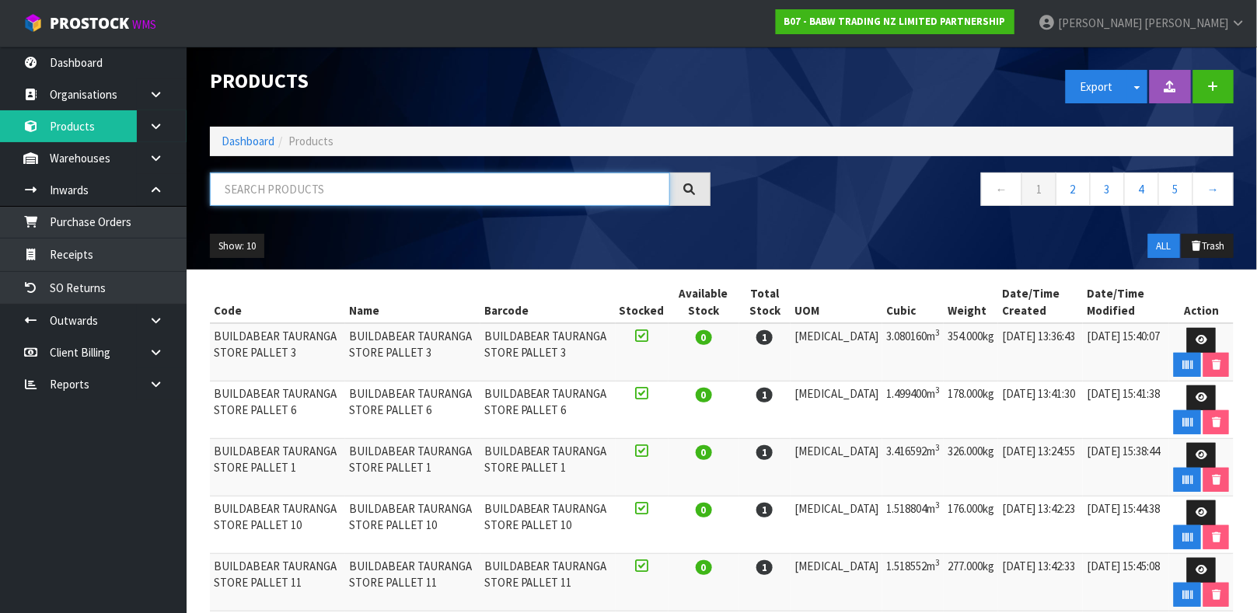
click at [330, 198] on input "text" at bounding box center [440, 189] width 460 height 33
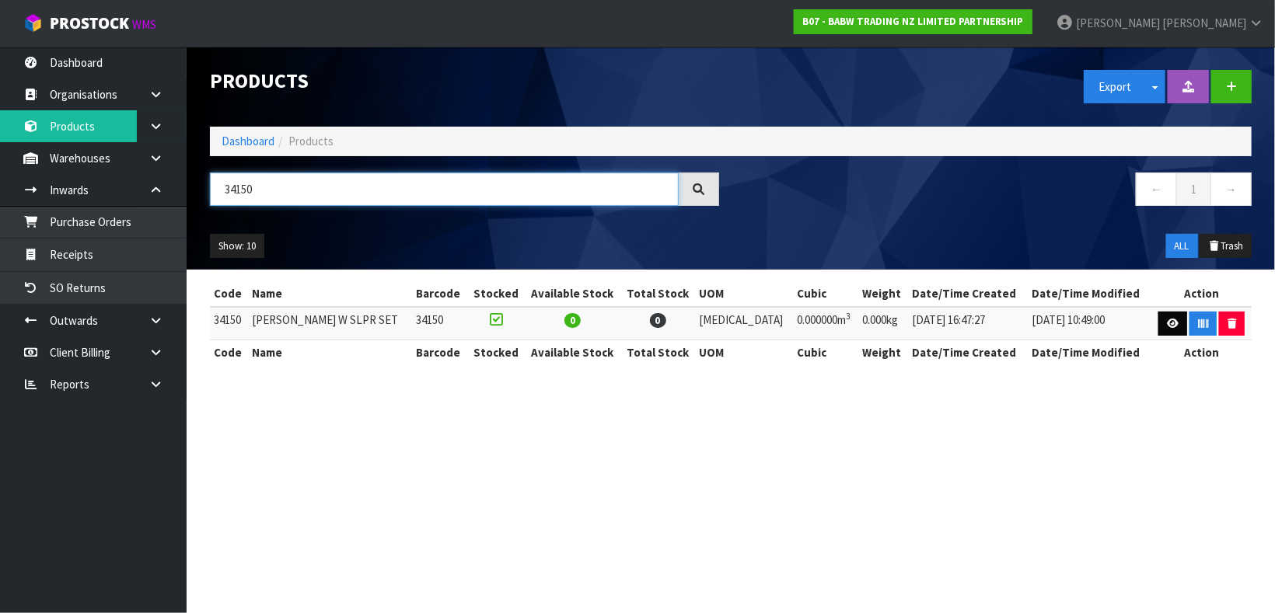
type input "34150"
click at [1158, 333] on link at bounding box center [1172, 324] width 29 height 25
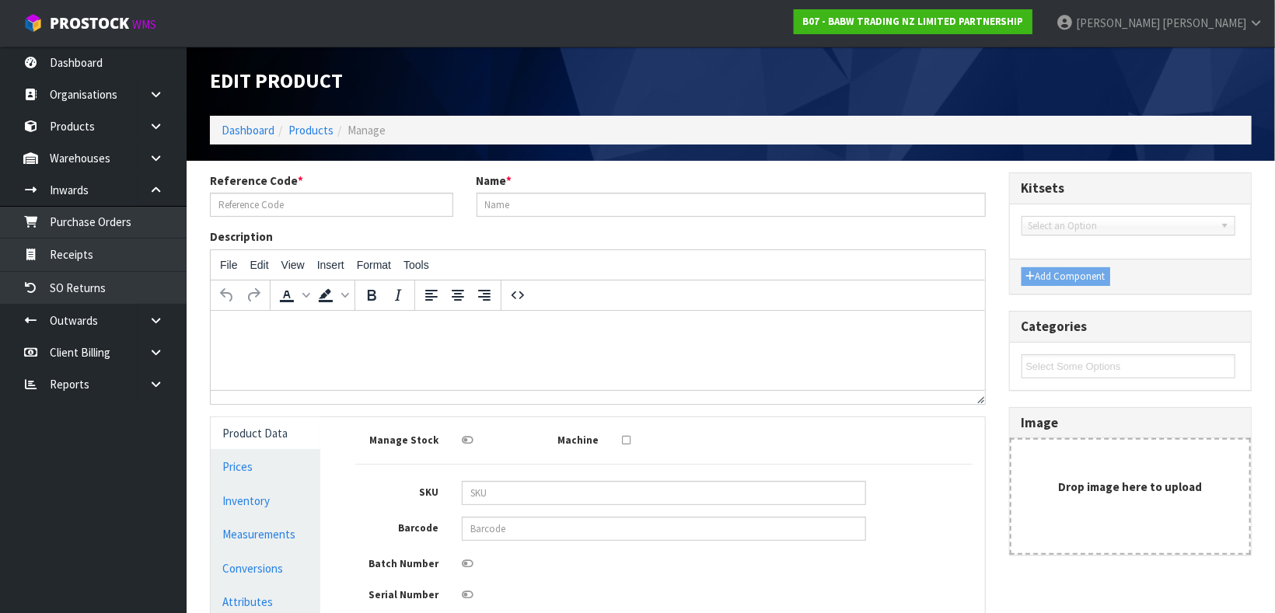
type input "34150"
type input "[PERSON_NAME] W SLPR SET"
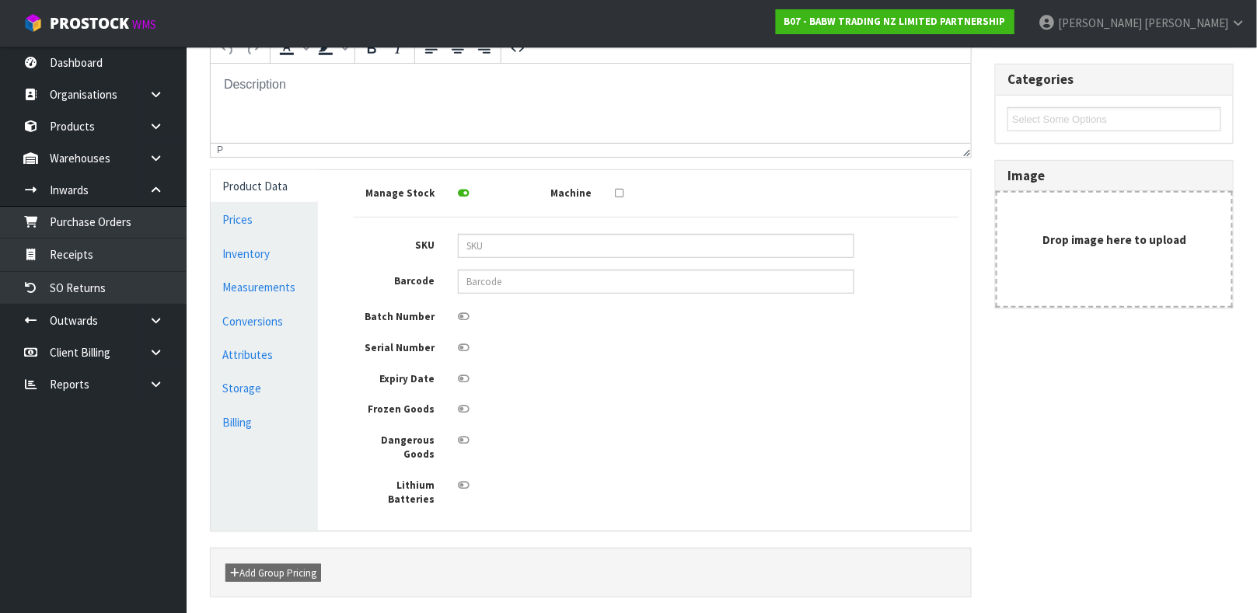
scroll to position [278, 0]
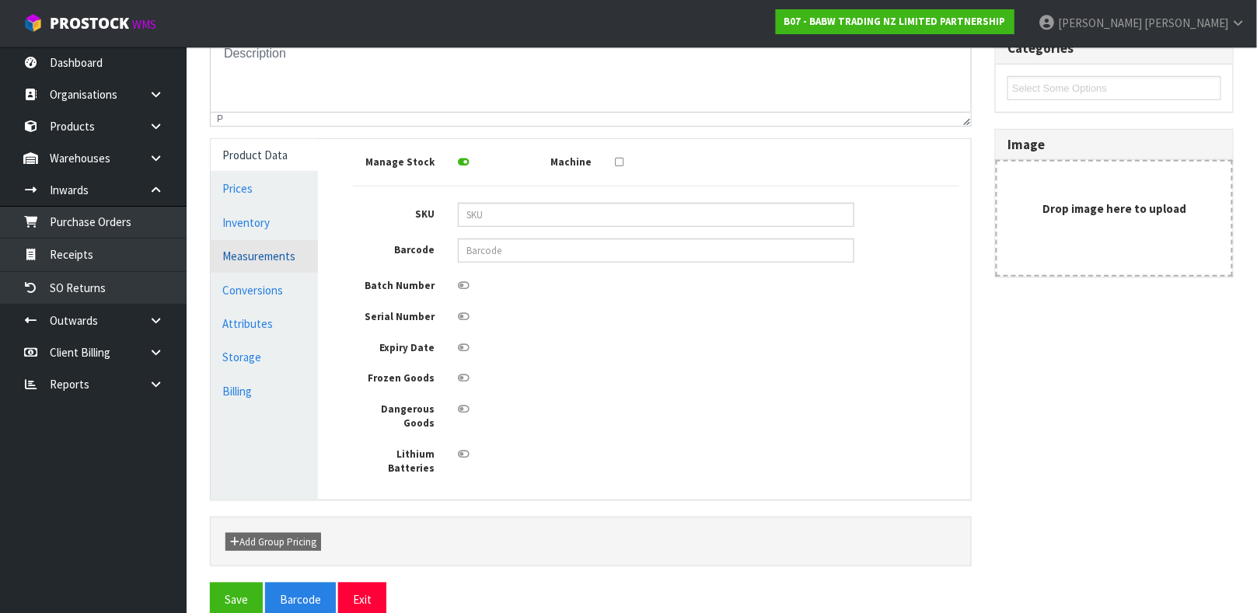
click at [239, 240] on link "Measurements" at bounding box center [264, 256] width 107 height 32
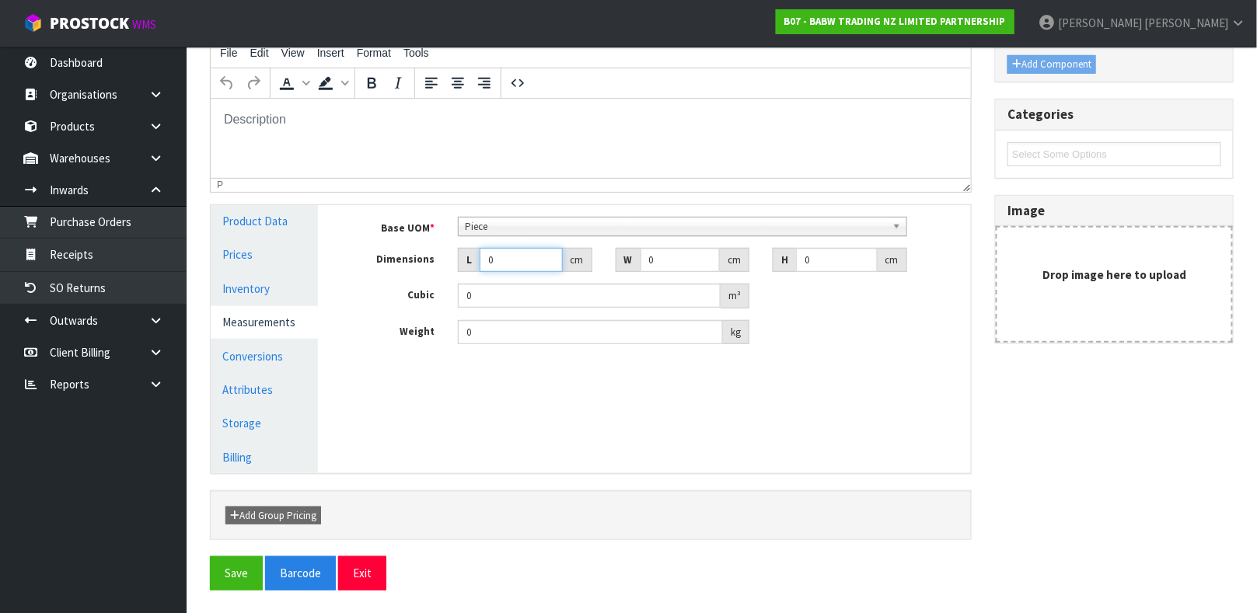
drag, startPoint x: 509, startPoint y: 249, endPoint x: 452, endPoint y: 282, distance: 66.5
click at [451, 282] on div "Base UOM * Bag Bar Basket Bin Bottle Box Bundle Cabinet Cage Carton Case Coil C…" at bounding box center [656, 281] width 606 height 128
type input "3"
type input "0.000001"
type input "38"
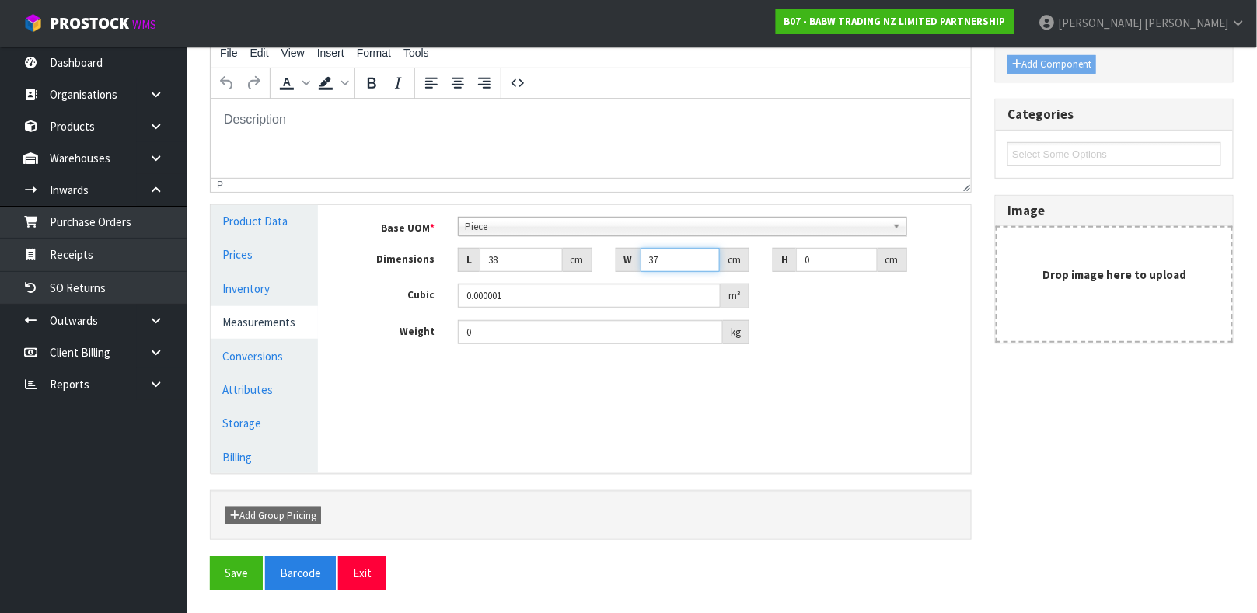
type input "37"
drag, startPoint x: 657, startPoint y: 261, endPoint x: 598, endPoint y: 267, distance: 58.5
click at [598, 267] on div "Dimensions L 38 cm W 37 cm H cm" at bounding box center [655, 260] width 629 height 25
drag, startPoint x: 503, startPoint y: 258, endPoint x: 448, endPoint y: 260, distance: 54.4
drag, startPoint x: 448, startPoint y: 260, endPoint x: 365, endPoint y: 414, distance: 174.9
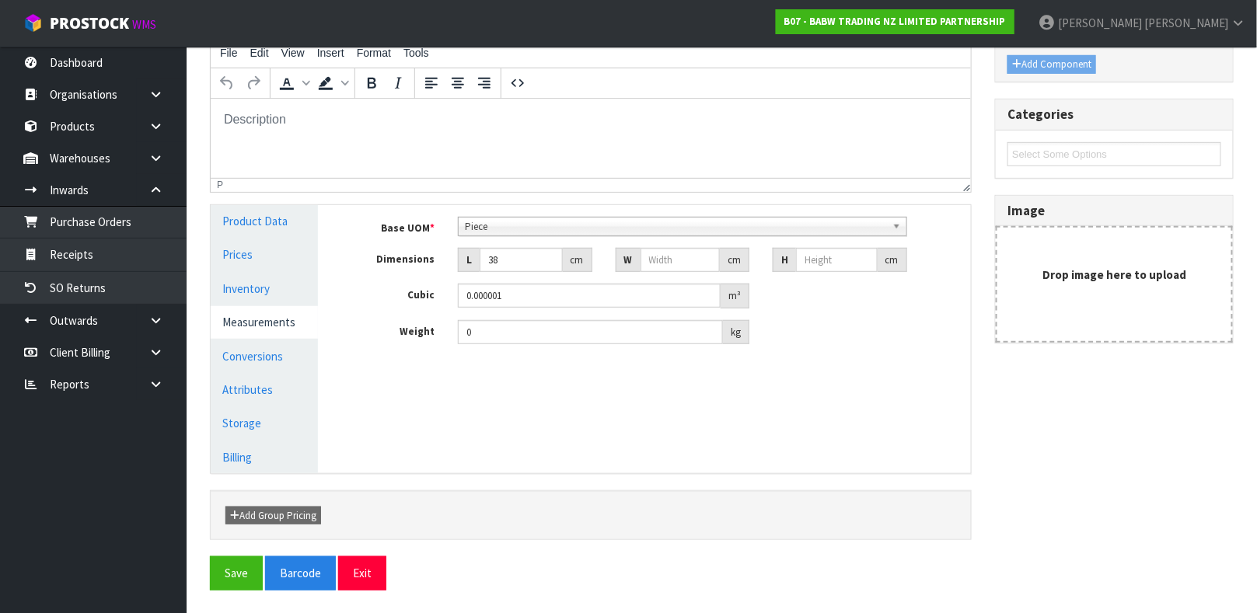
click at [365, 414] on div "Manage Stock Machine SKU Barcode Batch Number Serial Number Expiry Date Frozen …" at bounding box center [656, 339] width 653 height 268
drag, startPoint x: 511, startPoint y: 263, endPoint x: 430, endPoint y: 263, distance: 80.8
click at [430, 263] on div "Dimensions L 38 cm W cm H cm" at bounding box center [655, 260] width 629 height 25
click at [267, 336] on link "Measurements" at bounding box center [264, 322] width 107 height 32
click at [264, 345] on link "Conversions" at bounding box center [264, 356] width 107 height 32
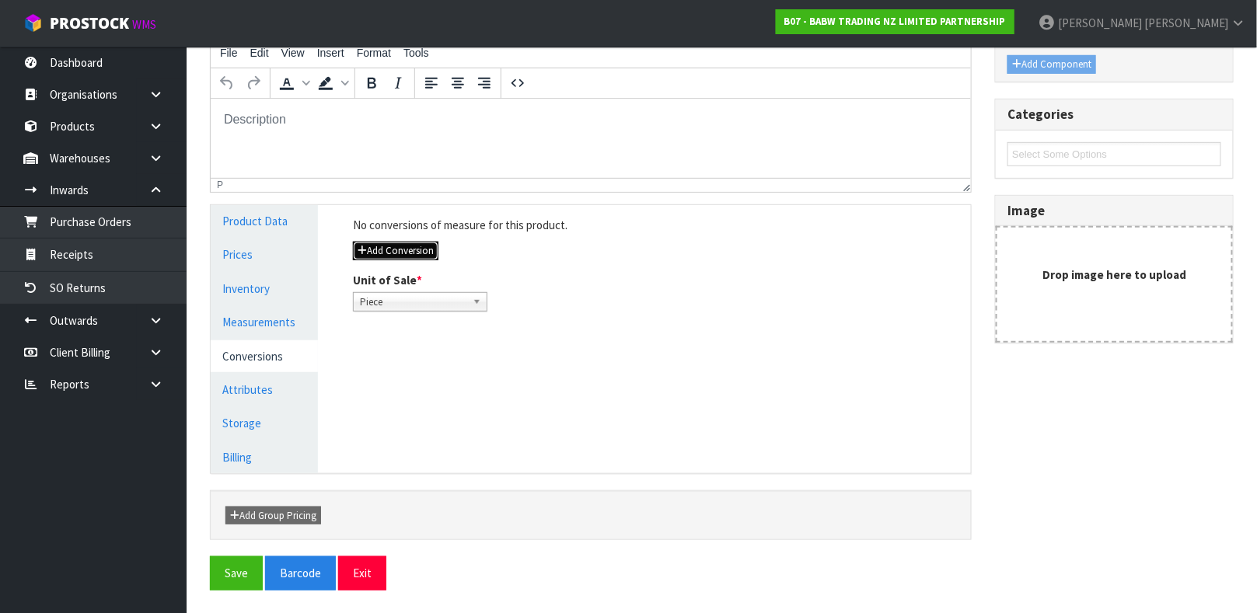
click at [413, 256] on button "Add Conversion" at bounding box center [395, 251] width 85 height 19
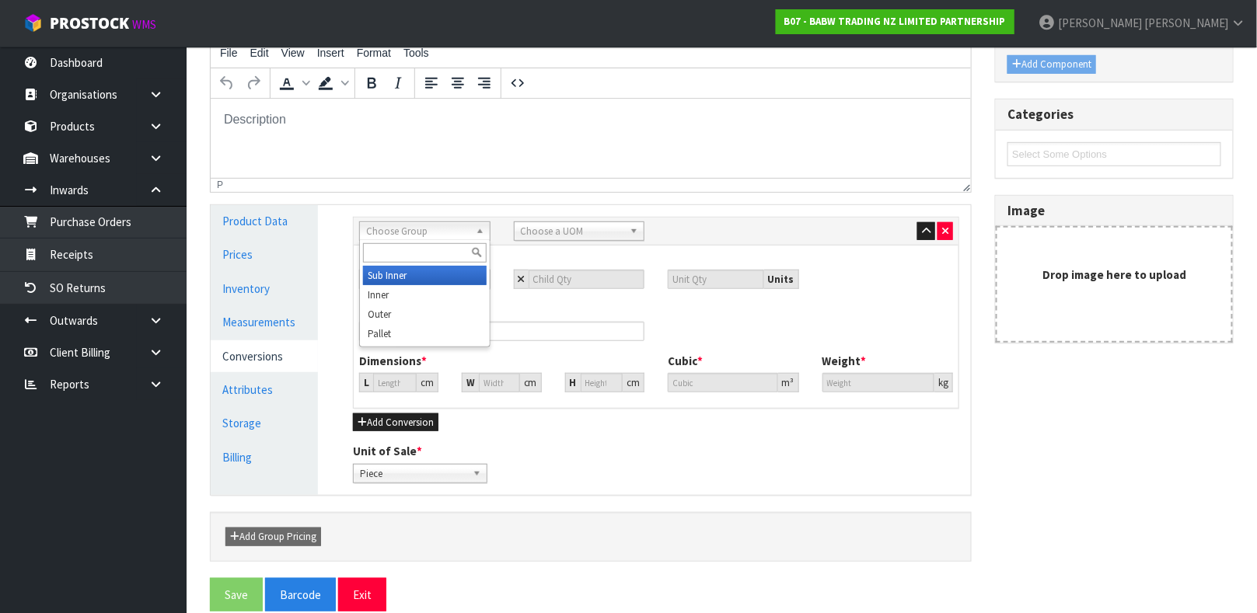
click at [423, 229] on span "Choose Group" at bounding box center [417, 231] width 103 height 19
type input "OUT"
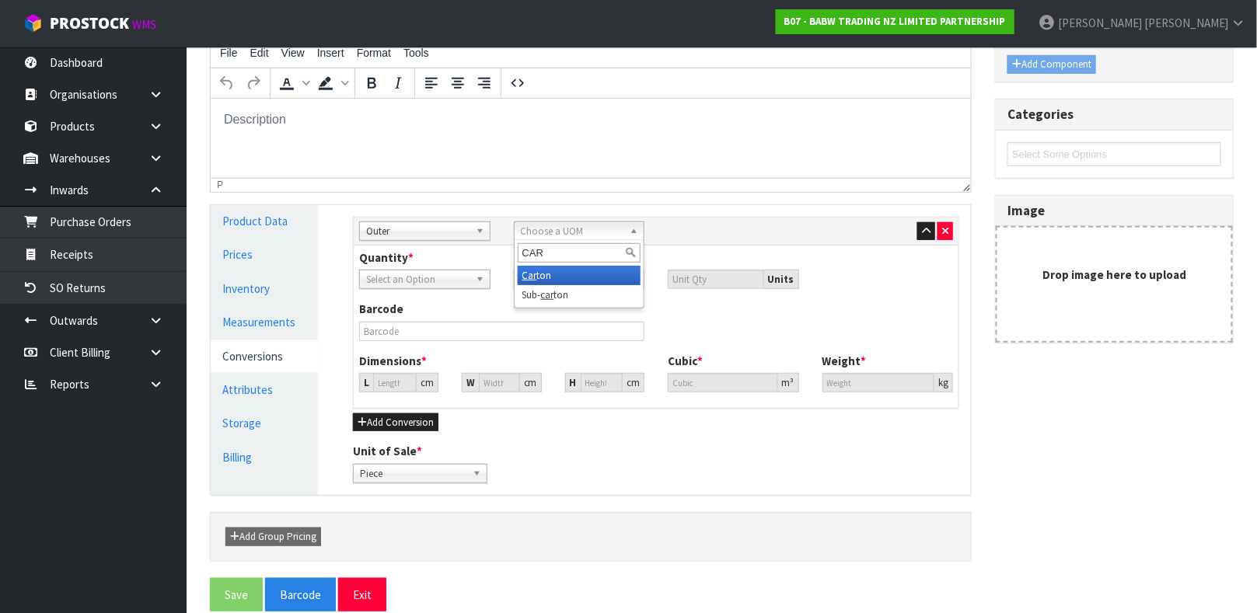
type input "CART"
type input "4"
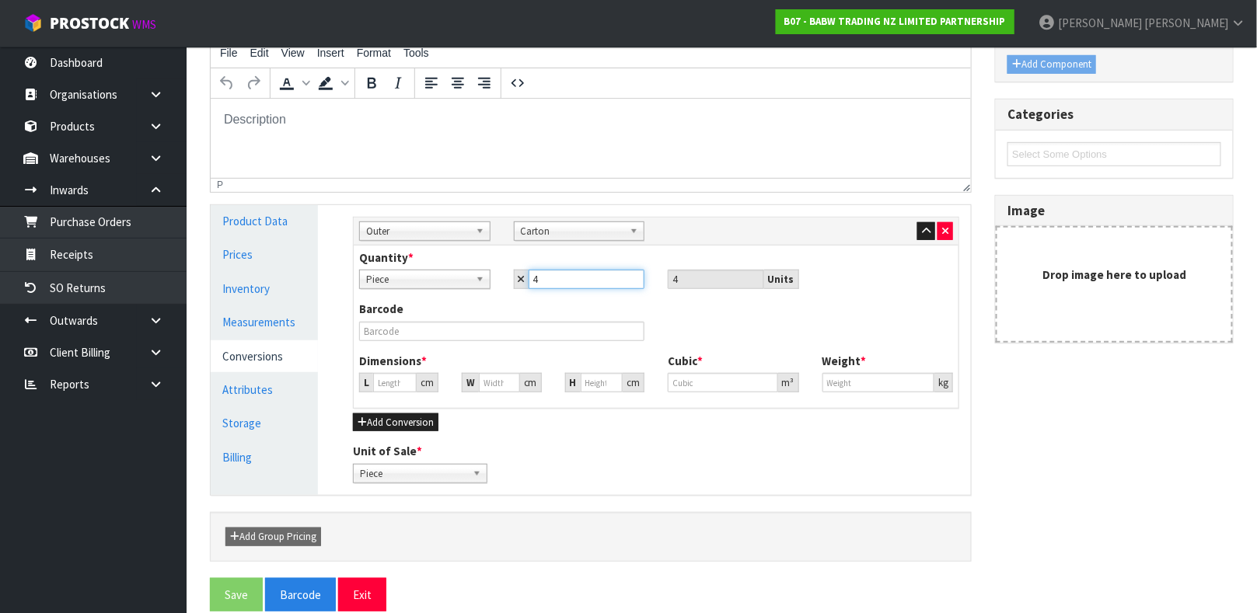
type input "48"
type input "3.634"
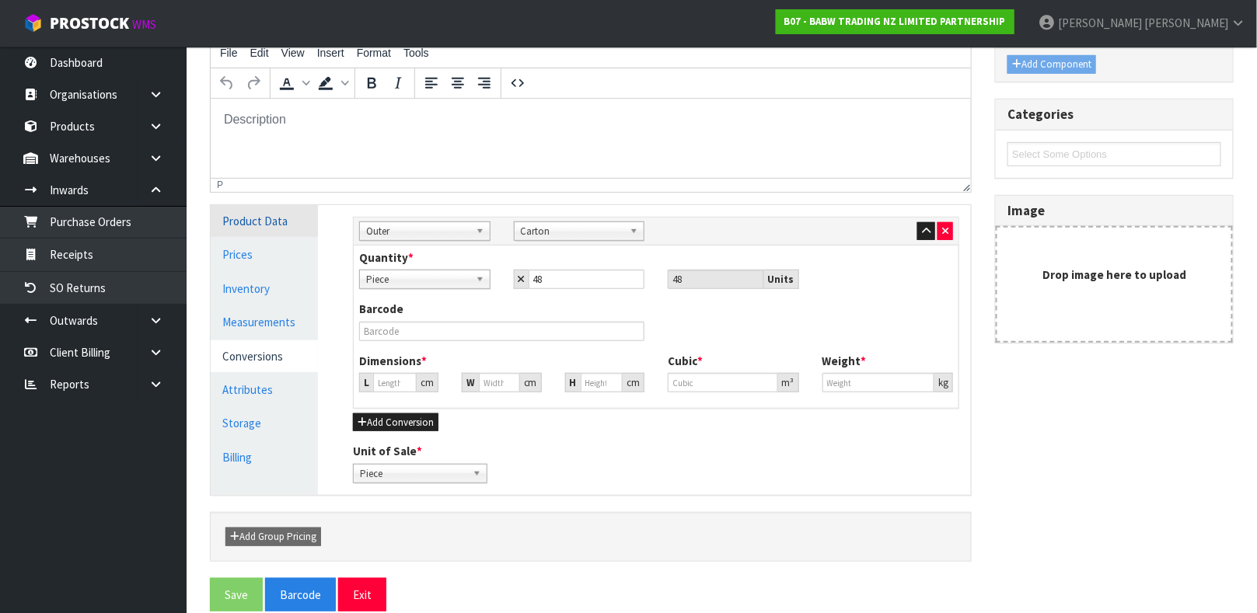
type input "3.634"
type input "0.000048"
type input "0"
click at [286, 216] on link "Product Data" at bounding box center [264, 221] width 107 height 32
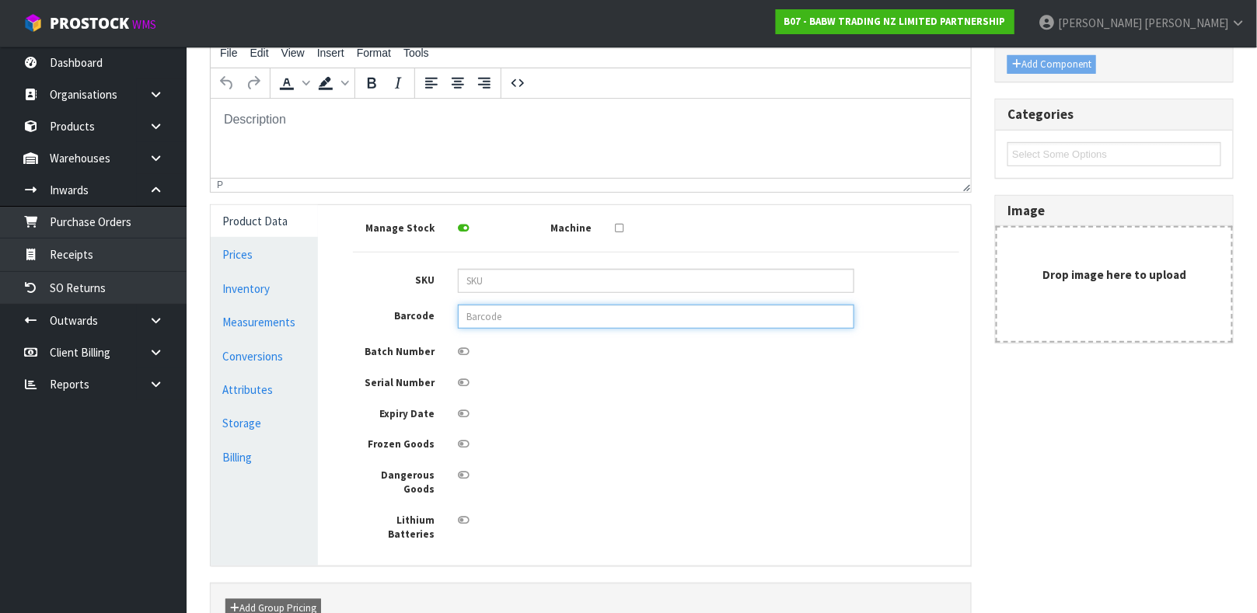
click at [545, 317] on input "text" at bounding box center [656, 317] width 396 height 24
type input "9360410009095"
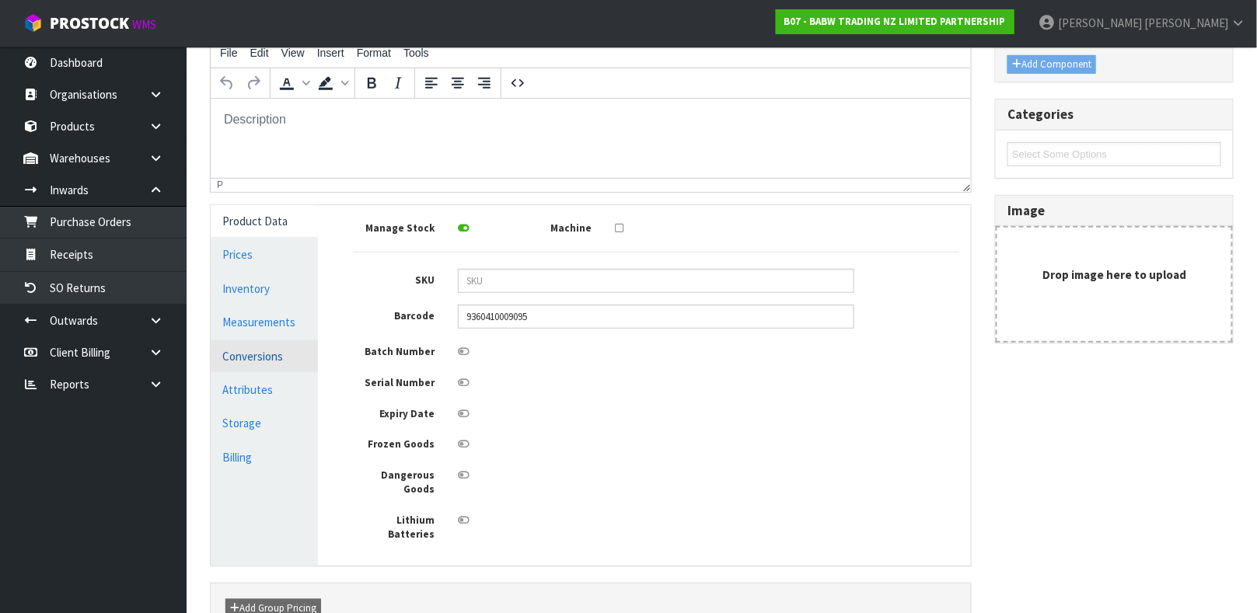
click at [246, 347] on link "Conversions" at bounding box center [264, 356] width 107 height 32
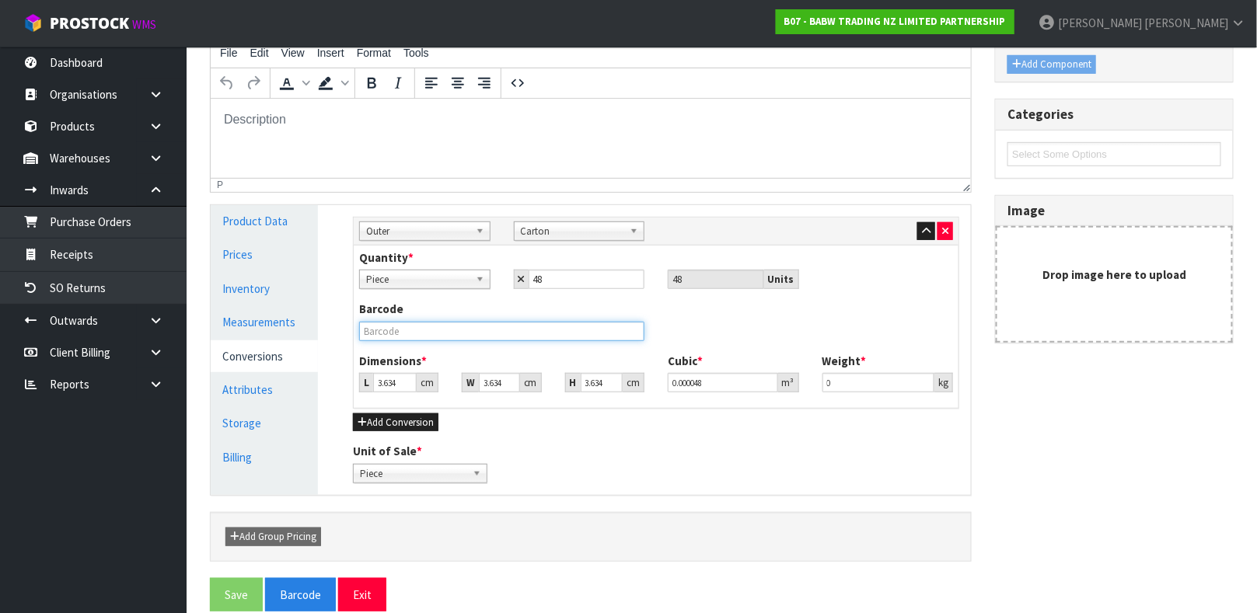
click at [423, 322] on input "text" at bounding box center [501, 331] width 285 height 19
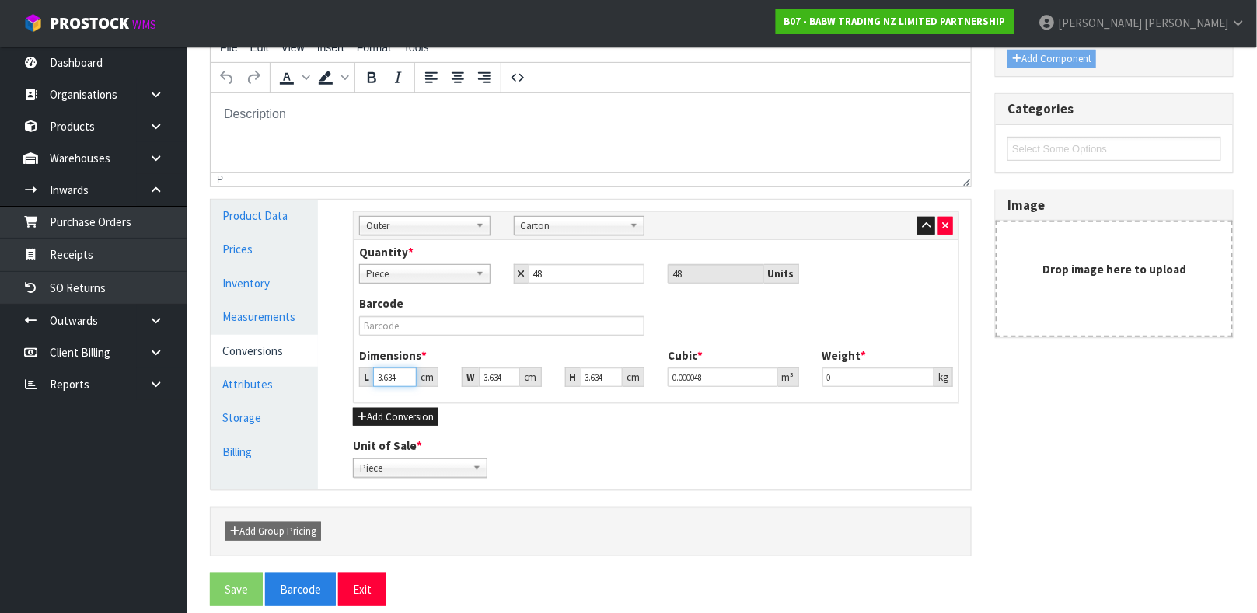
scroll to position [234, 0]
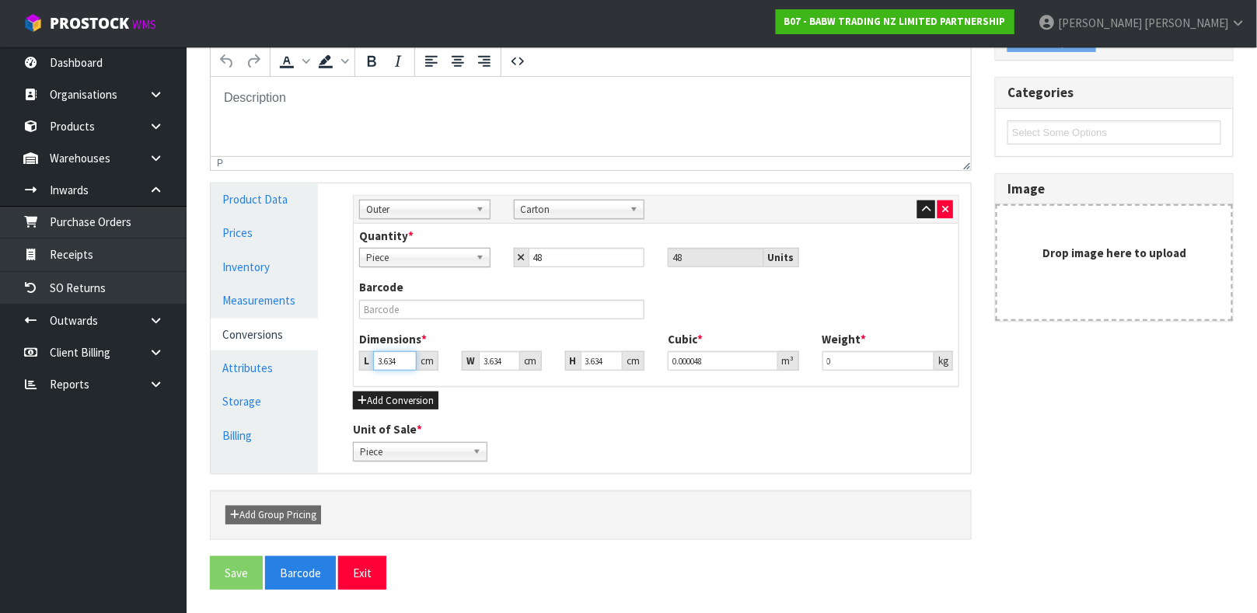
type input "5"
type input "0.000066"
type input "55"
type input "0.000726"
type input "55"
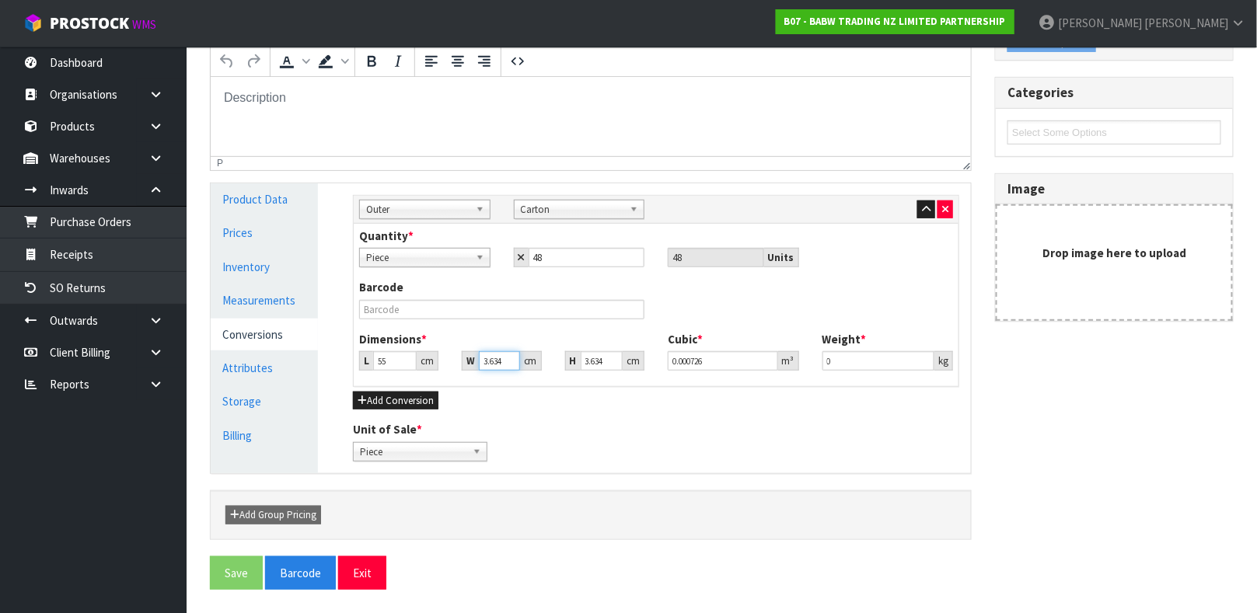
type input "4"
type input "0.000799"
type input "42"
type input "0.008395"
type input "42"
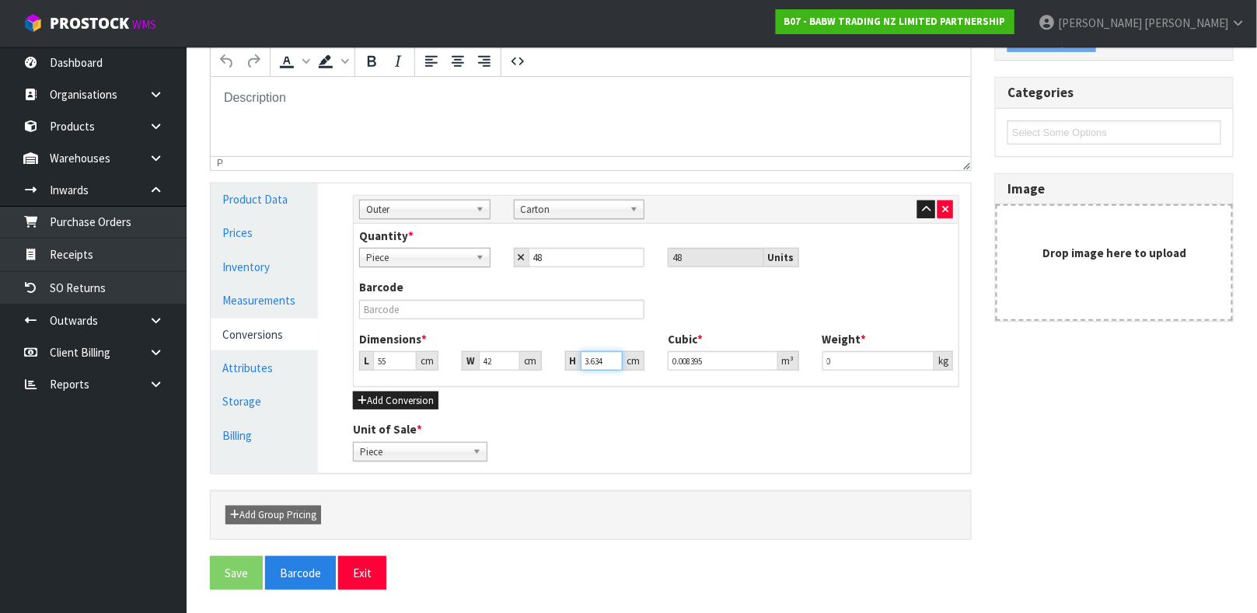
type input "2"
type input "0.00462"
type input "21"
type input "0.04851"
type input "21"
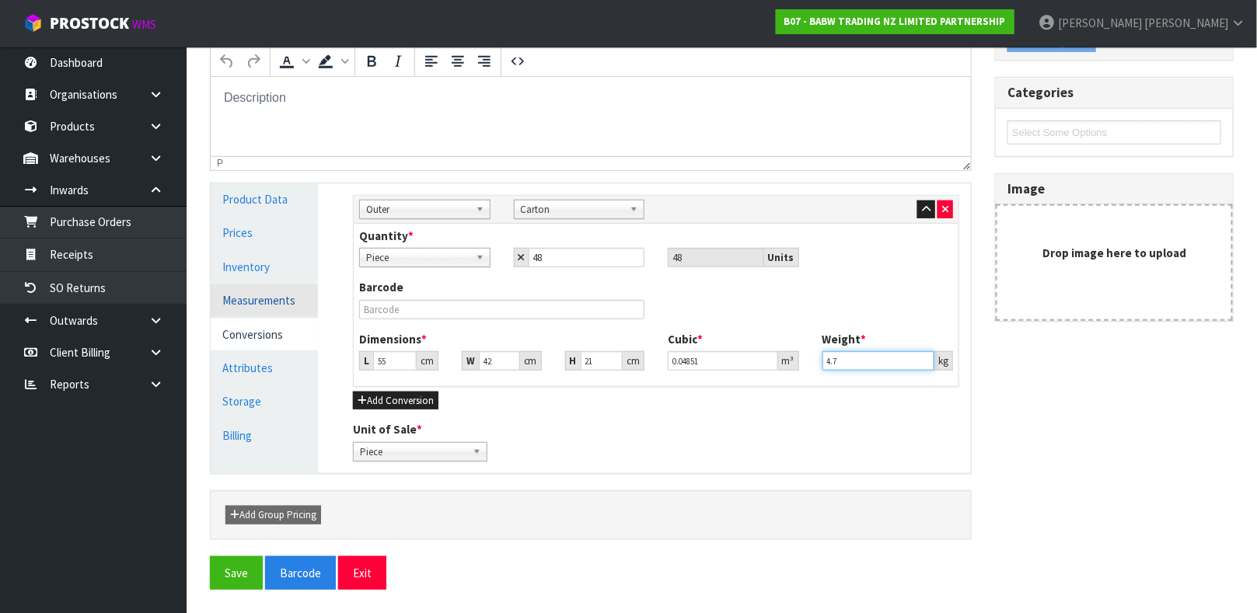
type input "4.7"
type input "0.098"
click at [285, 291] on link "Measurements" at bounding box center [264, 300] width 107 height 32
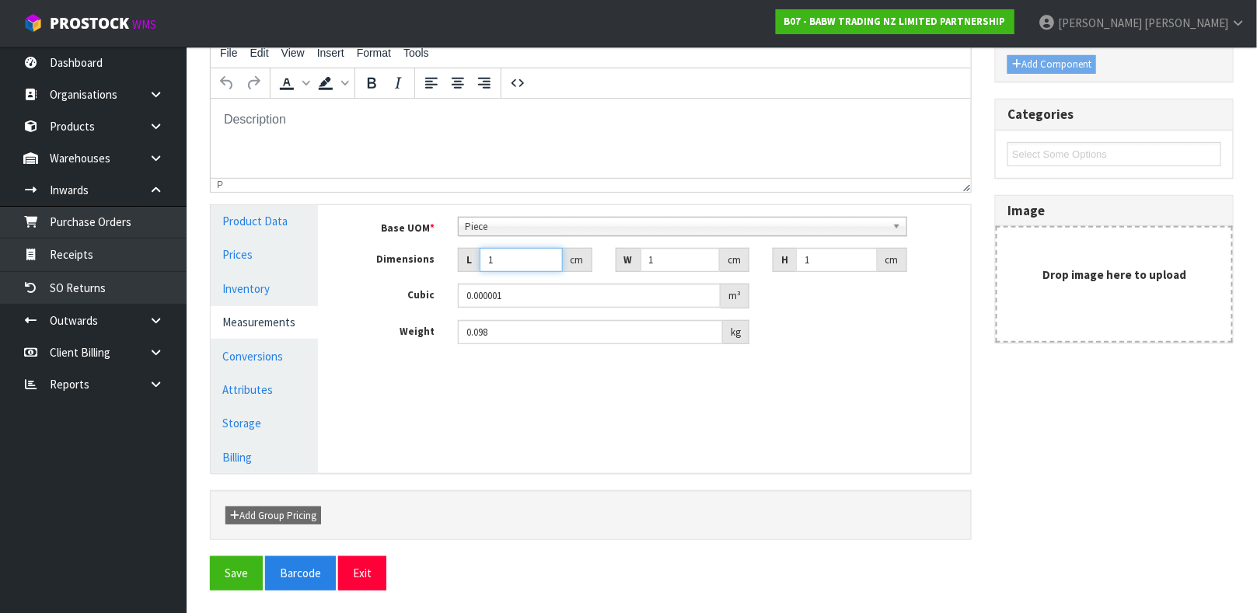
drag, startPoint x: 507, startPoint y: 247, endPoint x: 442, endPoint y: 282, distance: 73.4
click at [454, 277] on div "Base UOM * Bag Bar Basket Bin Bottle Box Bundle Cabinet Cage Carton Case Coil C…" at bounding box center [656, 281] width 606 height 128
click at [258, 216] on link "Product Data" at bounding box center [264, 221] width 107 height 32
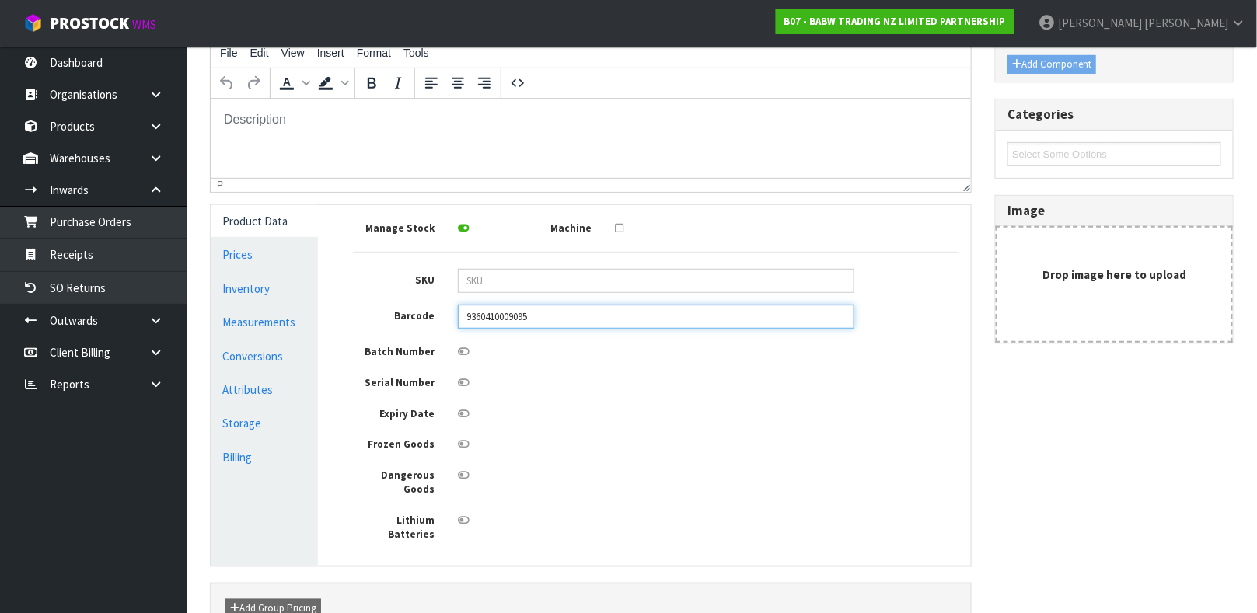
drag, startPoint x: 530, startPoint y: 308, endPoint x: 361, endPoint y: 326, distance: 170.4
click at [358, 326] on div "Barcode 9360410009095" at bounding box center [655, 317] width 629 height 24
type input "9360410008968"
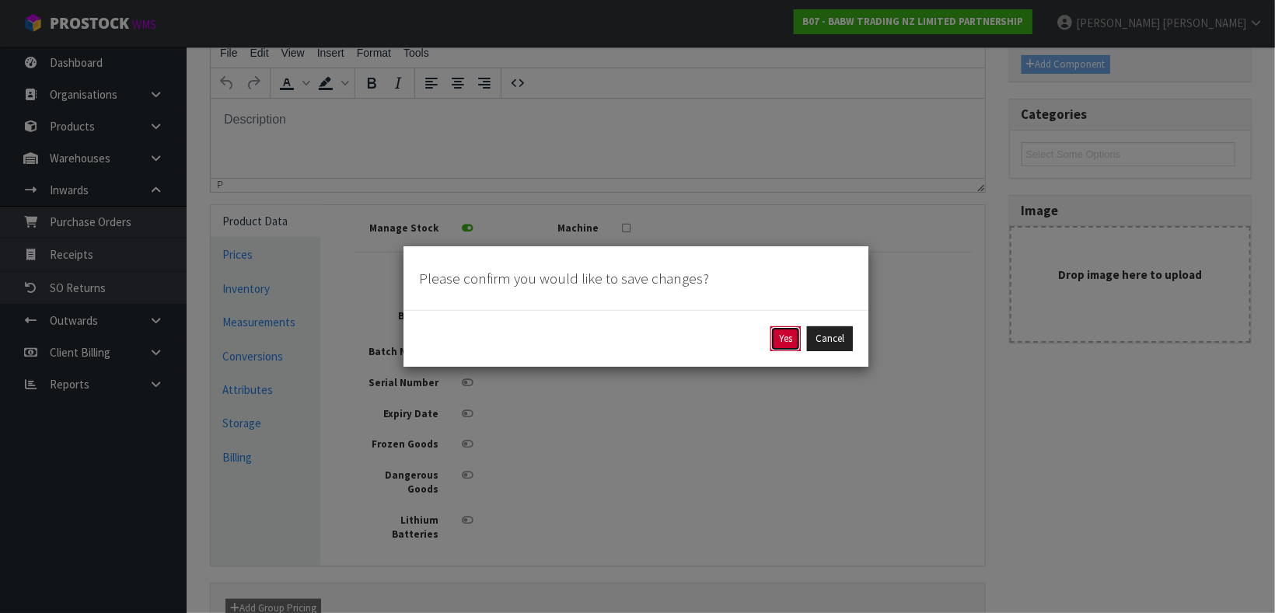
click at [786, 343] on button "Yes" at bounding box center [785, 338] width 30 height 25
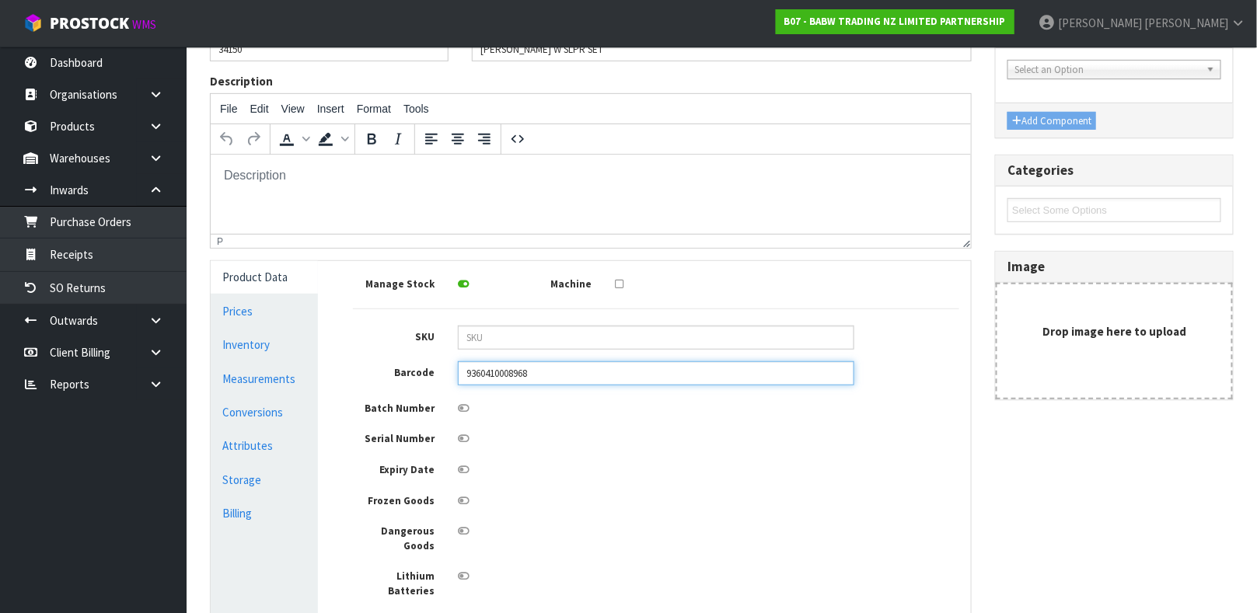
scroll to position [0, 0]
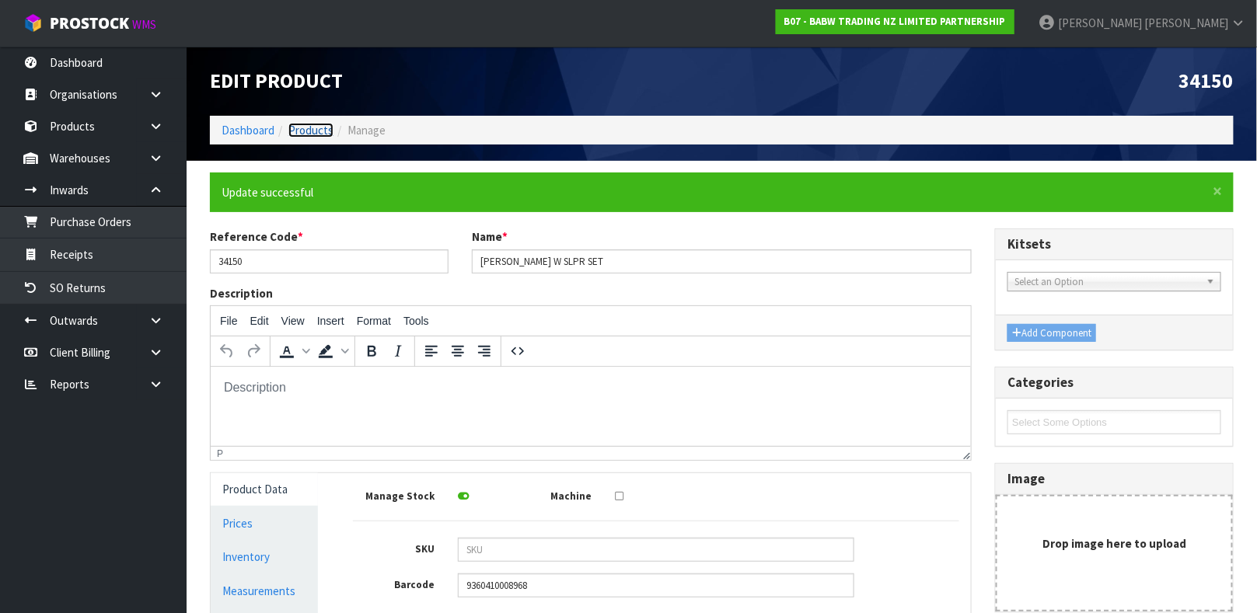
click at [325, 127] on link "Products" at bounding box center [310, 130] width 45 height 15
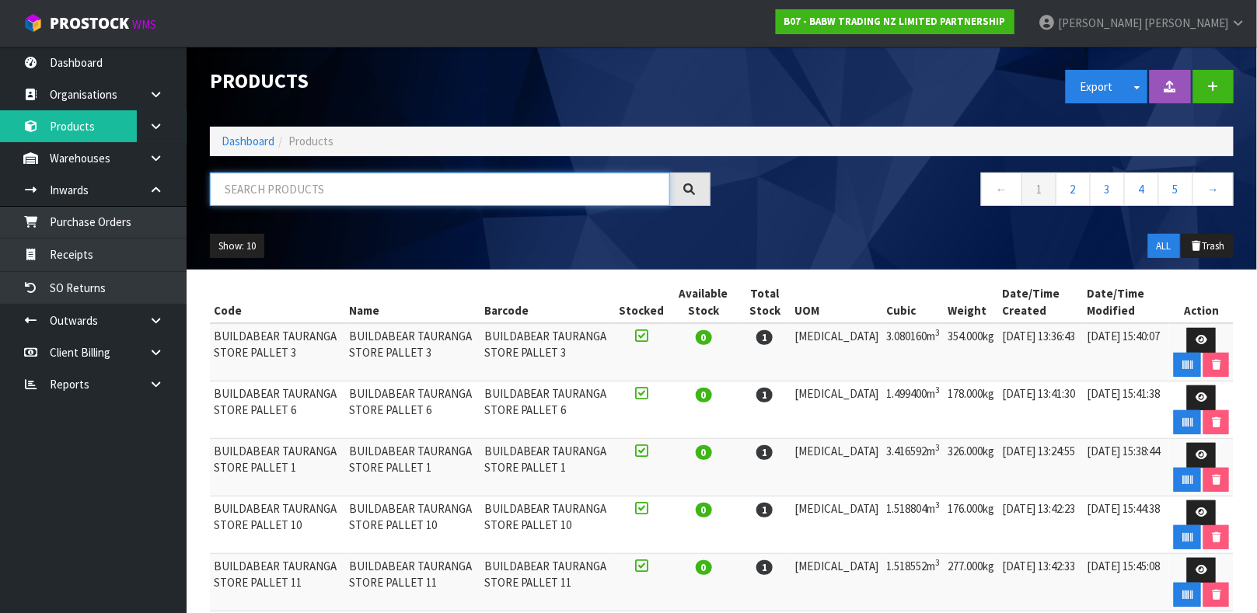
click at [330, 173] on input "text" at bounding box center [440, 189] width 460 height 33
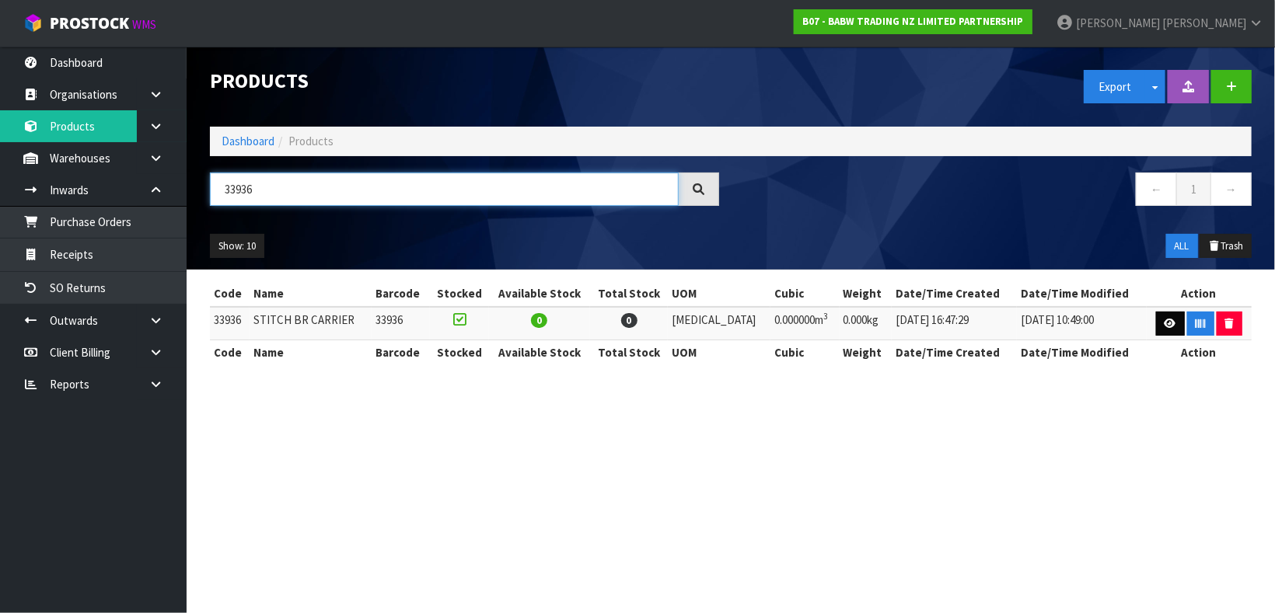
type input "33936"
click at [1156, 318] on link at bounding box center [1170, 324] width 29 height 25
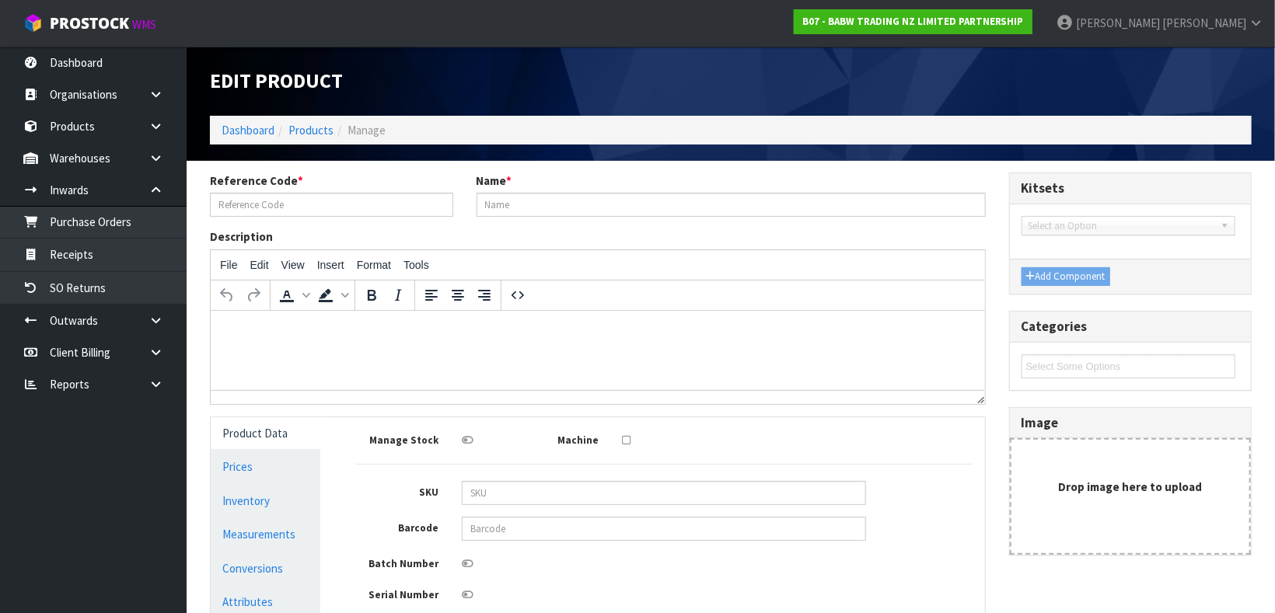
type input "33936"
type input "STITCH BR CARRIER"
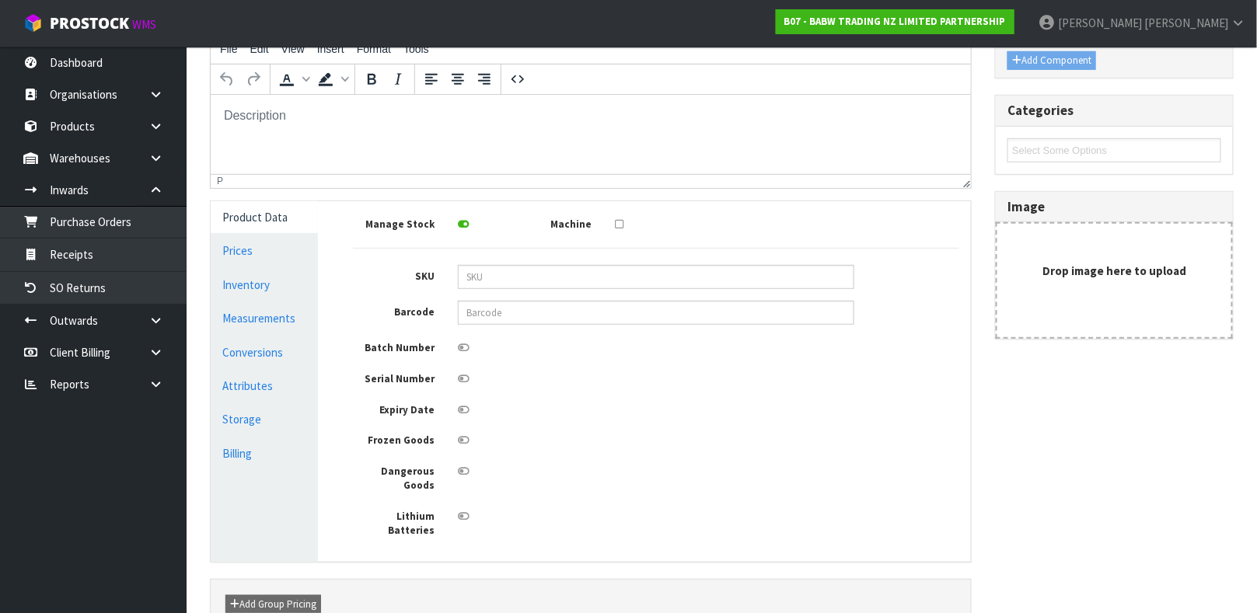
scroll to position [259, 0]
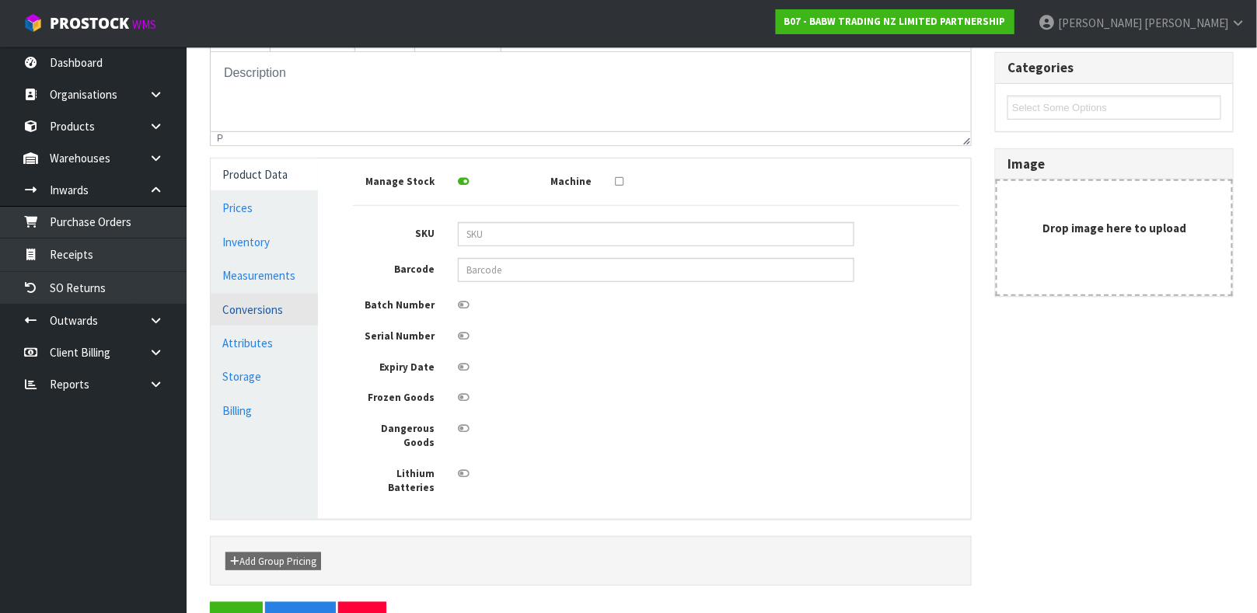
click at [283, 301] on link "Conversions" at bounding box center [264, 310] width 107 height 32
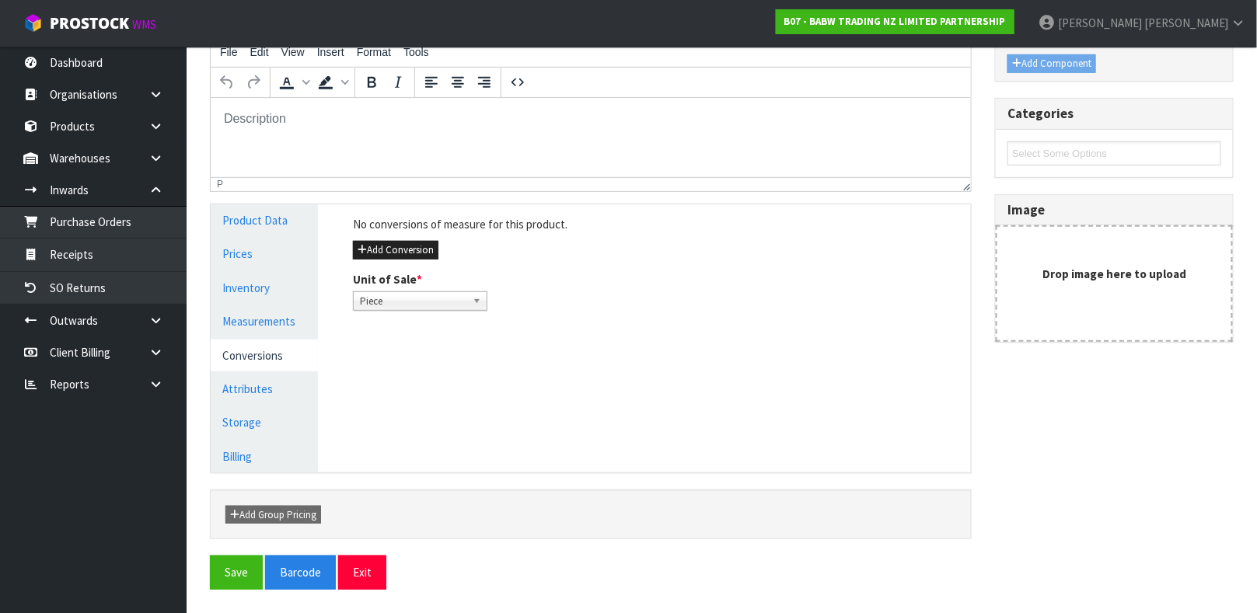
scroll to position [212, 0]
click at [384, 249] on button "Add Conversion" at bounding box center [395, 251] width 85 height 19
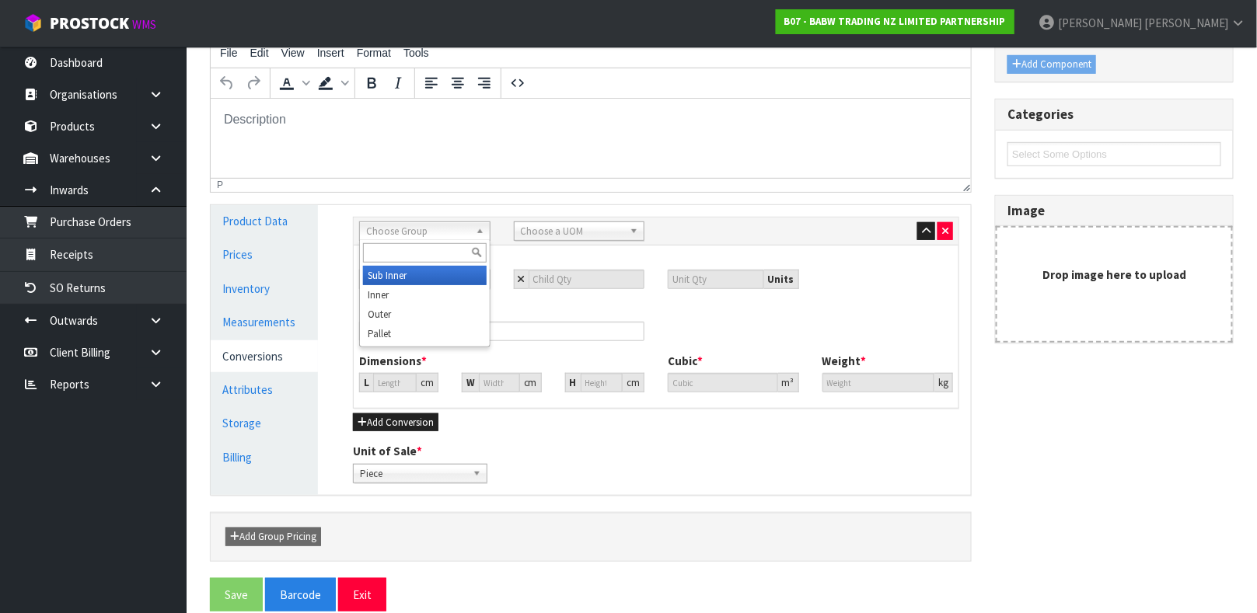
click at [388, 230] on span "Choose Group" at bounding box center [417, 231] width 103 height 19
type input "OUTER"
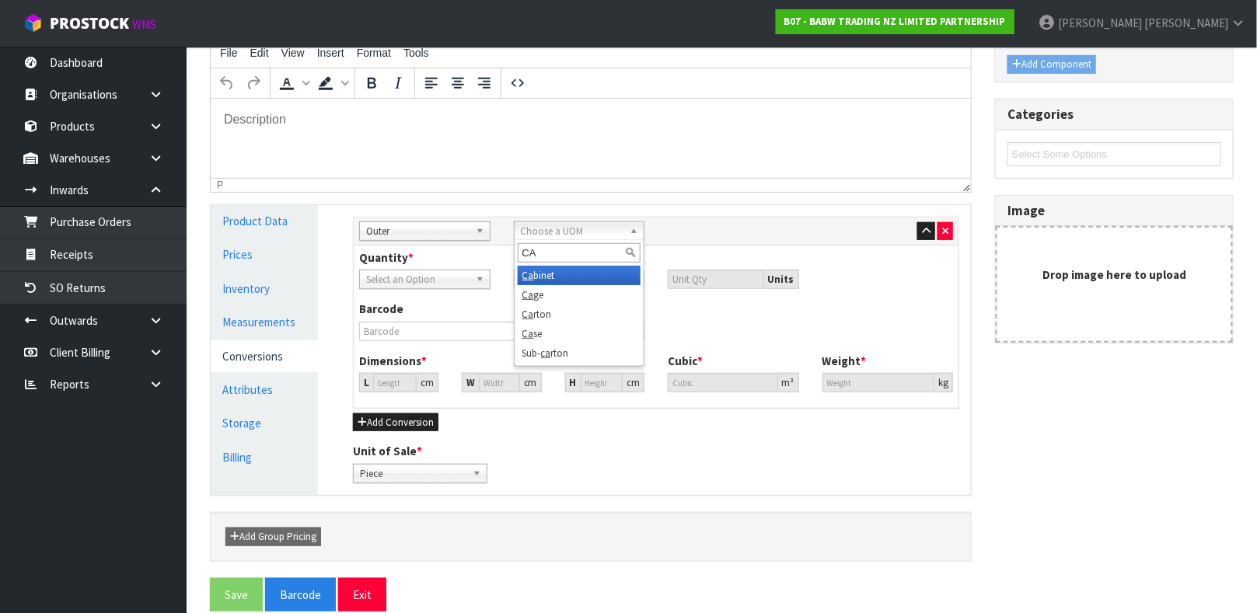
type input "CAR"
type input "4"
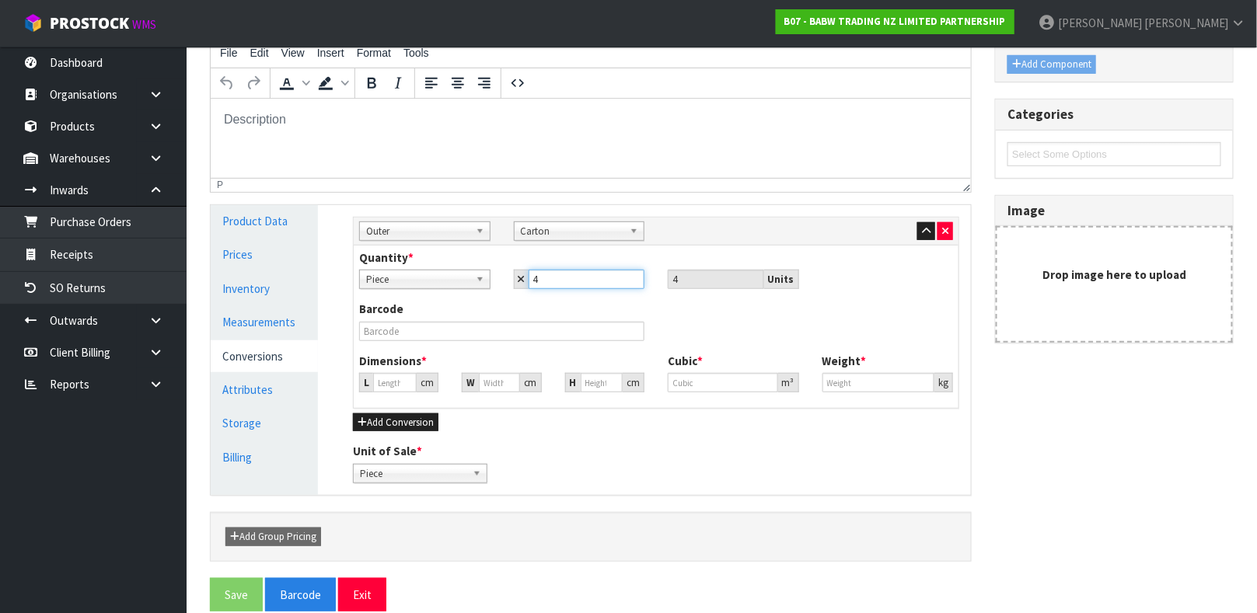
type input "48"
type input "0"
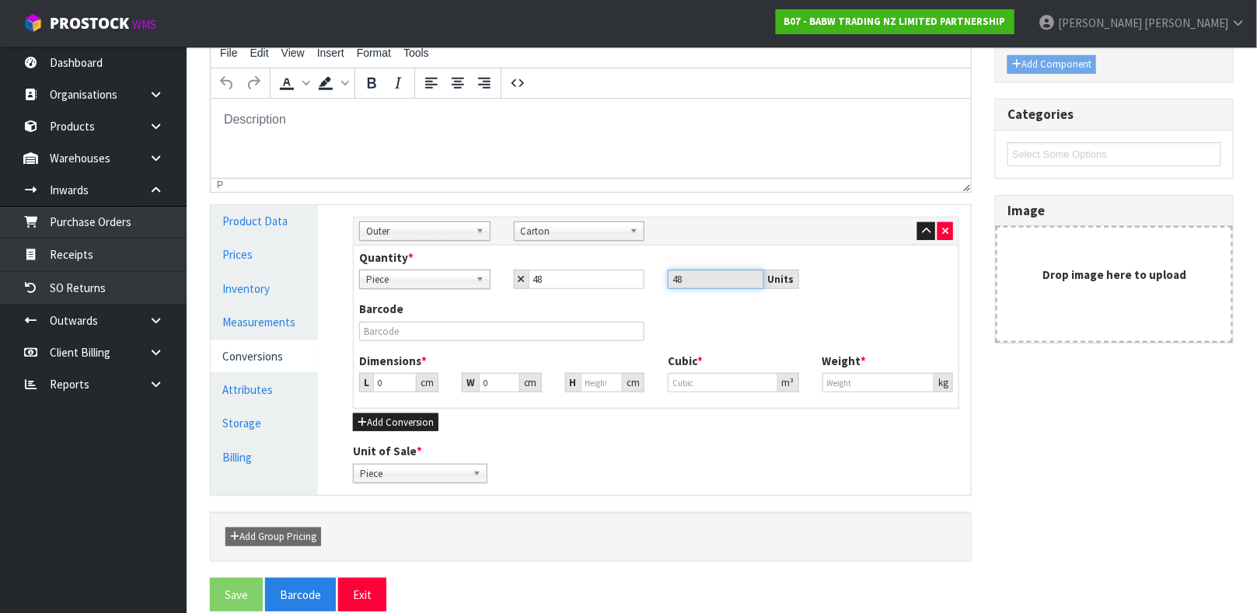
type input "0"
type input "3"
type input "0.000001"
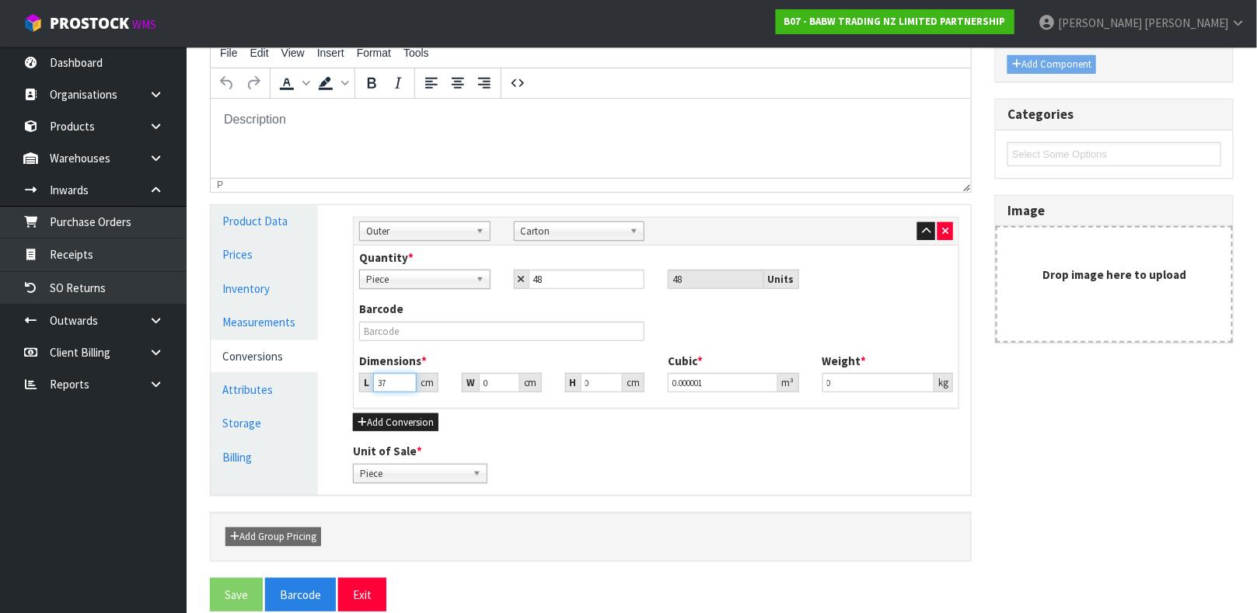
type input "37"
type input "1"
type input "0.001369"
type input "18"
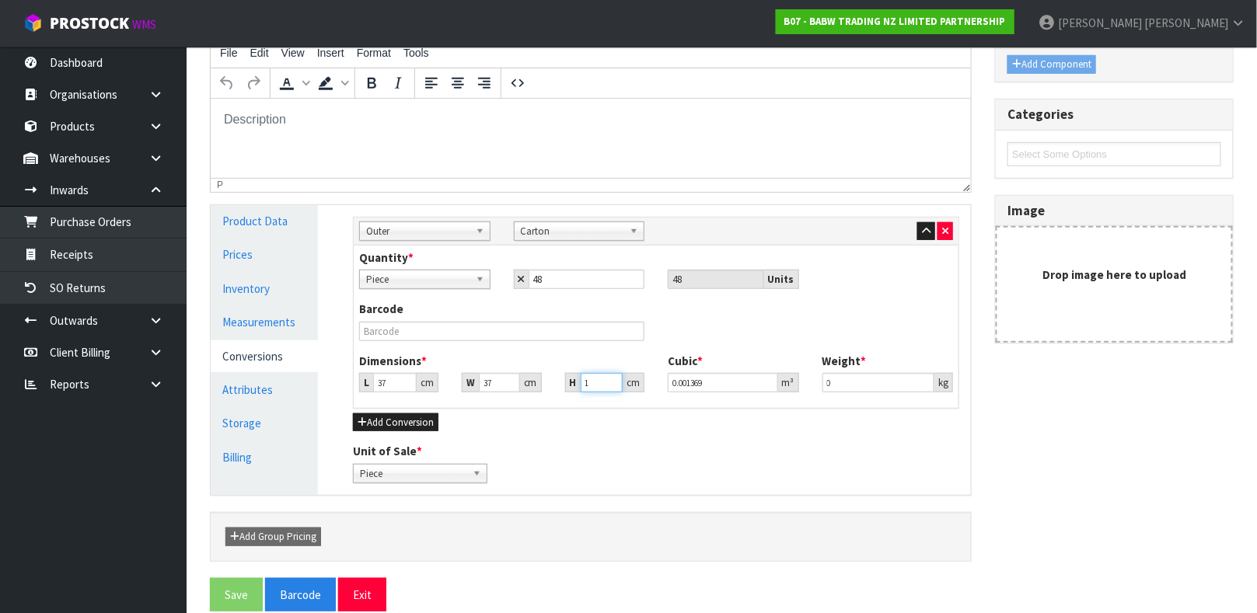
type input "0.024642"
type input "18"
type input "2.75"
click at [245, 220] on link "Product Data" at bounding box center [264, 221] width 107 height 32
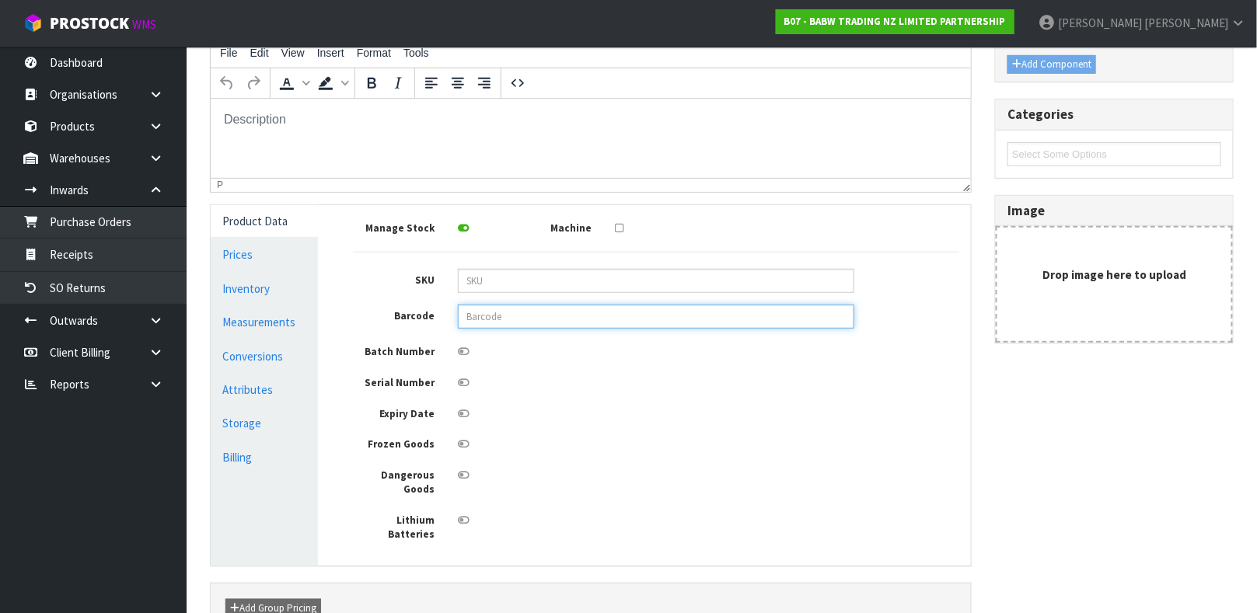
click at [526, 321] on input "text" at bounding box center [656, 317] width 396 height 24
type input "9360410009095"
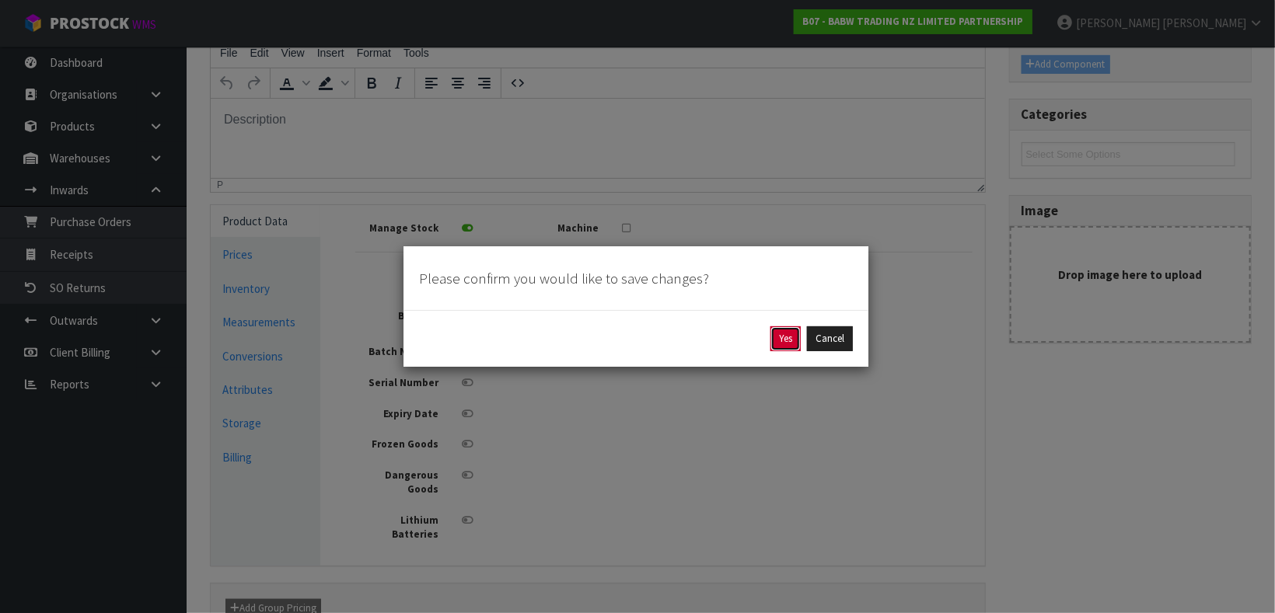
click at [783, 345] on button "Yes" at bounding box center [785, 338] width 30 height 25
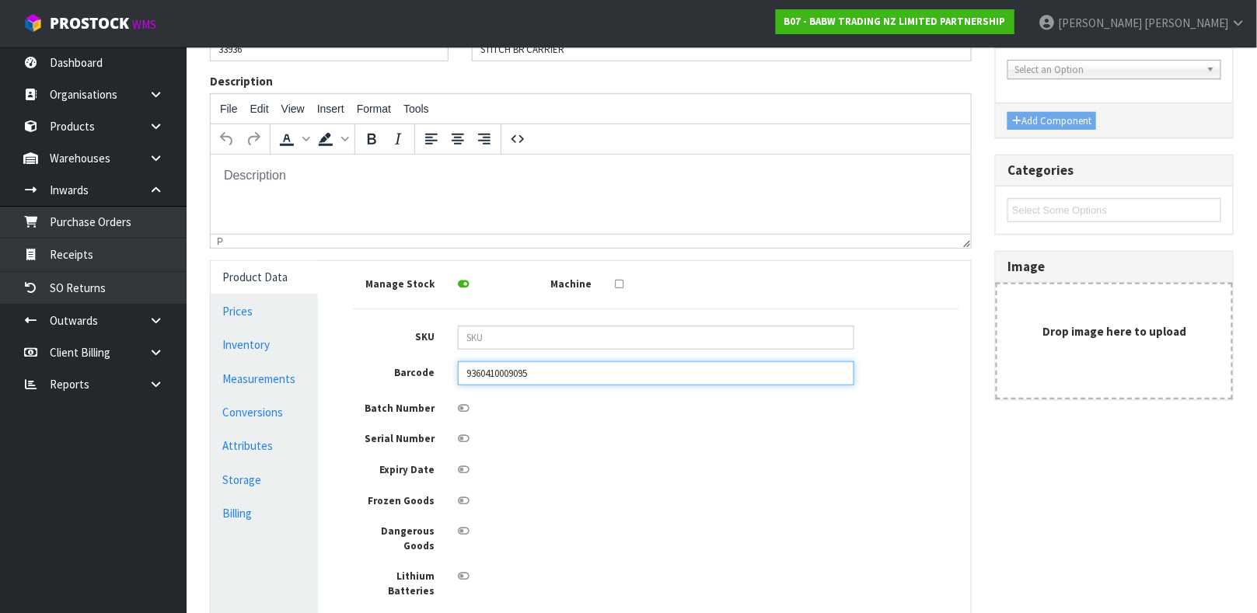
scroll to position [0, 0]
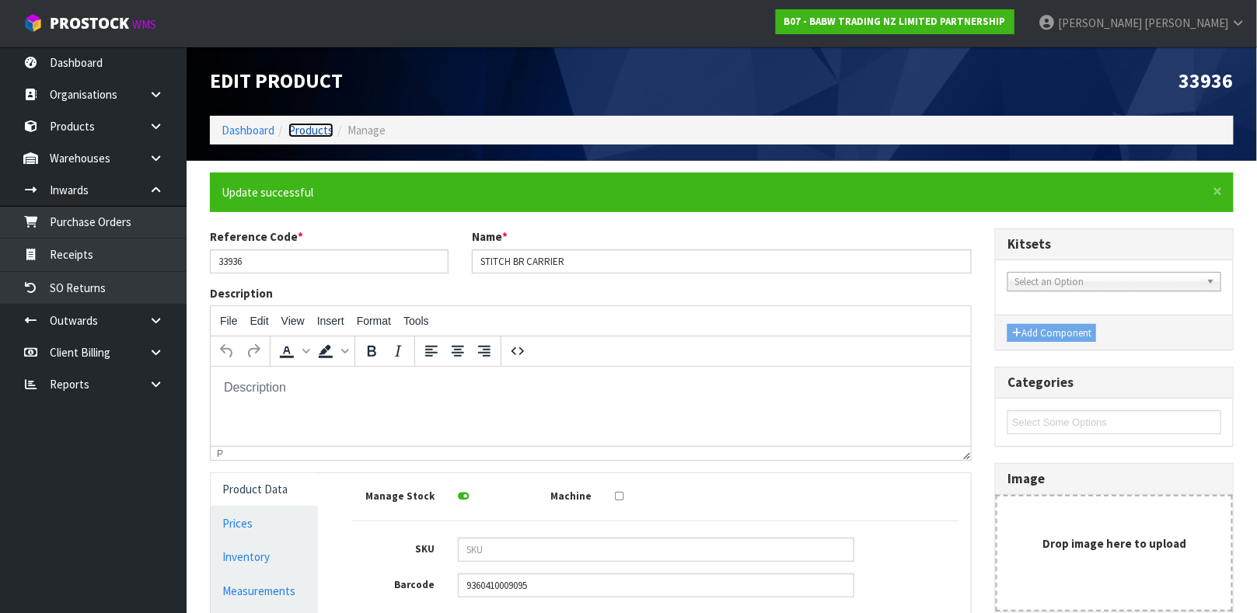
click at [316, 125] on link "Products" at bounding box center [310, 130] width 45 height 15
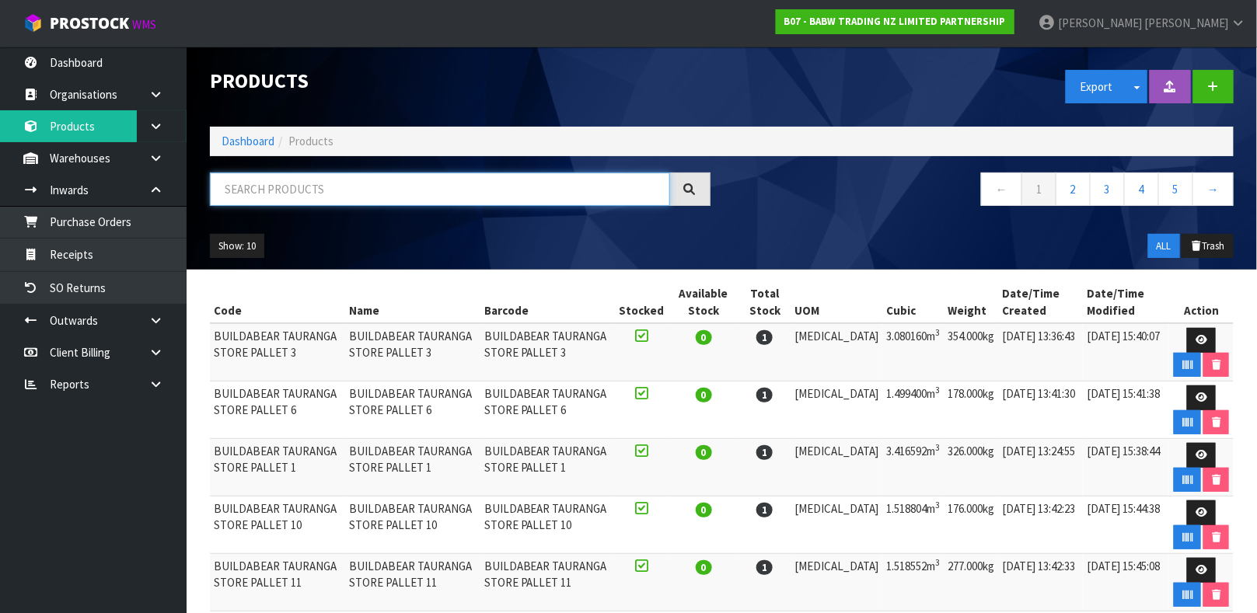
click at [344, 194] on input "text" at bounding box center [440, 189] width 460 height 33
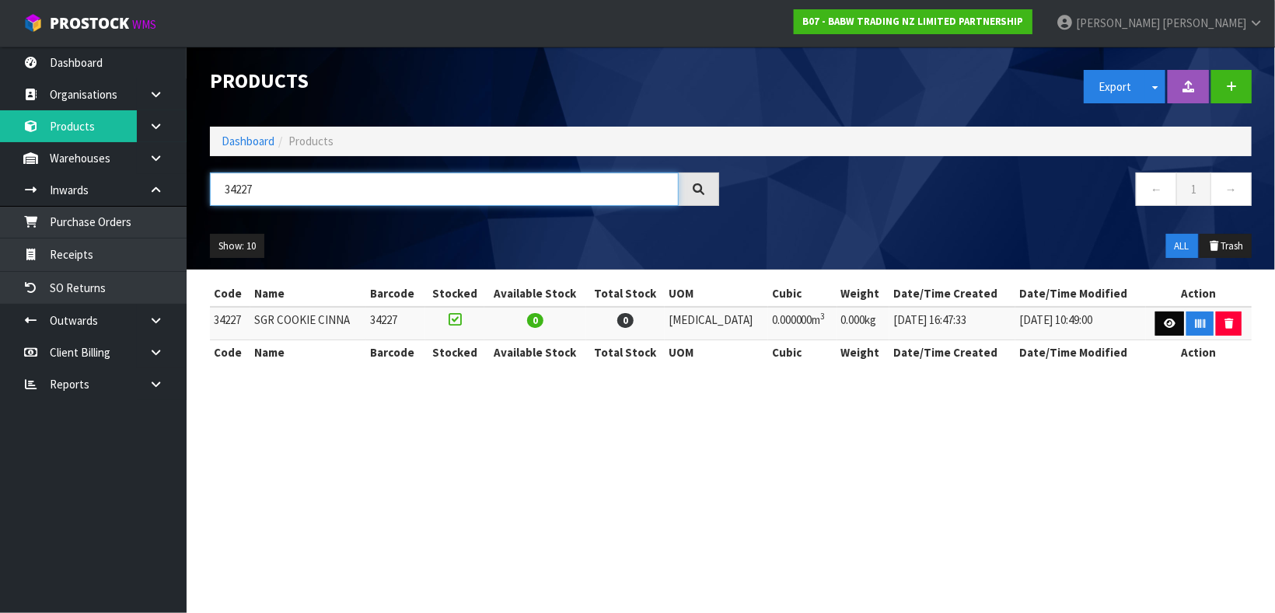
type input "34227"
click at [1169, 326] on link at bounding box center [1169, 324] width 29 height 25
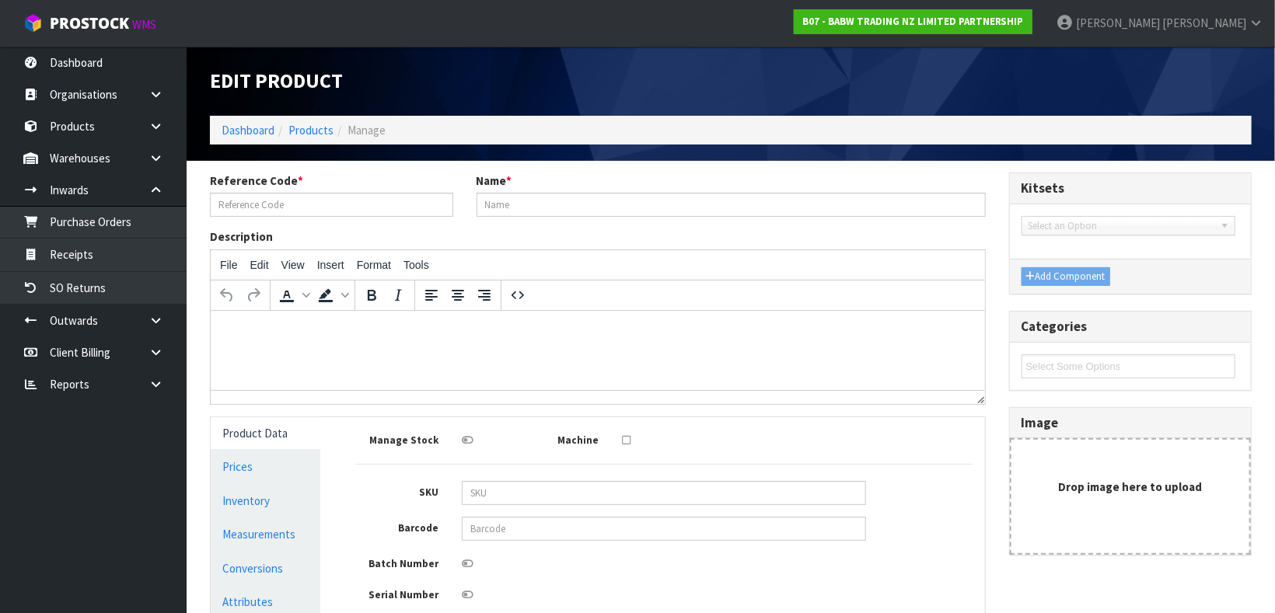
type input "34227"
type input "SGR COOKIE CINNA"
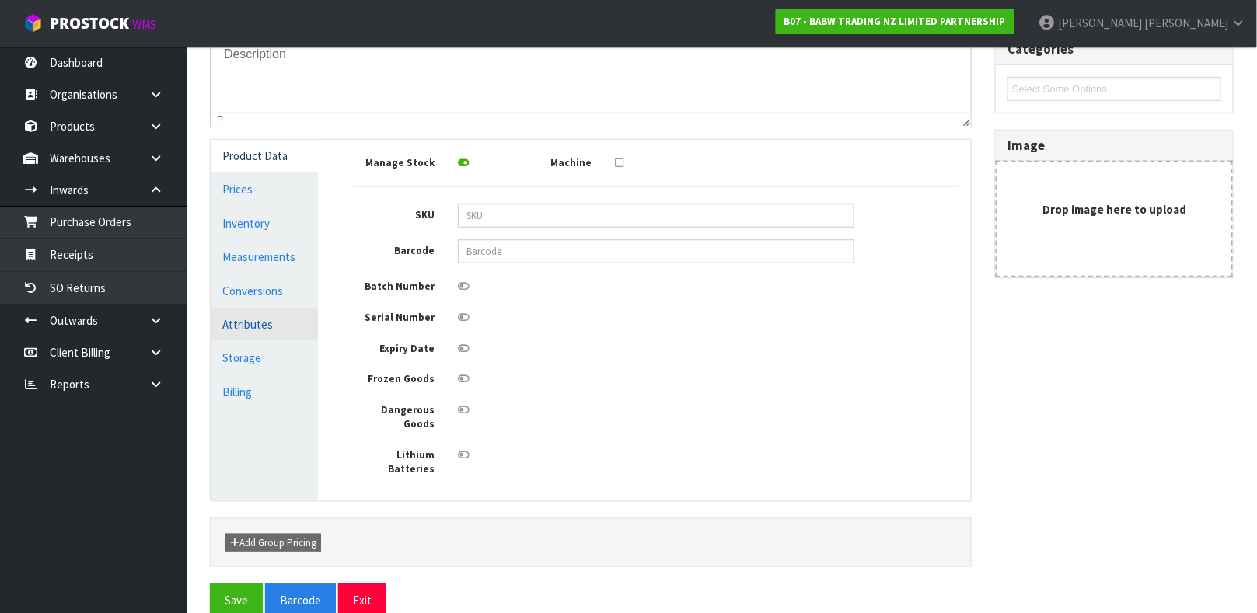
click at [256, 309] on link "Attributes" at bounding box center [264, 325] width 107 height 32
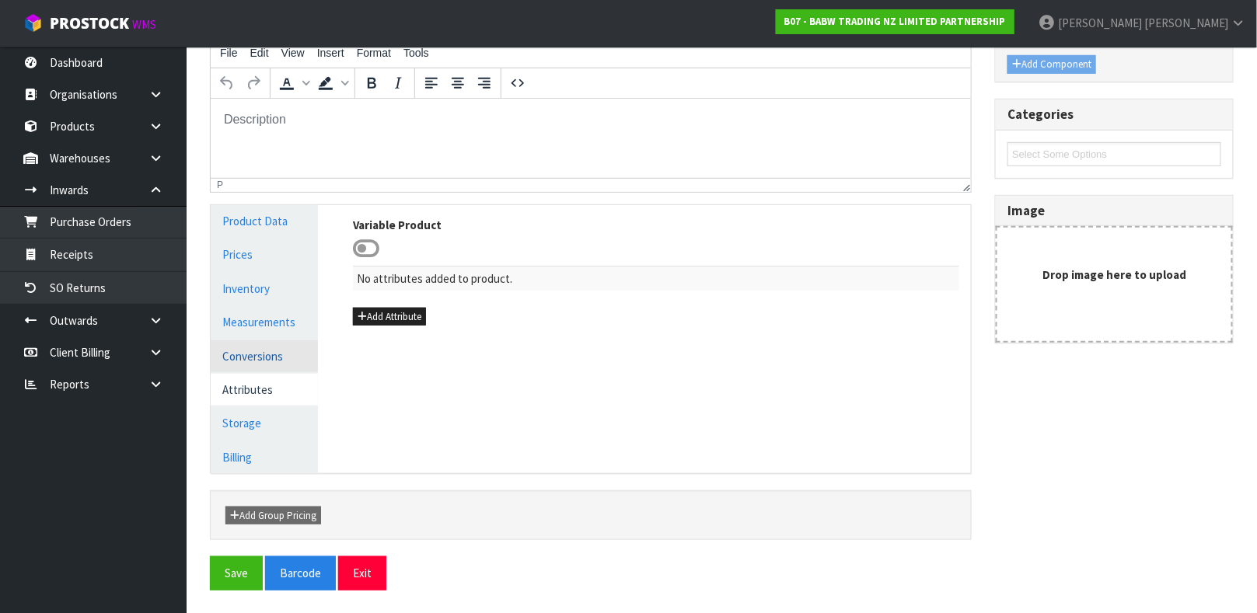
click at [250, 350] on link "Conversions" at bounding box center [264, 356] width 107 height 32
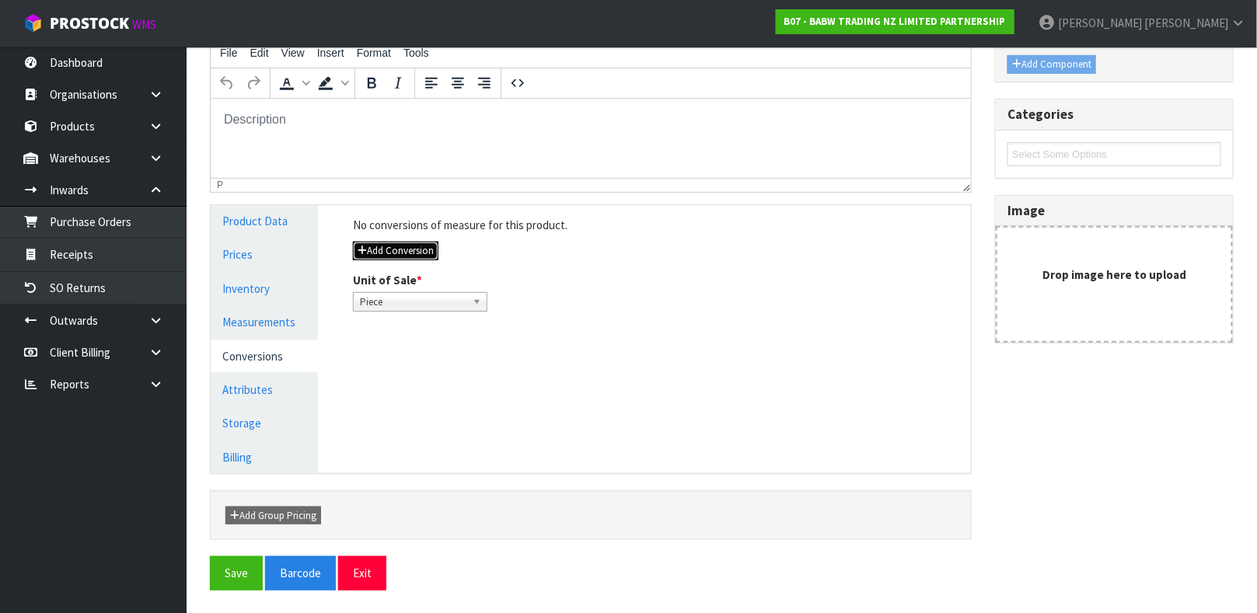
click at [362, 256] on icon "button" at bounding box center [361, 251] width 9 height 10
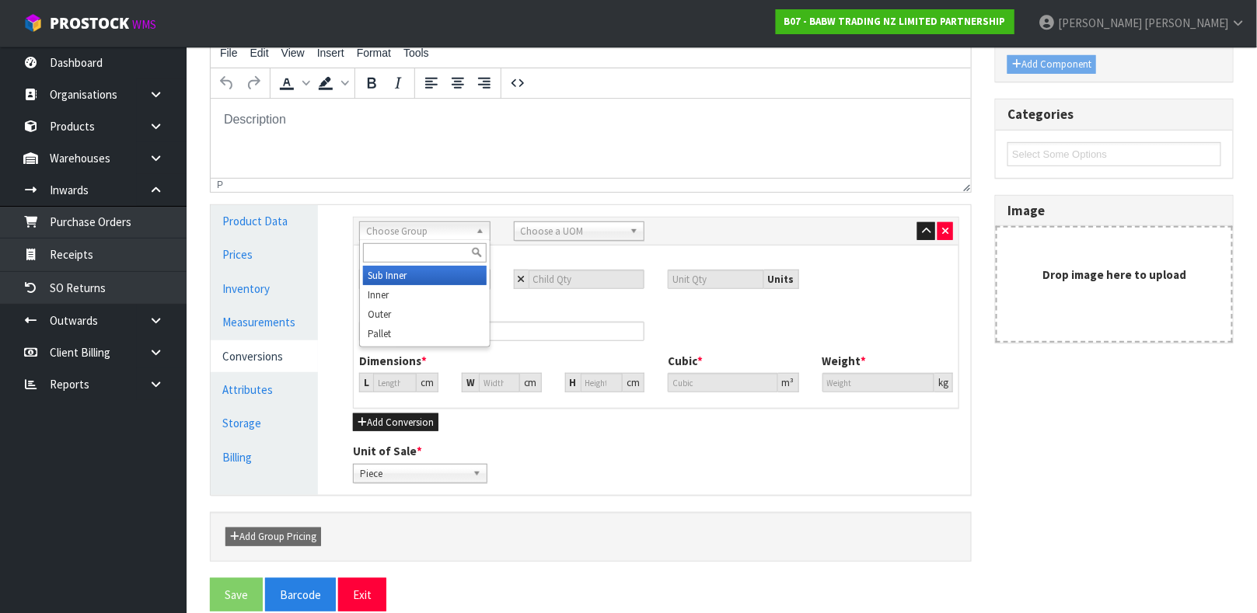
click at [371, 235] on span "Choose Group" at bounding box center [417, 231] width 103 height 19
type input "OUT"
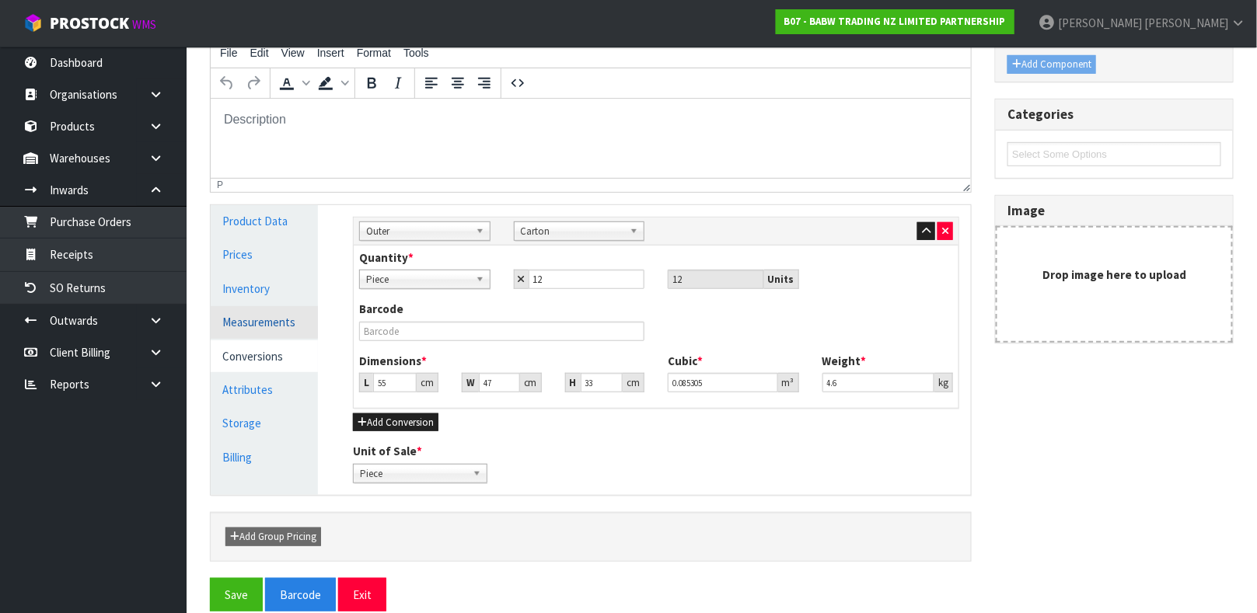
click at [271, 326] on link "Measurements" at bounding box center [264, 322] width 107 height 32
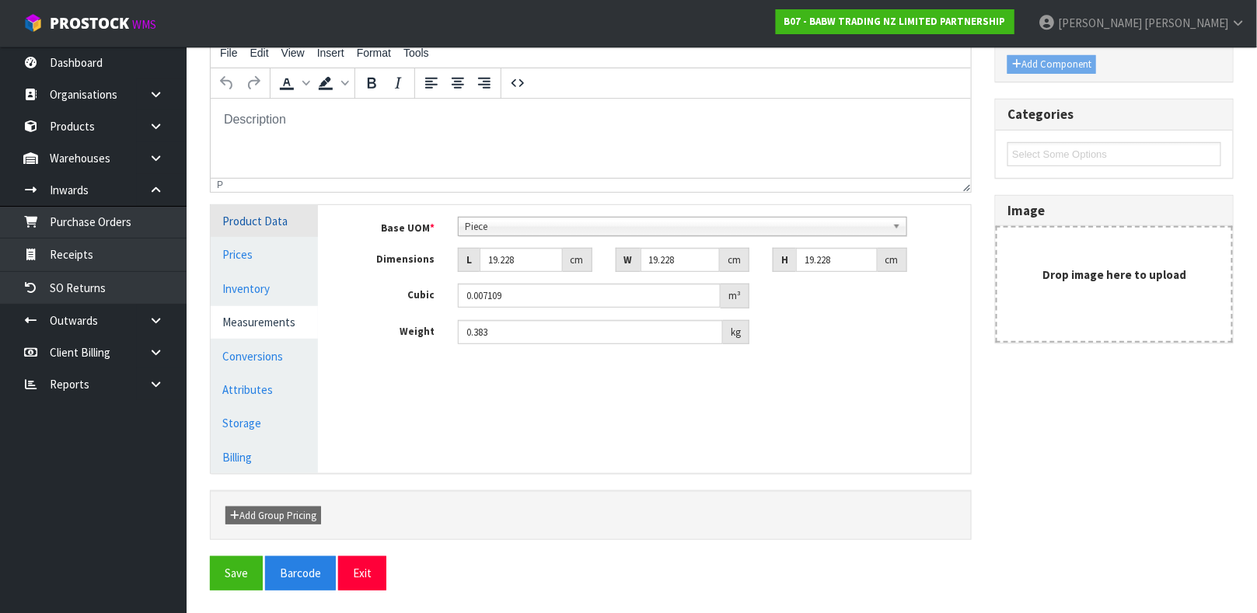
click at [268, 216] on link "Product Data" at bounding box center [264, 221] width 107 height 32
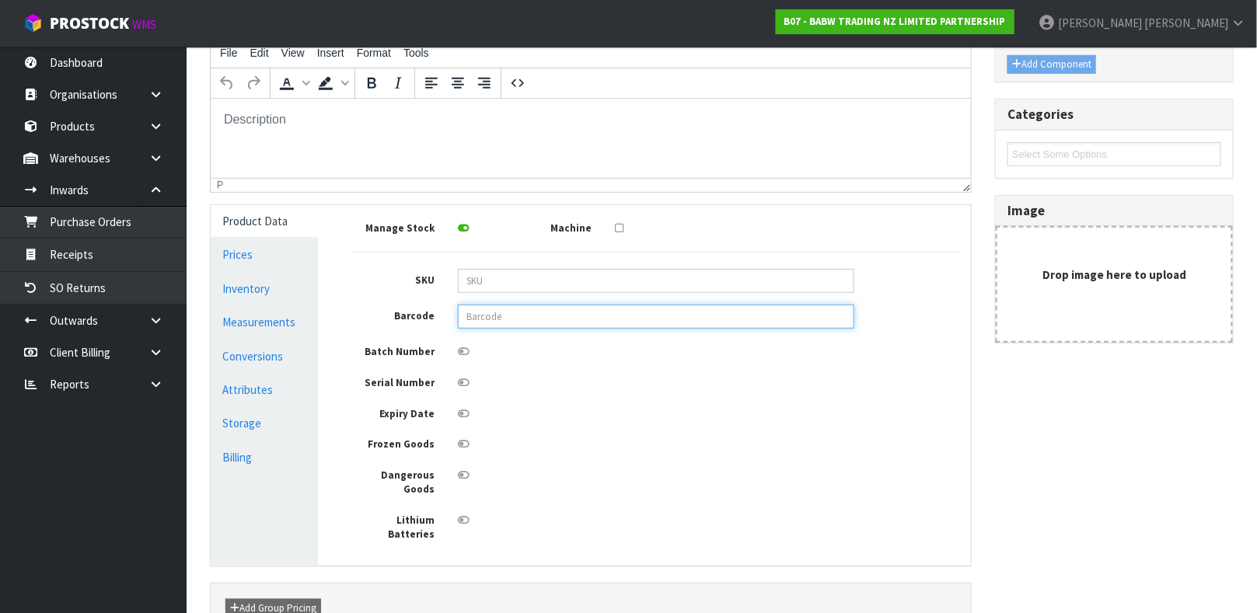
click at [512, 319] on input "text" at bounding box center [656, 317] width 396 height 24
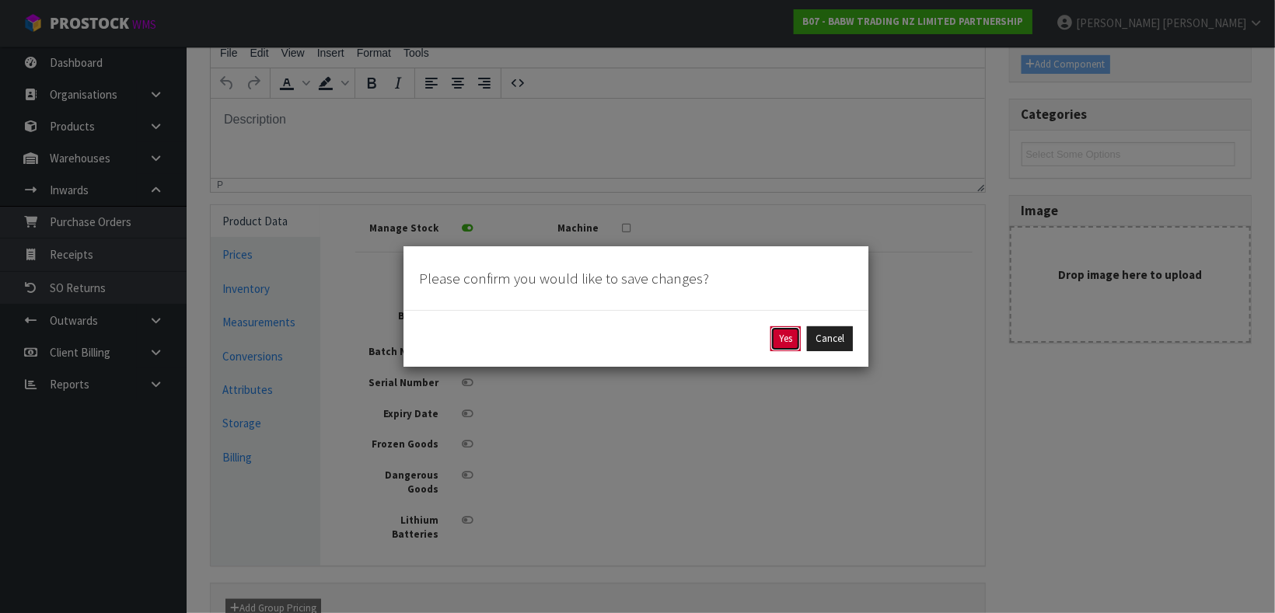
click at [783, 343] on button "Yes" at bounding box center [785, 338] width 30 height 25
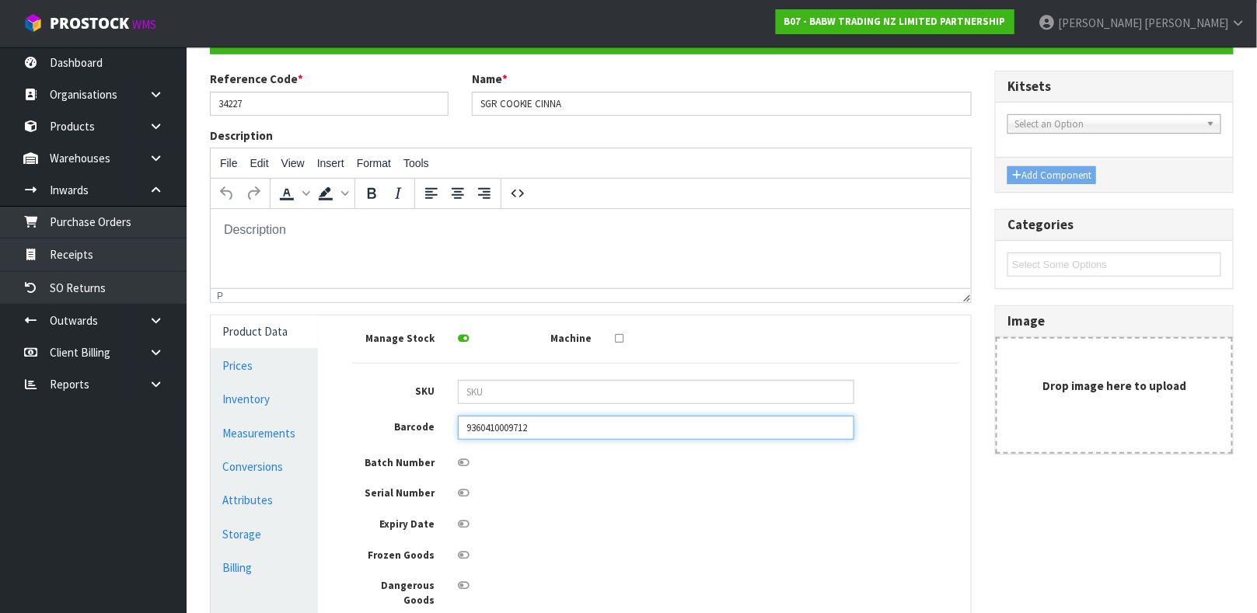
scroll to position [159, 0]
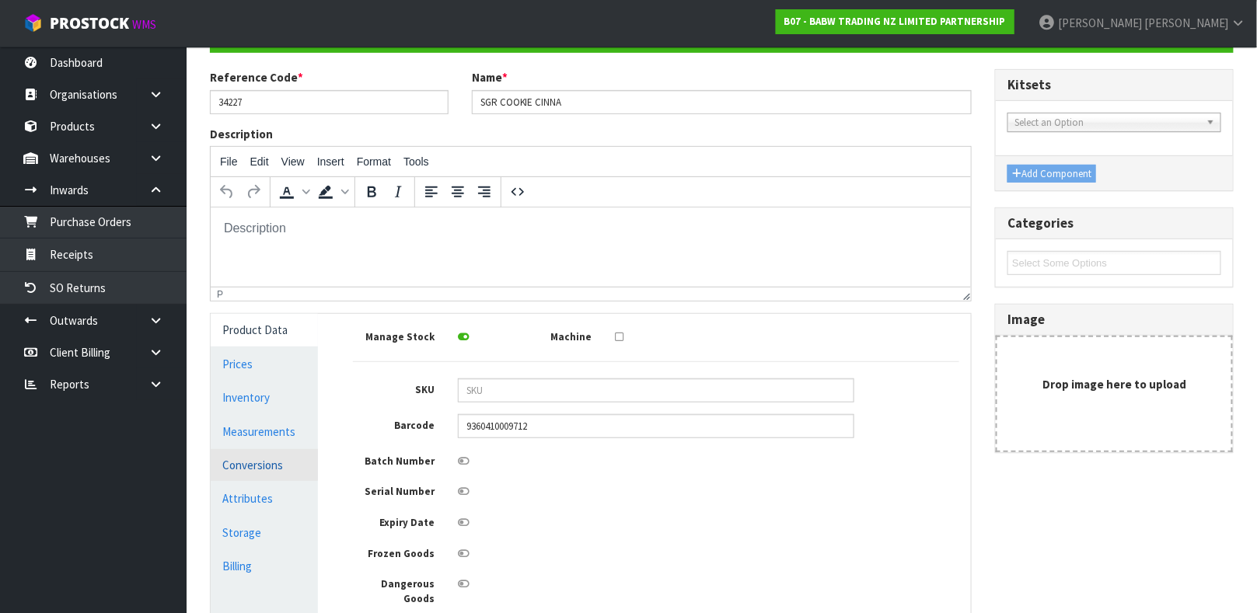
click at [286, 458] on link "Conversions" at bounding box center [264, 465] width 107 height 32
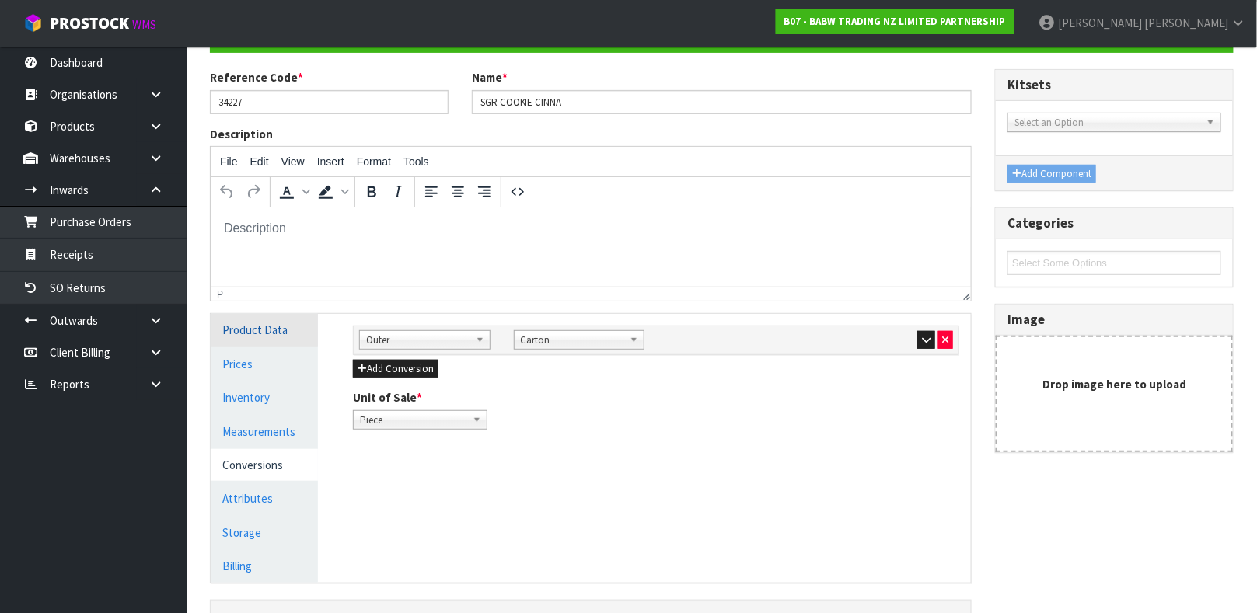
click at [288, 338] on link "Product Data" at bounding box center [264, 330] width 107 height 32
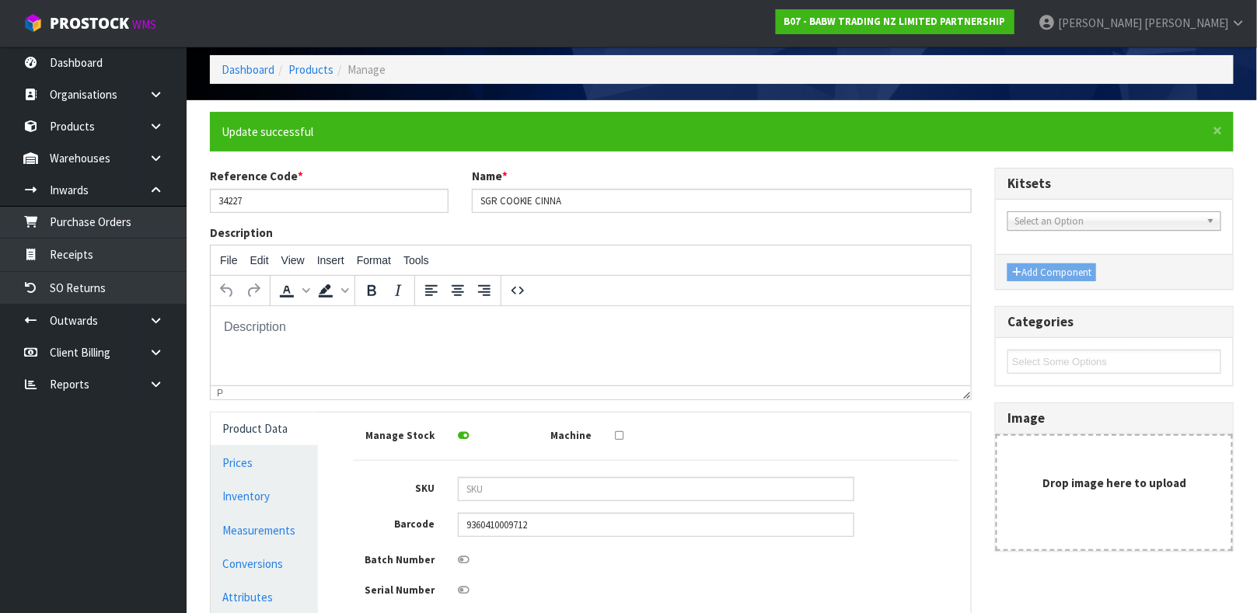
scroll to position [0, 0]
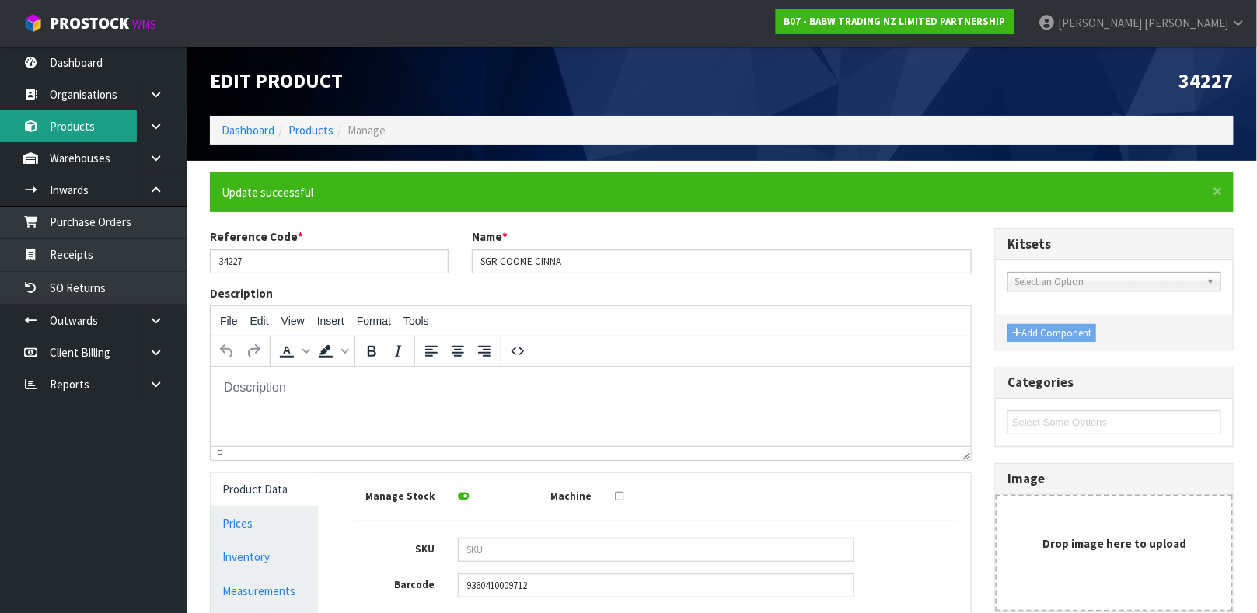
click at [60, 121] on link "Products" at bounding box center [93, 126] width 187 height 32
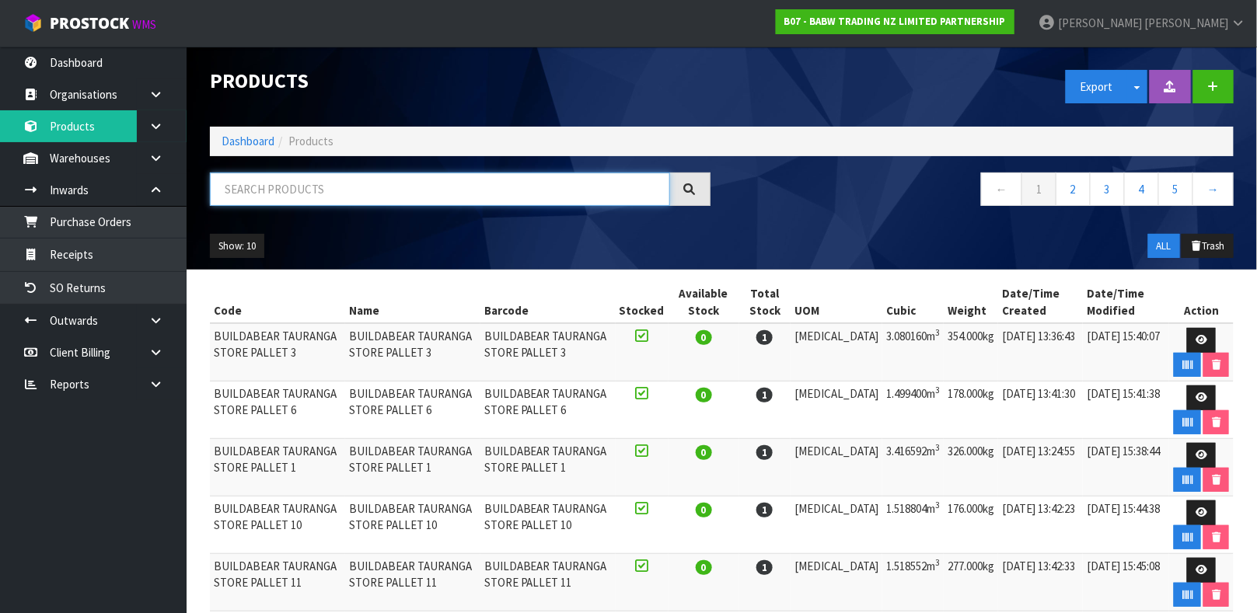
click at [246, 174] on input "text" at bounding box center [440, 189] width 460 height 33
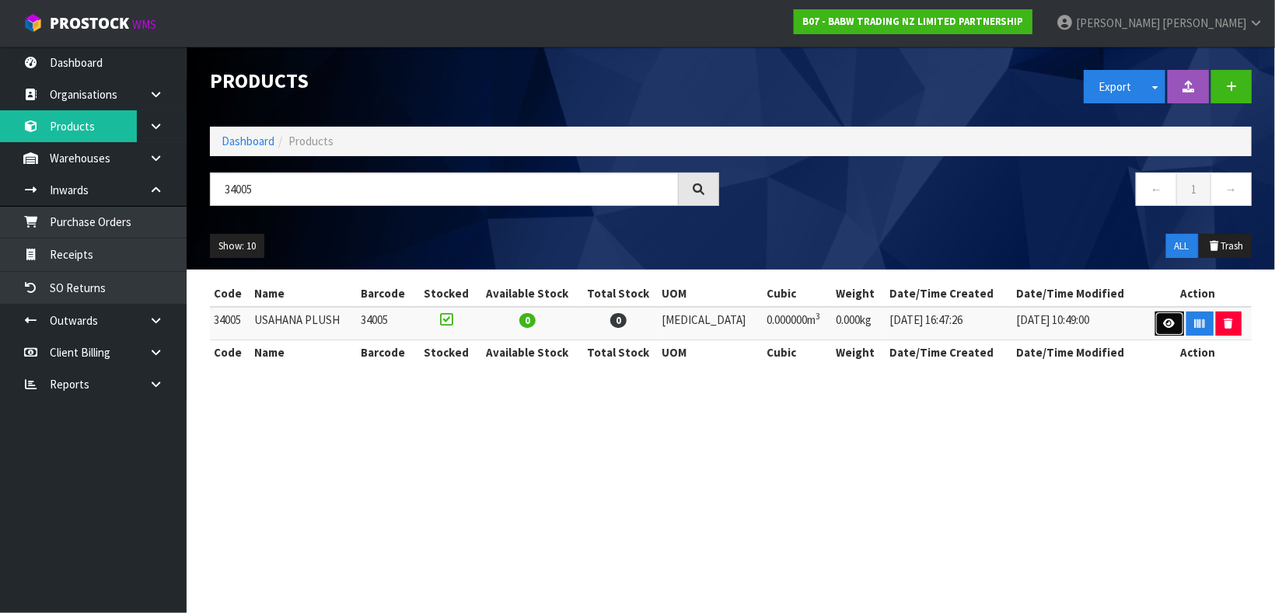
click at [1163, 318] on link at bounding box center [1169, 324] width 29 height 25
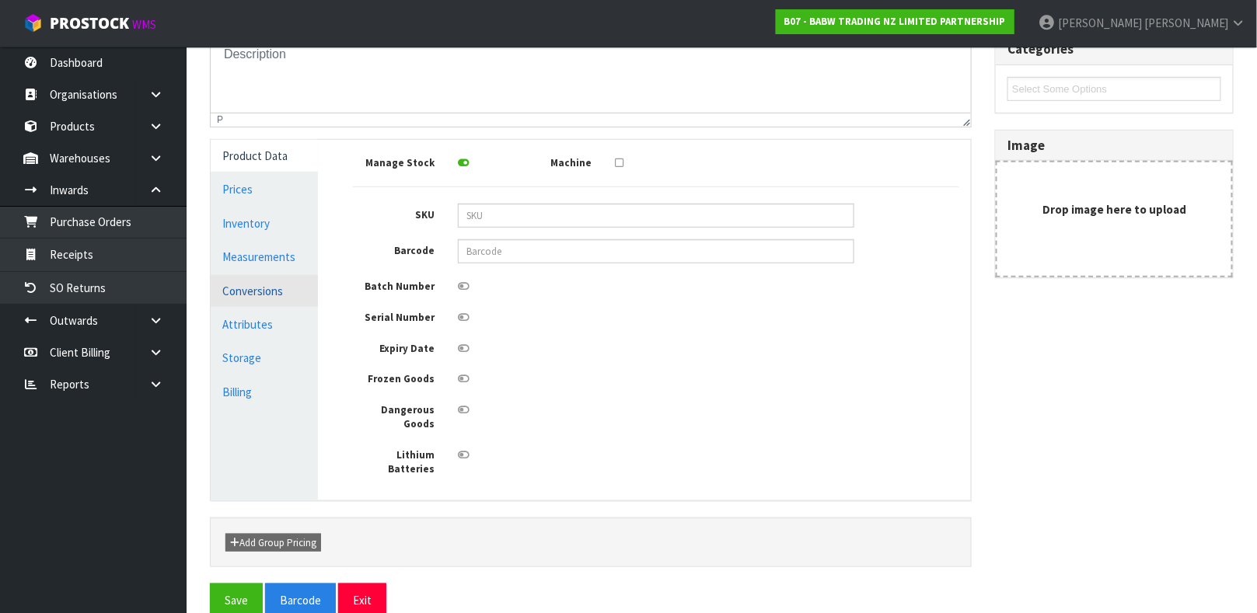
click at [302, 289] on link "Conversions" at bounding box center [264, 291] width 107 height 32
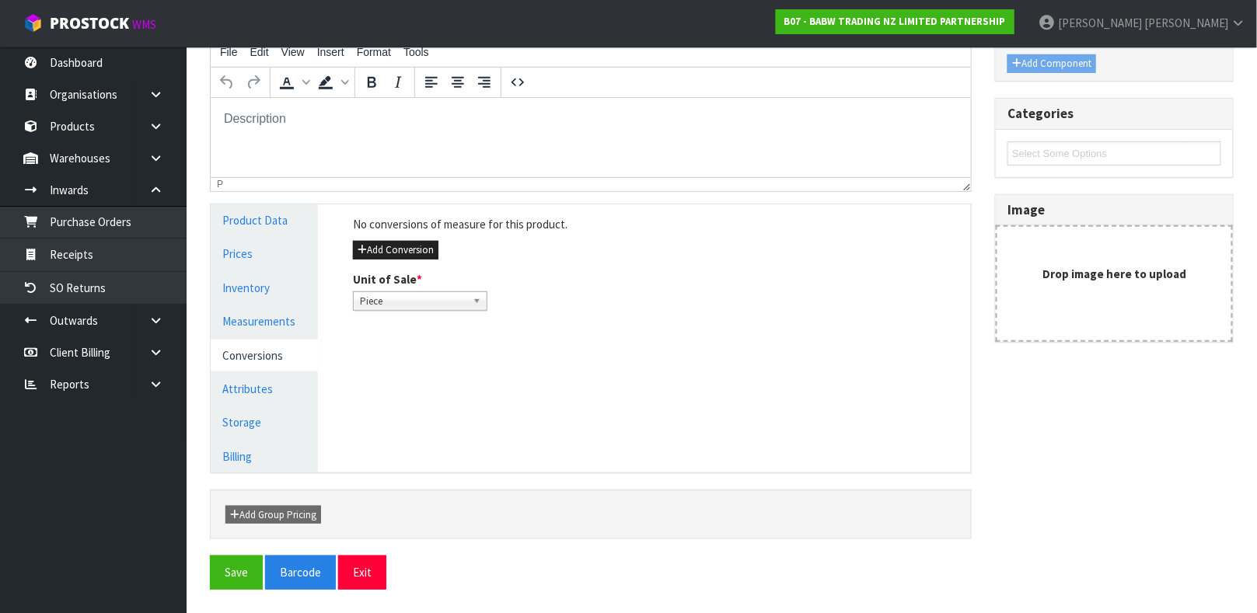
scroll to position [212, 0]
click at [391, 246] on button "Add Conversion" at bounding box center [395, 251] width 85 height 19
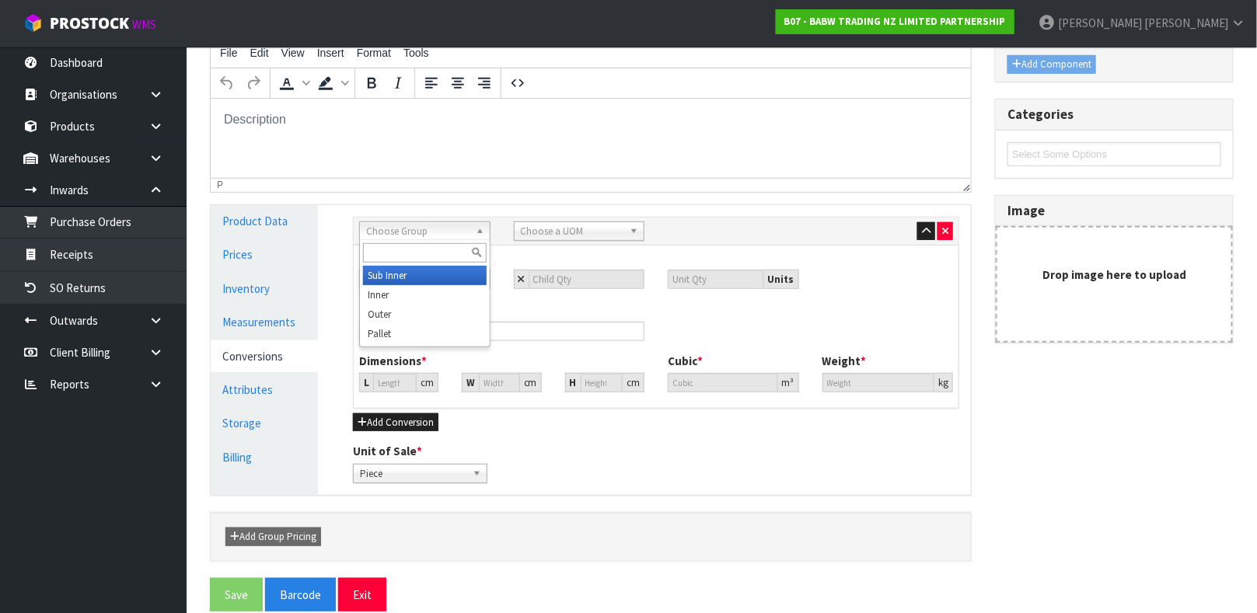
click at [430, 234] on span "Choose Group" at bounding box center [417, 231] width 103 height 19
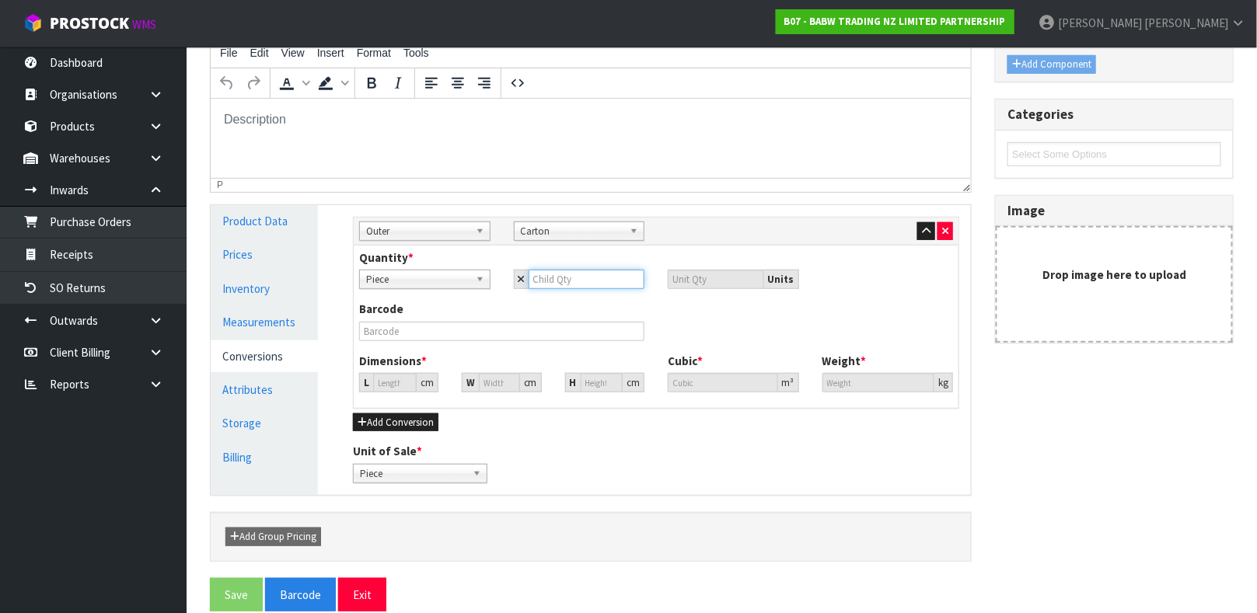
click at [552, 282] on input "number" at bounding box center [586, 279] width 117 height 19
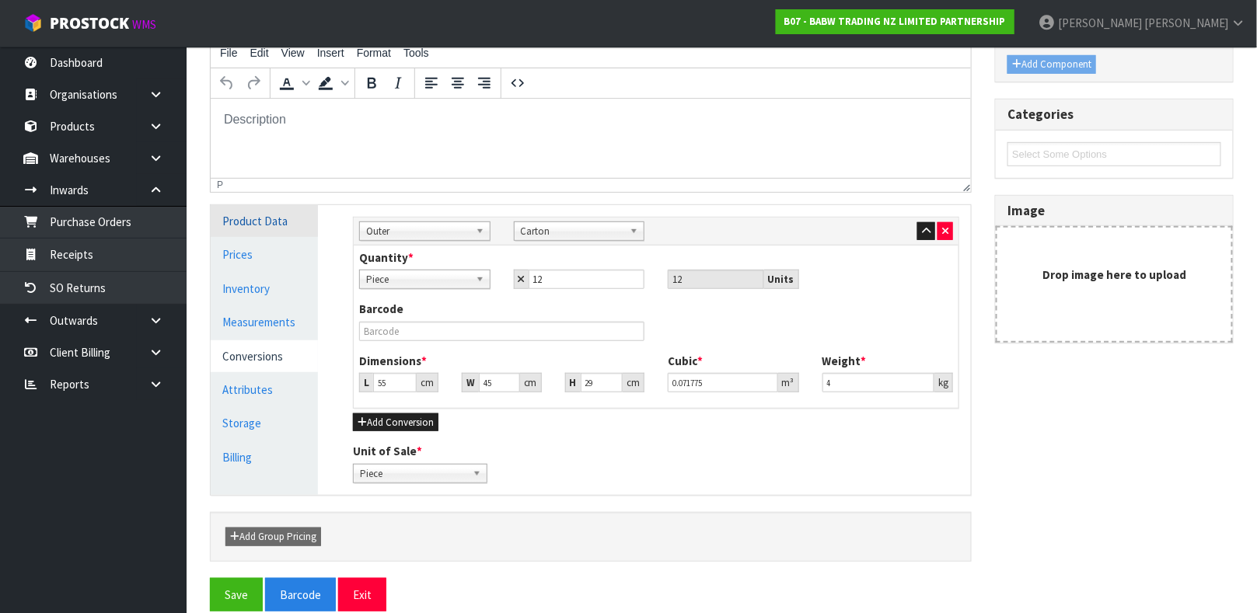
click at [295, 225] on link "Product Data" at bounding box center [264, 221] width 107 height 32
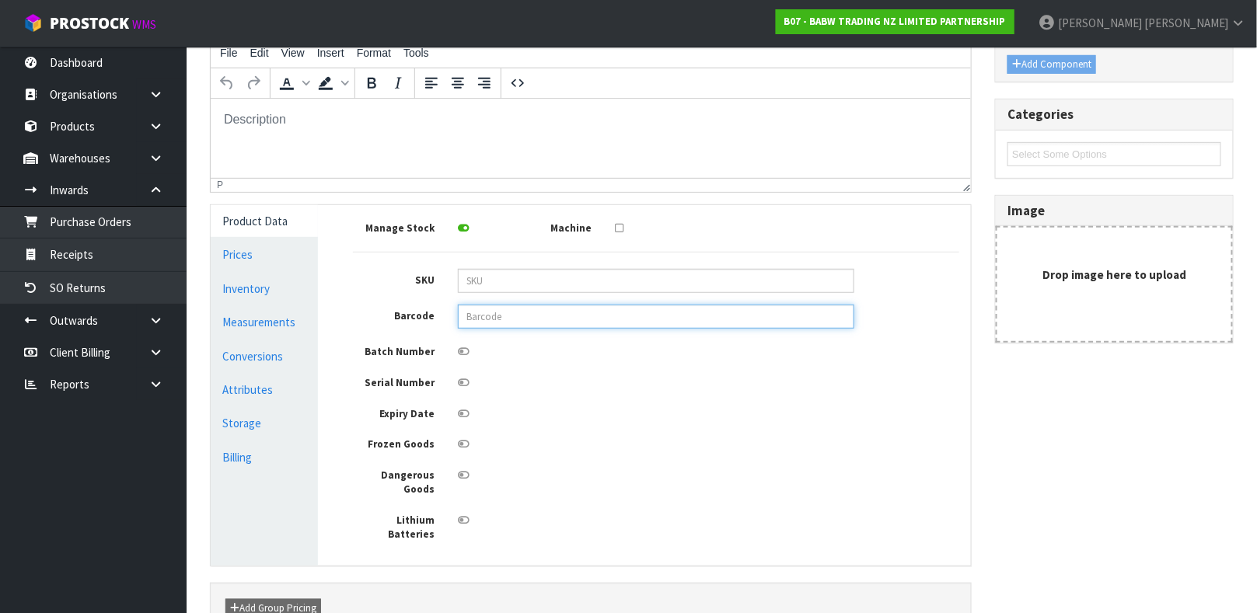
click at [542, 312] on input "text" at bounding box center [656, 317] width 396 height 24
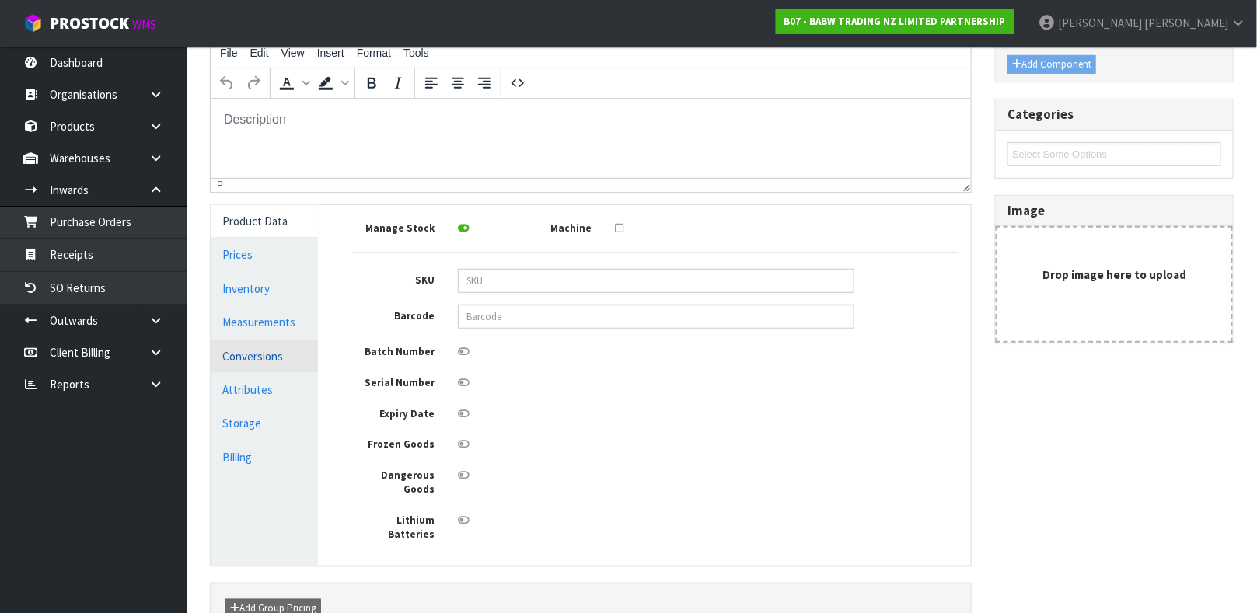
click at [273, 340] on link "Conversions" at bounding box center [264, 356] width 107 height 32
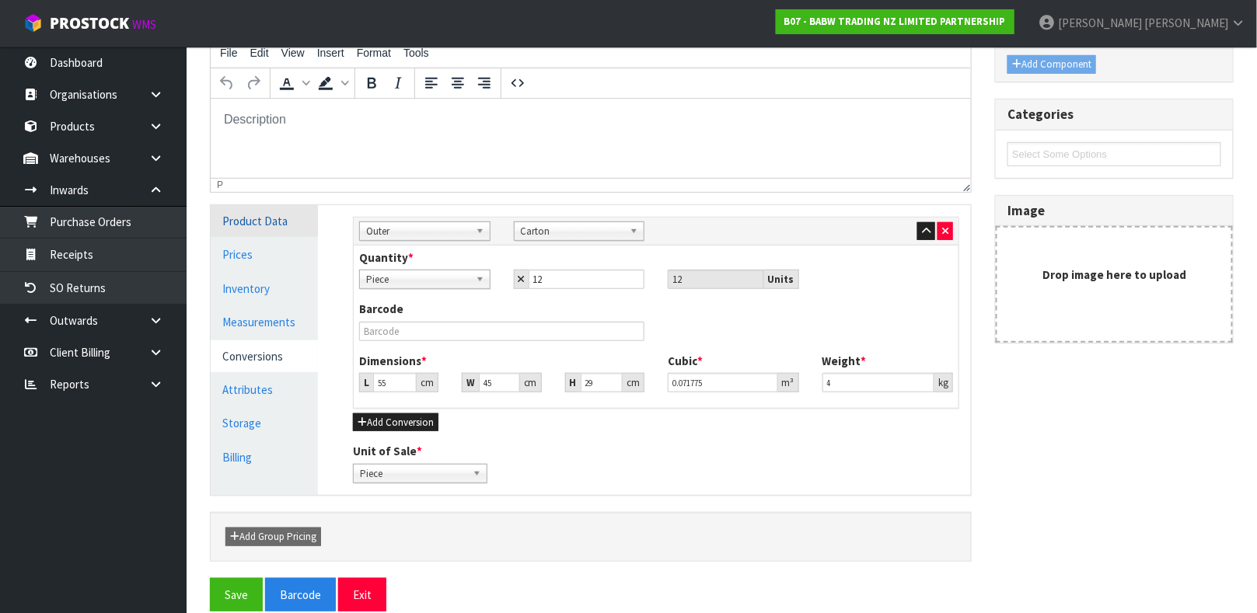
click at [258, 216] on link "Product Data" at bounding box center [264, 221] width 107 height 32
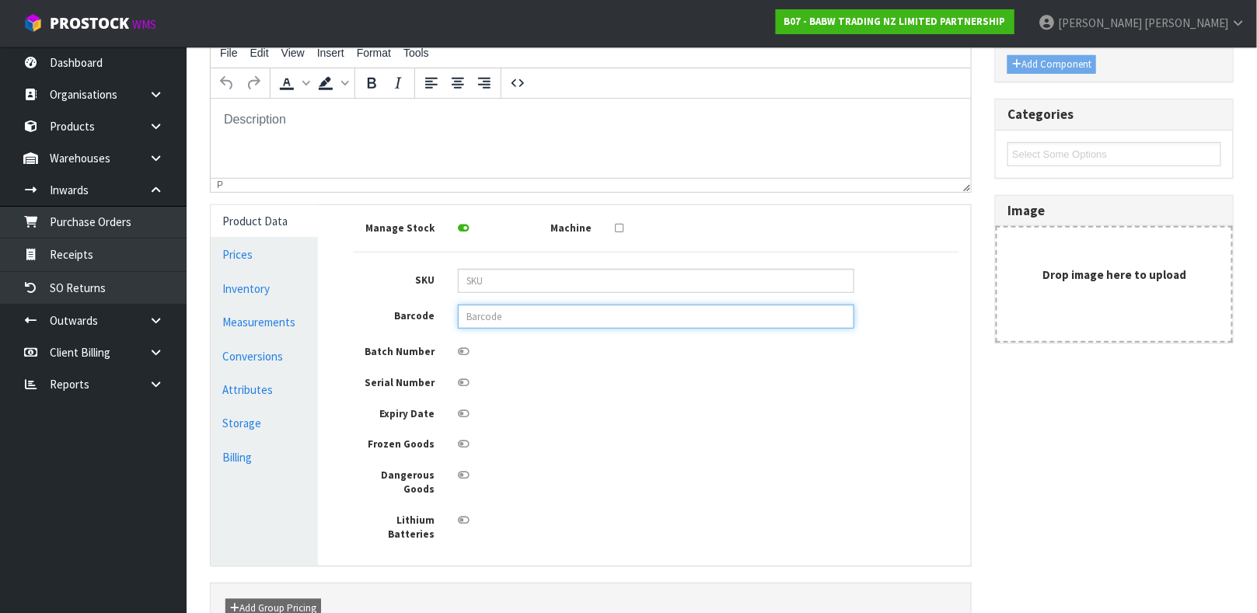
click at [503, 316] on input "text" at bounding box center [656, 317] width 396 height 24
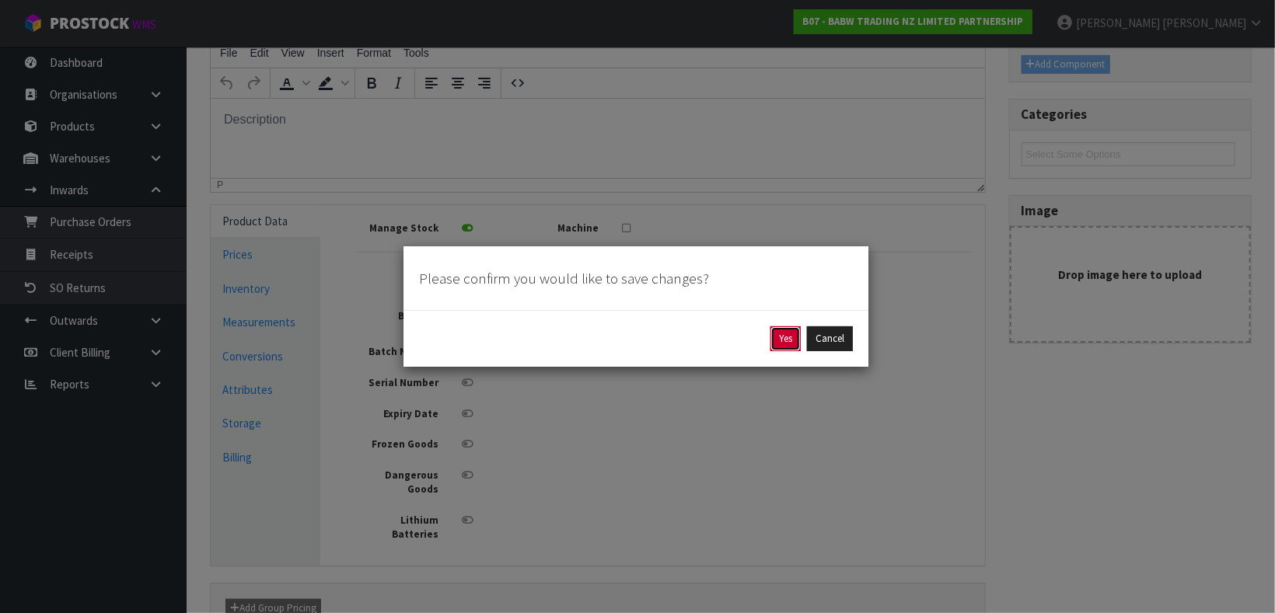
click at [789, 341] on button "Yes" at bounding box center [785, 338] width 30 height 25
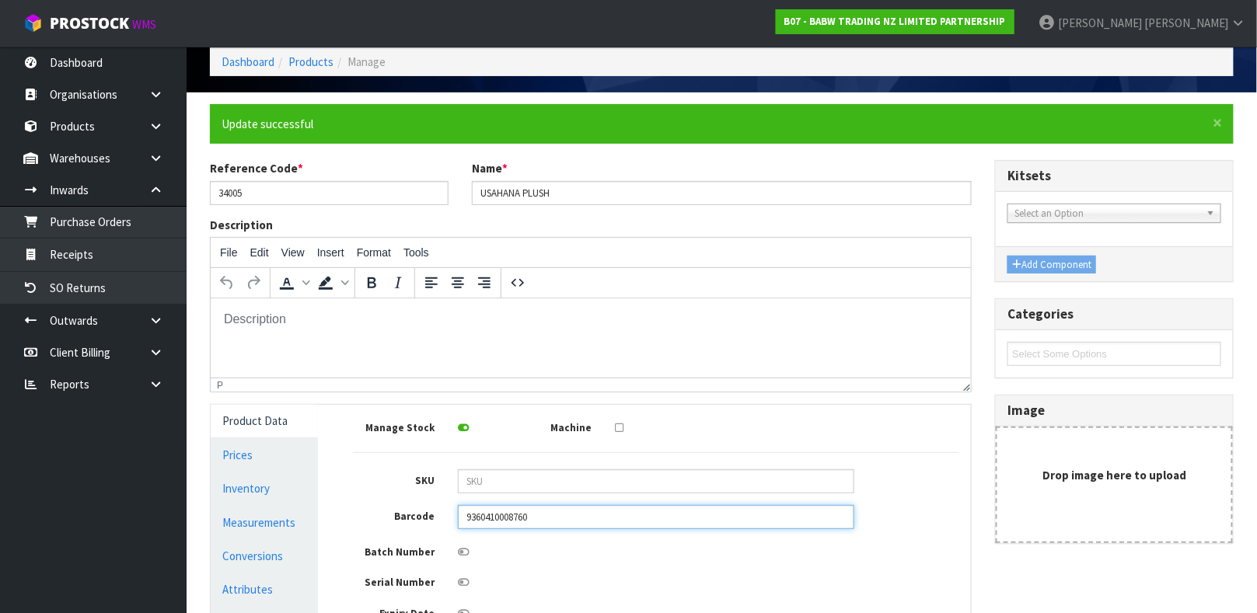
scroll to position [72, 0]
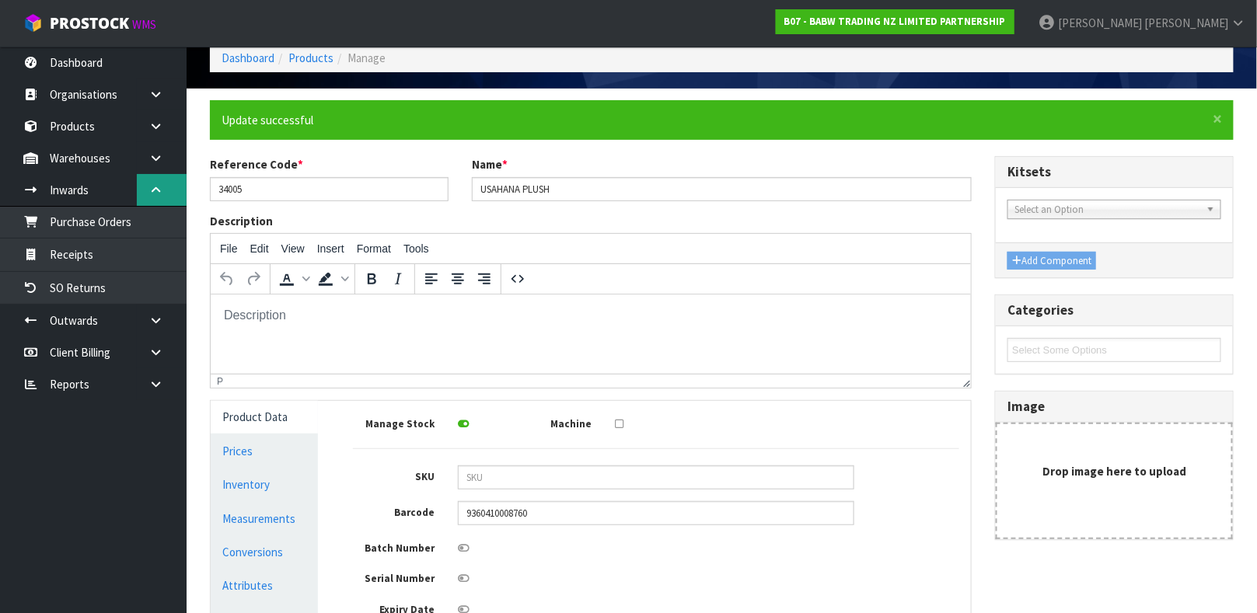
click at [162, 191] on link at bounding box center [162, 190] width 50 height 32
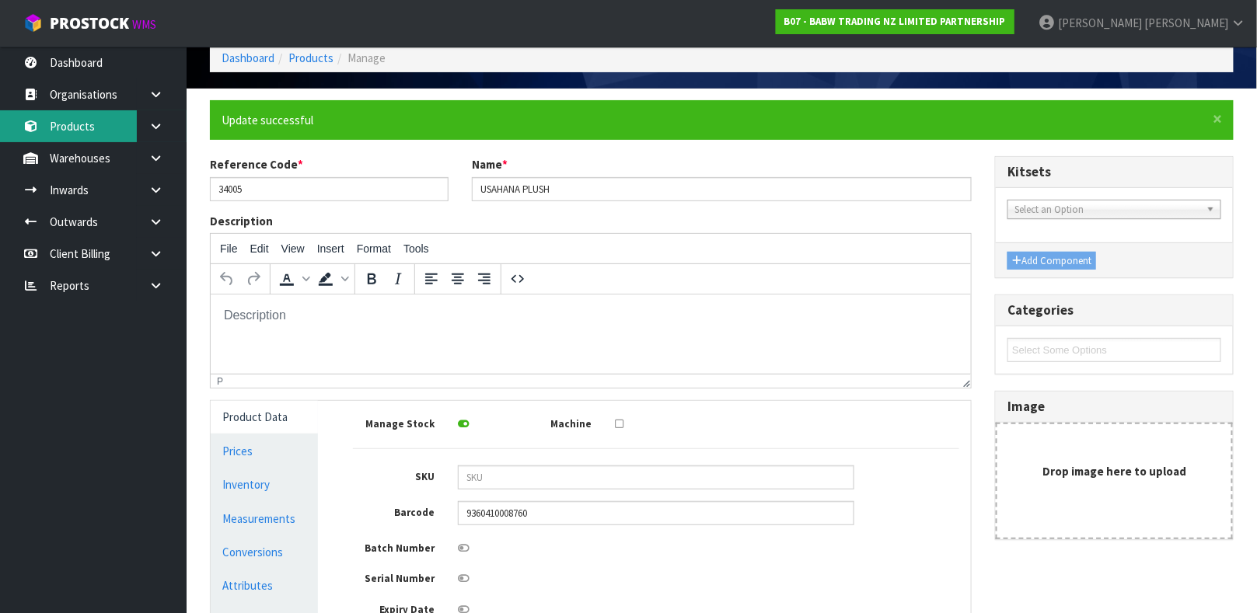
click at [68, 113] on link "Products" at bounding box center [93, 126] width 187 height 32
